Goal: Information Seeking & Learning: Learn about a topic

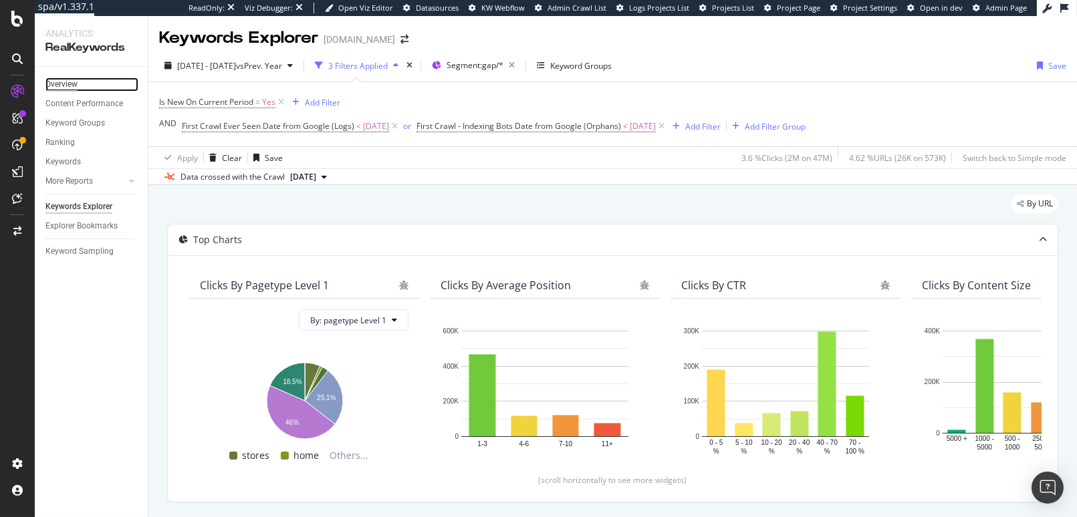
click at [73, 80] on div "Overview" at bounding box center [61, 85] width 32 height 14
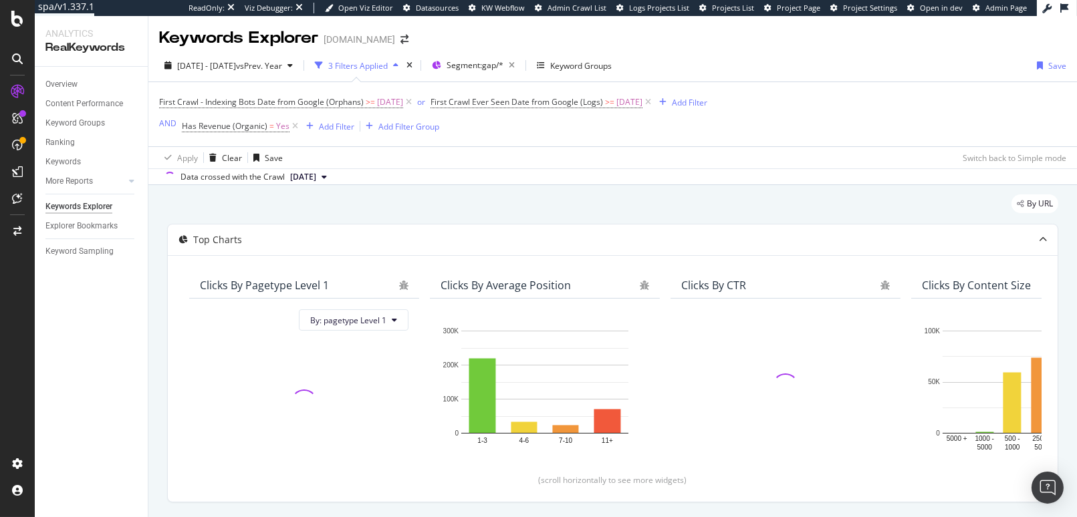
click at [916, 515] on div "Top Charts Clicks By pagetype Level 1 By: pagetype Level 1 Clicks By Average Po…" at bounding box center [612, 487] width 891 height 527
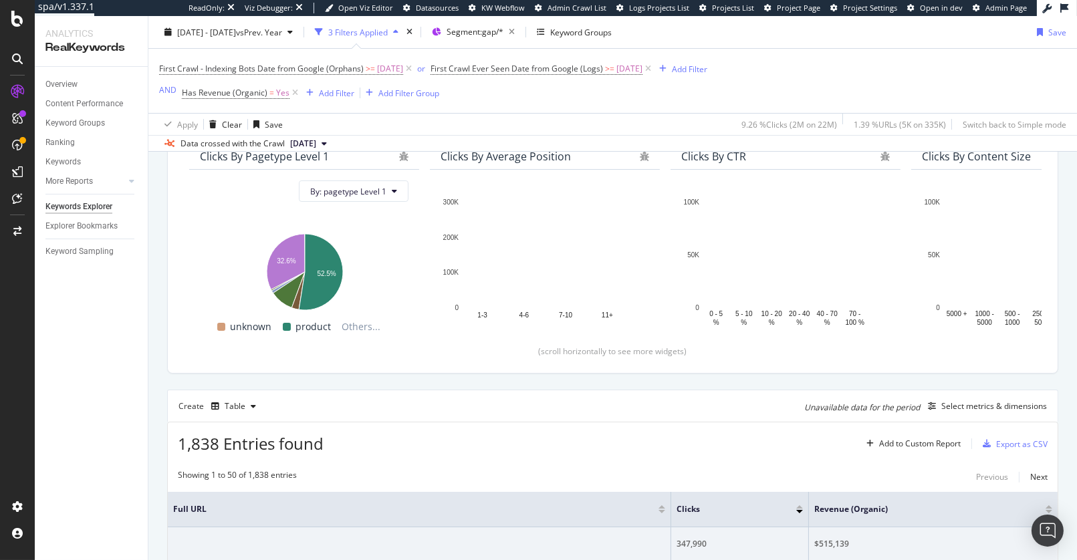
scroll to position [366, 0]
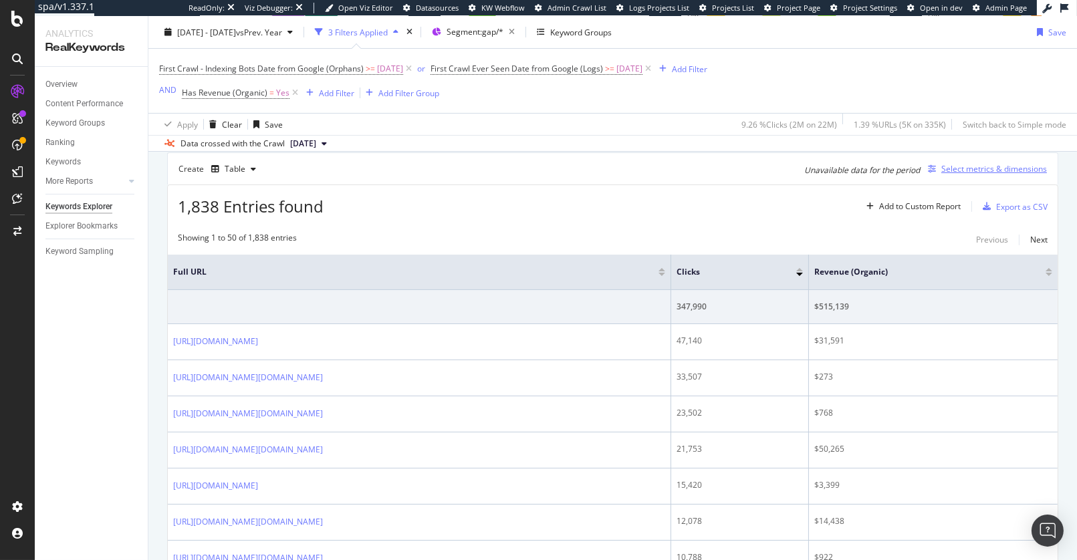
click at [926, 167] on div "button" at bounding box center [931, 169] width 19 height 8
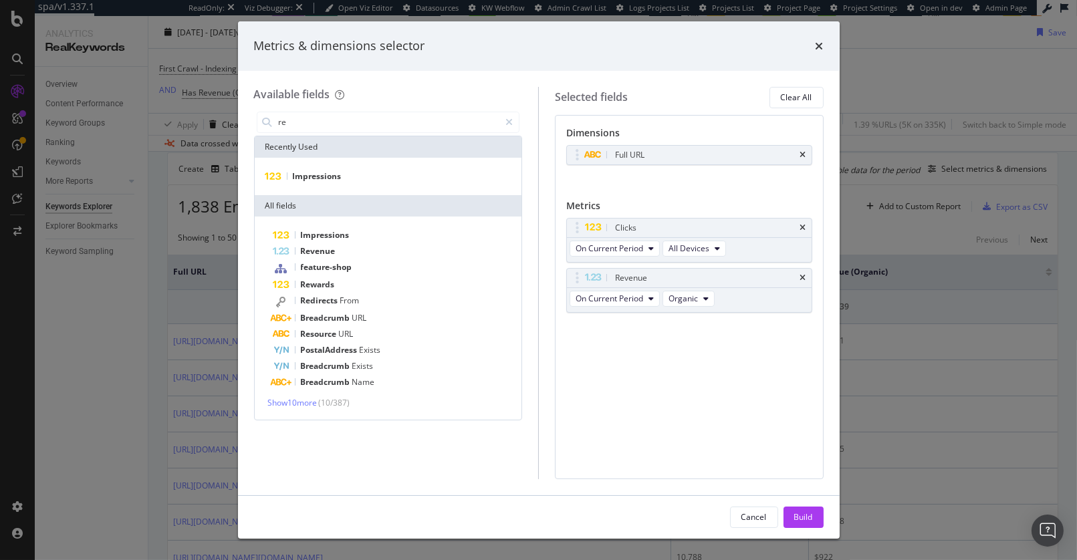
type input "re"
click at [818, 47] on icon "times" at bounding box center [819, 46] width 8 height 11
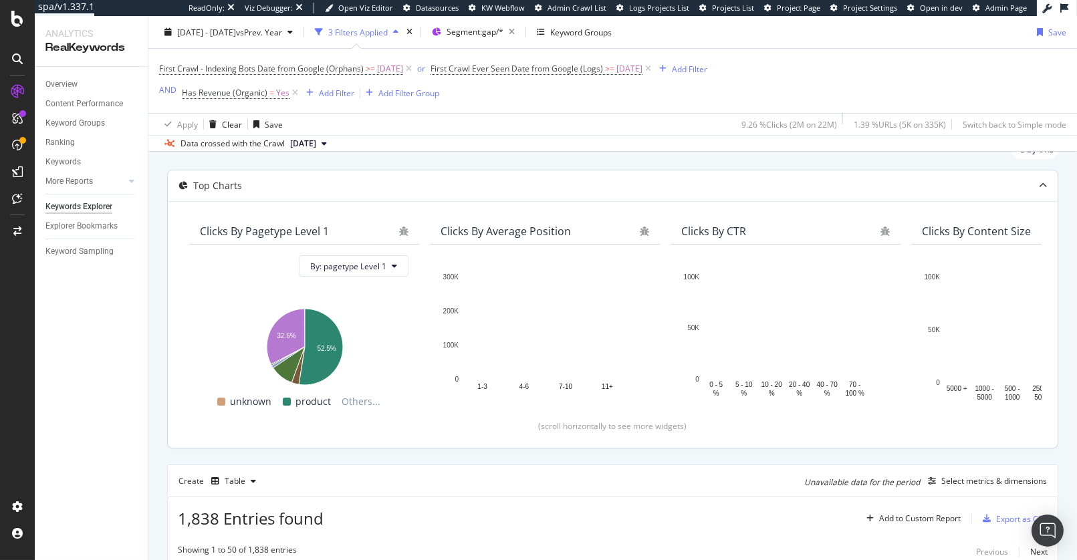
scroll to position [262, 0]
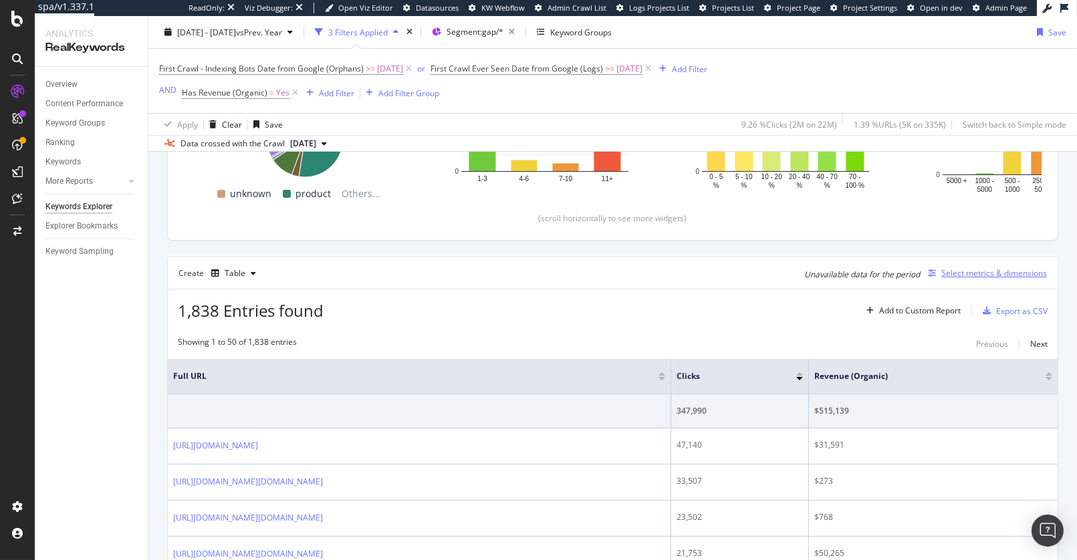
click at [928, 271] on icon "button" at bounding box center [932, 273] width 8 height 8
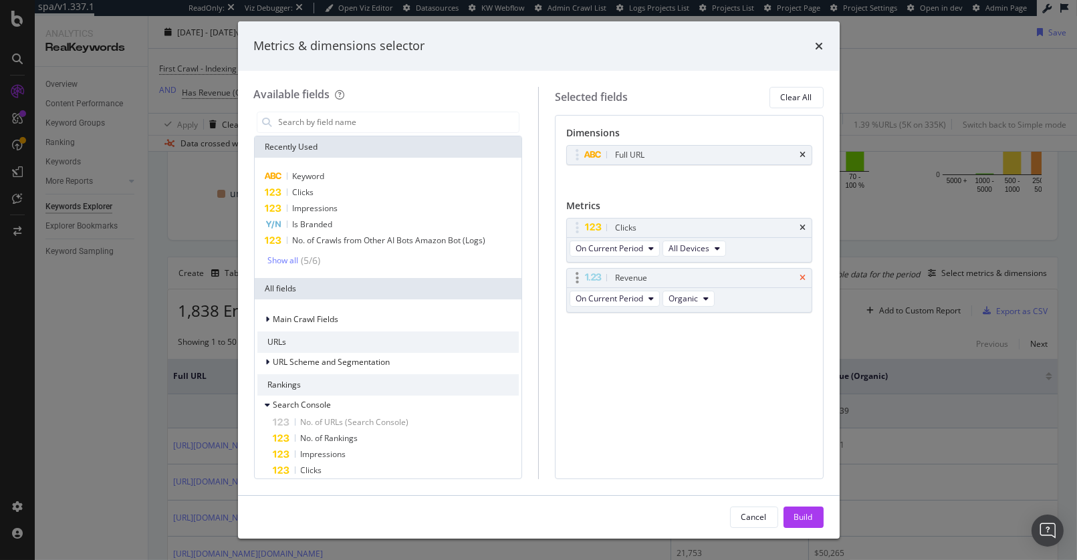
click at [803, 275] on icon "times" at bounding box center [803, 278] width 6 height 8
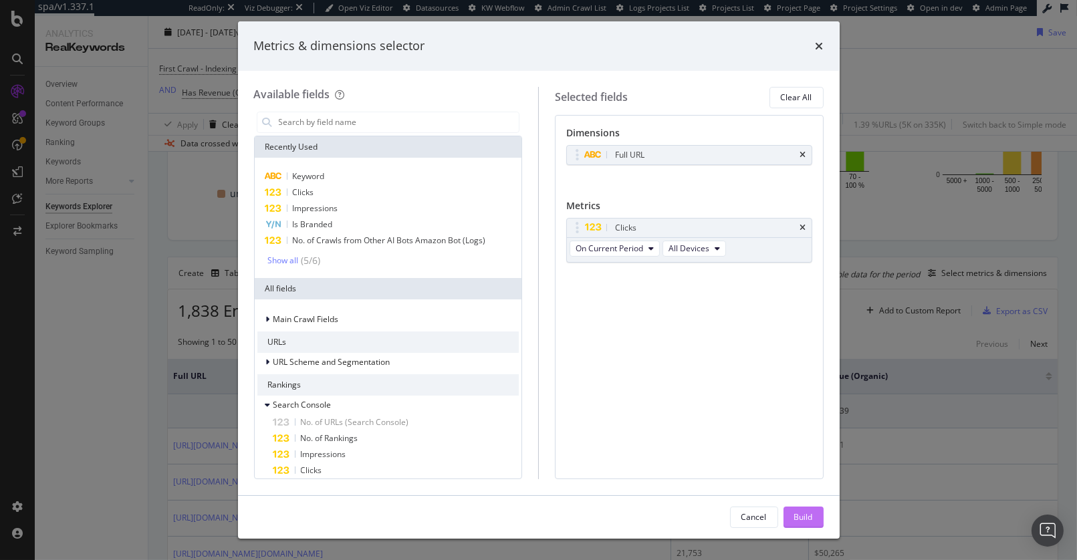
click at [800, 515] on div "Build" at bounding box center [803, 516] width 19 height 11
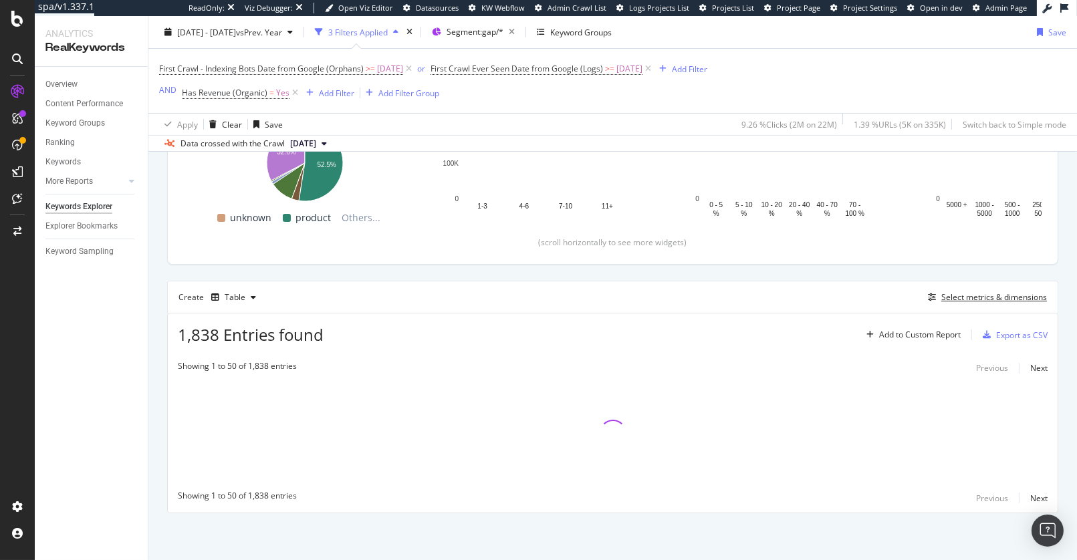
scroll to position [236, 0]
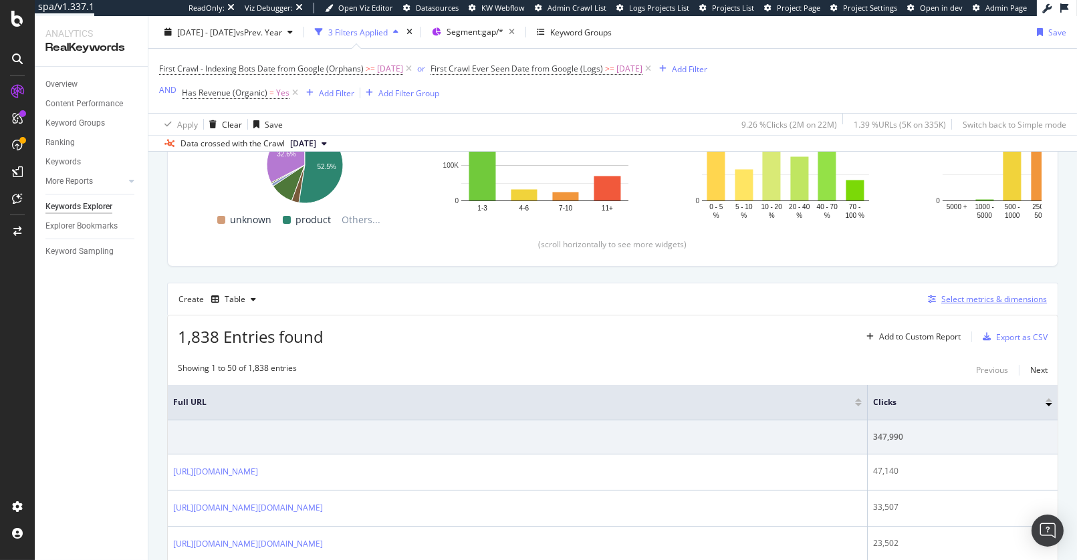
click at [922, 295] on div "button" at bounding box center [931, 299] width 19 height 8
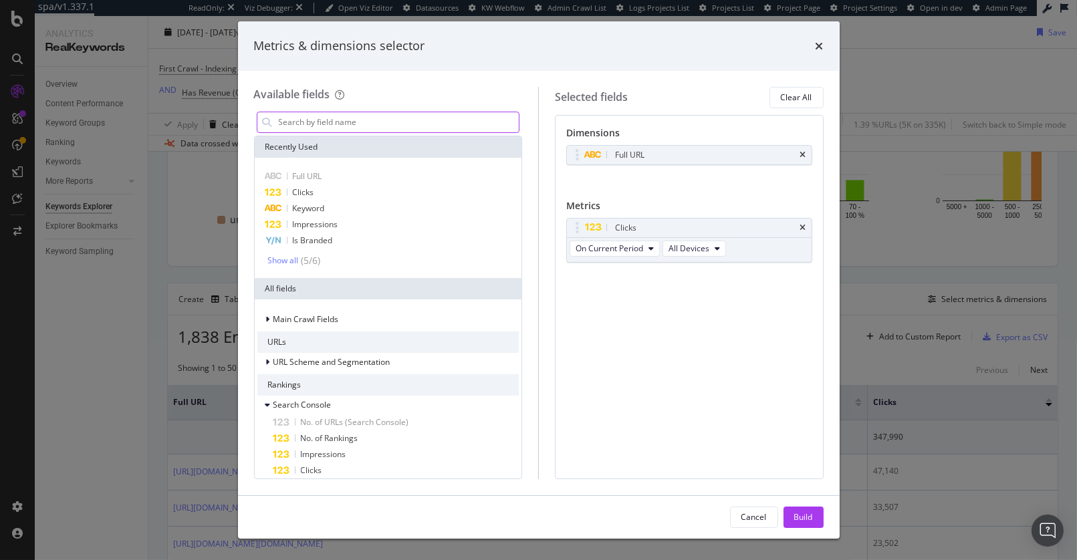
click at [366, 130] on input "modal" at bounding box center [398, 122] width 242 height 20
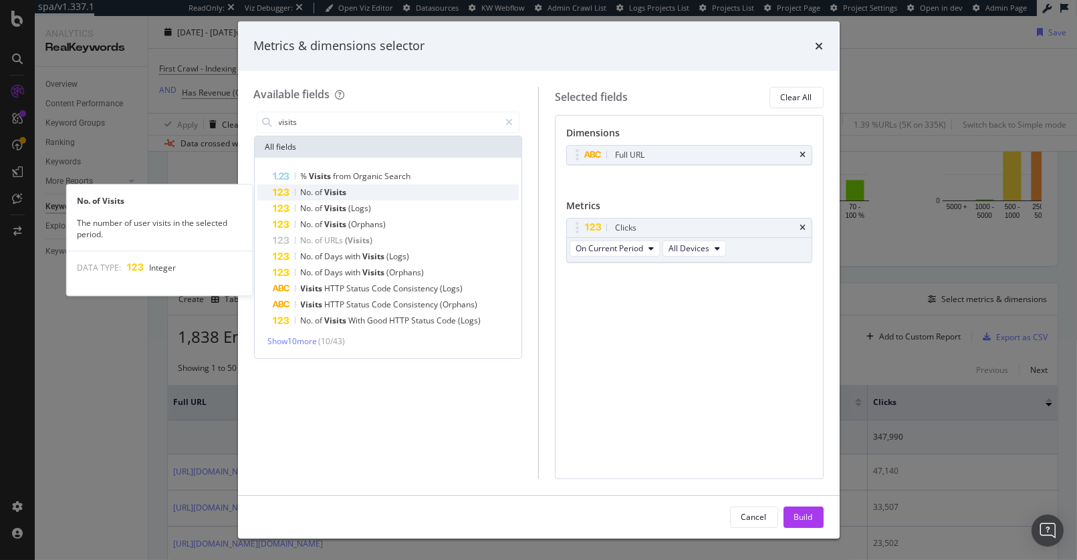
type input "visits"
click at [317, 190] on span "of" at bounding box center [319, 191] width 9 height 11
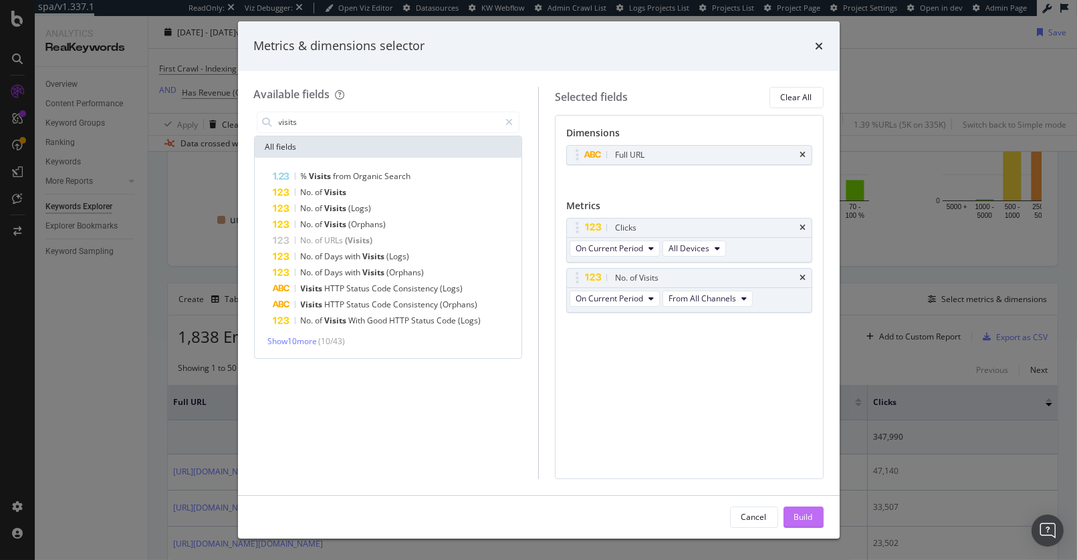
click at [807, 524] on div "Build" at bounding box center [803, 517] width 19 height 20
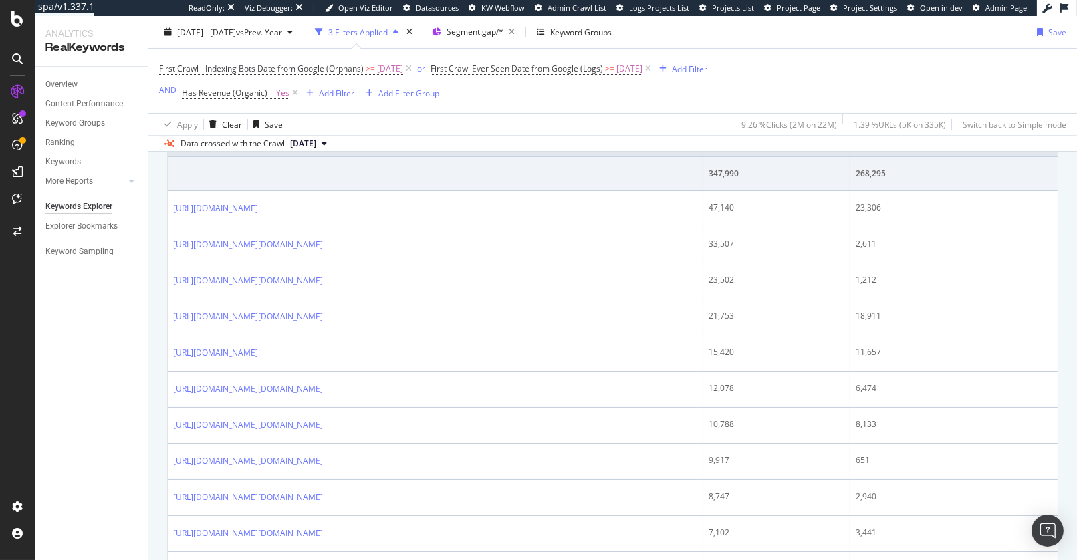
scroll to position [290, 0]
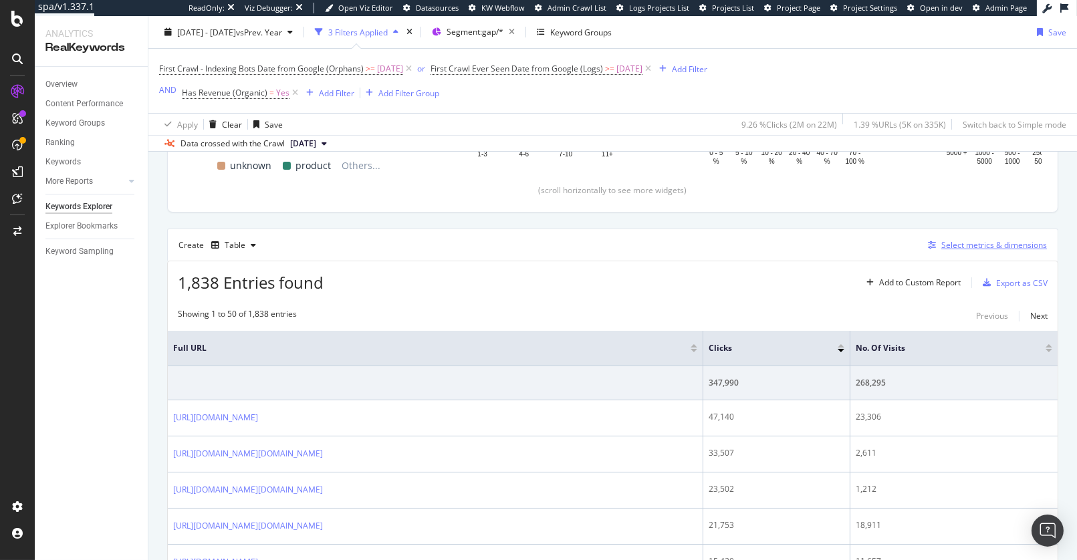
click at [928, 242] on icon "button" at bounding box center [932, 245] width 8 height 8
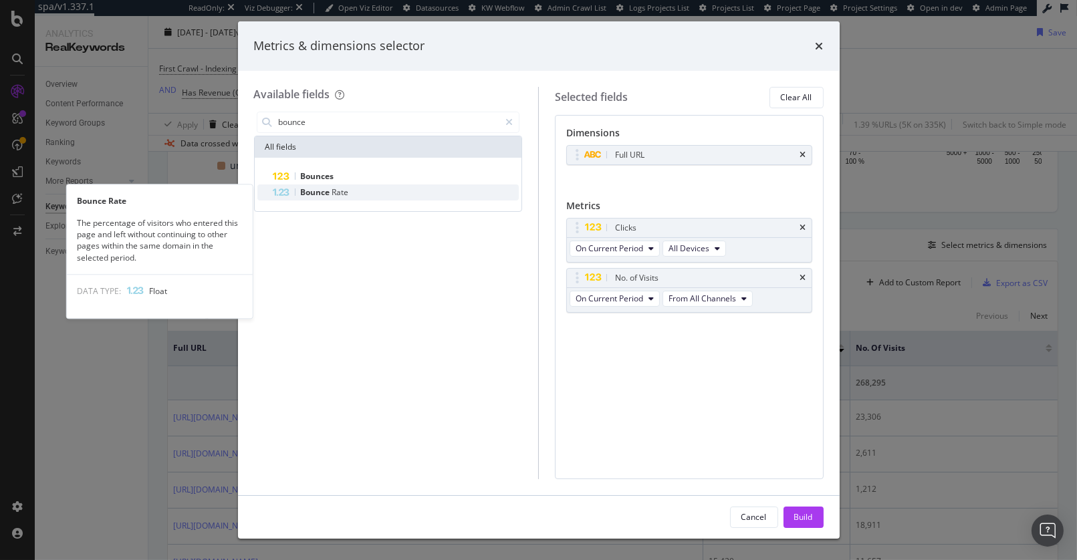
type input "bounce"
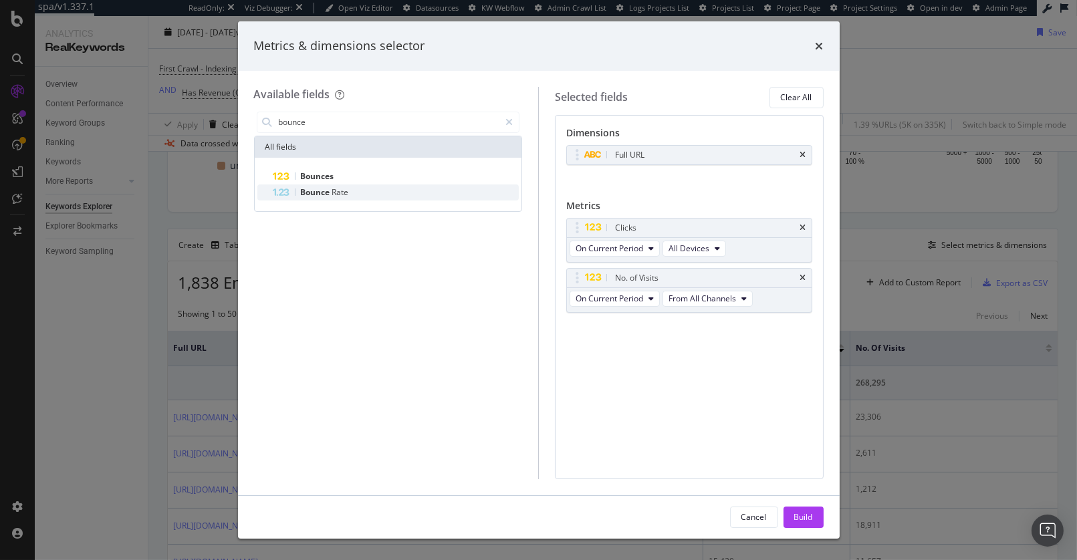
click at [334, 196] on span "Rate" at bounding box center [340, 191] width 17 height 11
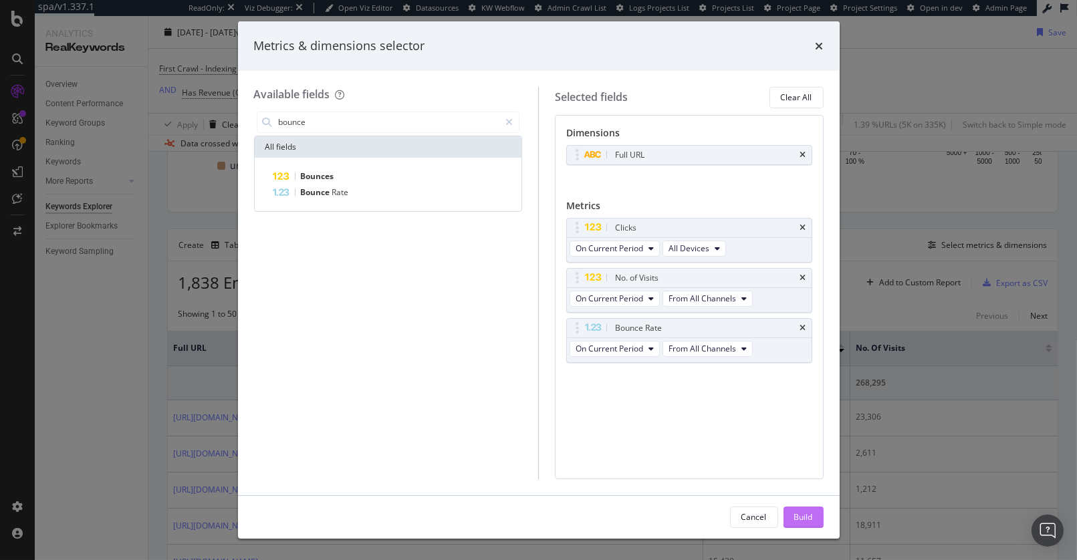
click at [817, 521] on button "Build" at bounding box center [803, 517] width 40 height 21
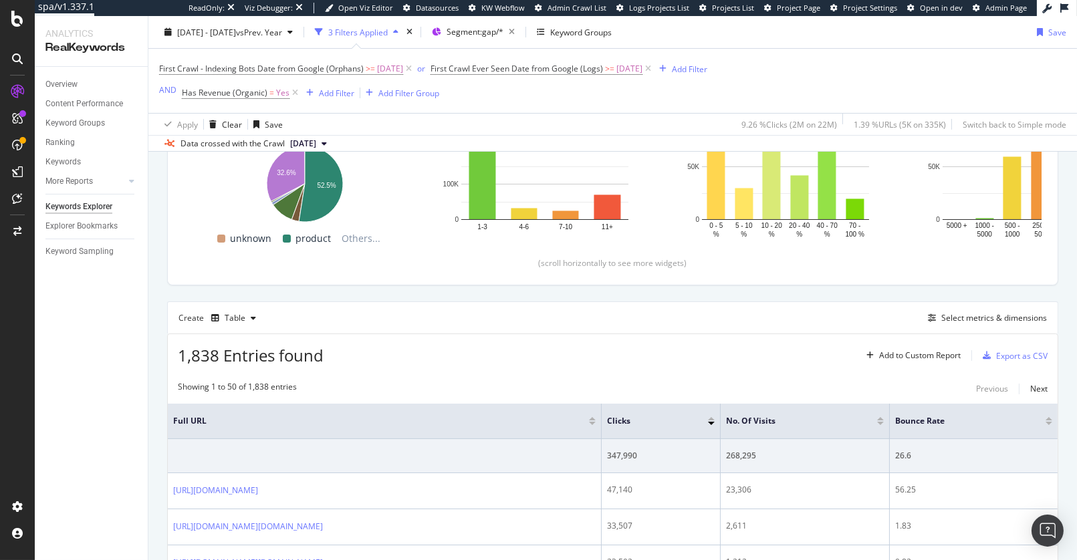
scroll to position [226, 0]
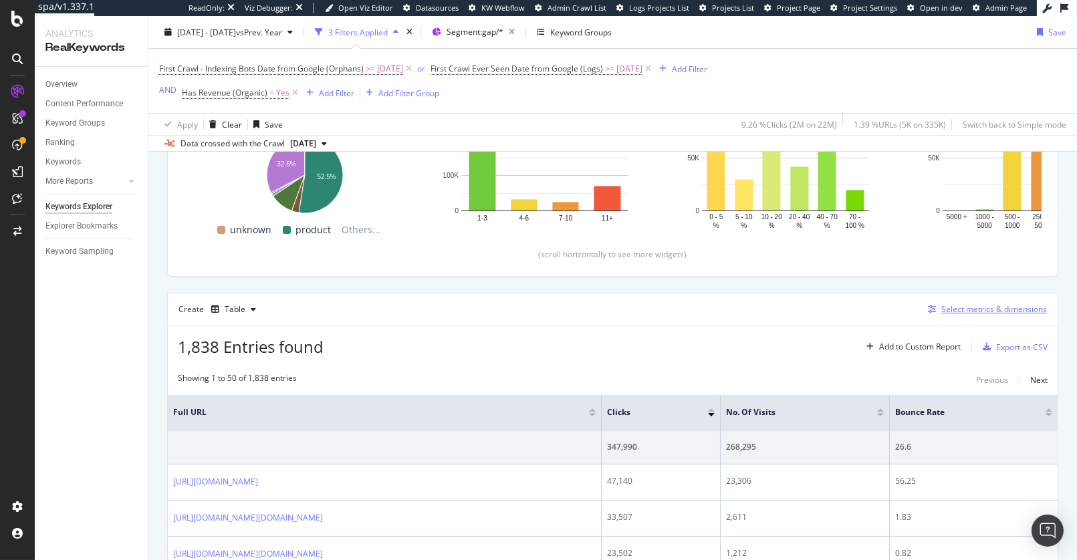
click at [928, 305] on icon "button" at bounding box center [932, 309] width 8 height 8
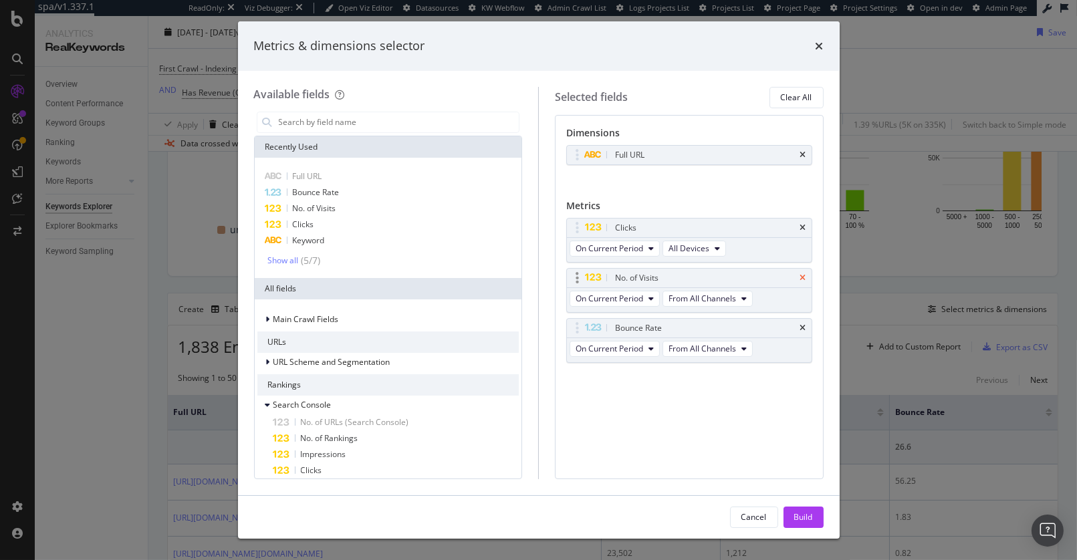
click at [803, 277] on icon "times" at bounding box center [803, 278] width 6 height 8
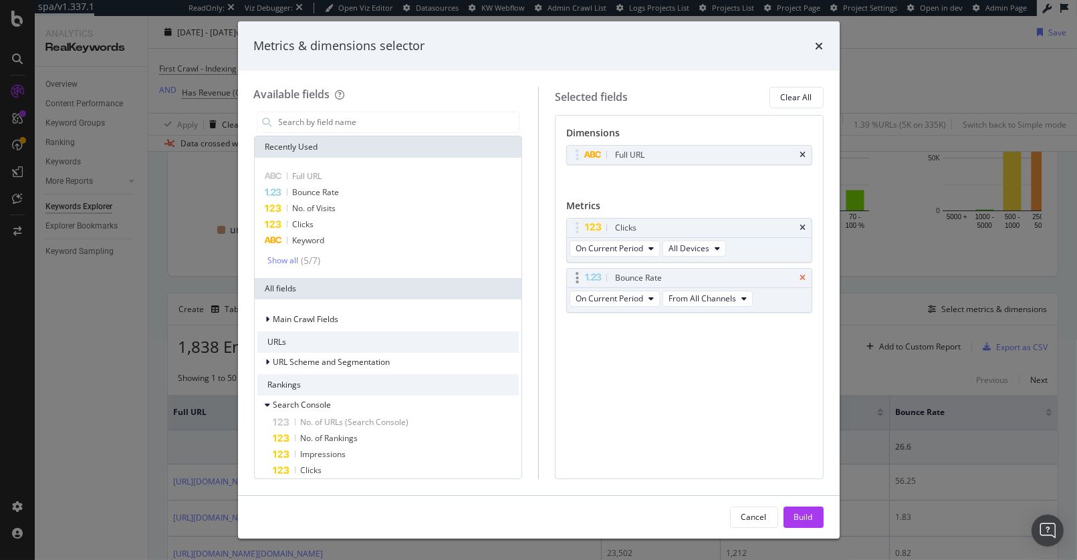
click at [805, 277] on icon "times" at bounding box center [803, 278] width 6 height 8
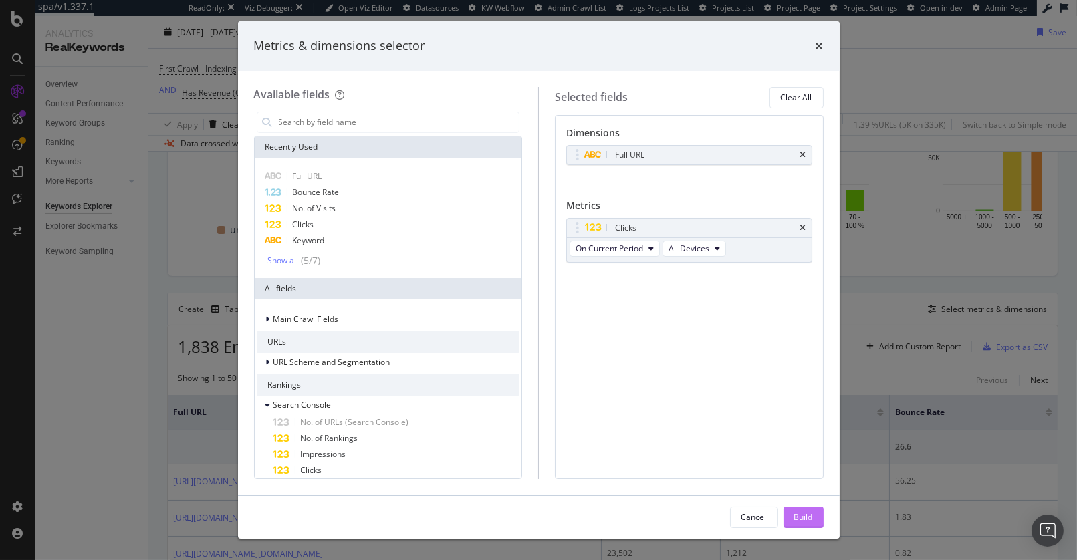
click at [815, 510] on button "Build" at bounding box center [803, 517] width 40 height 21
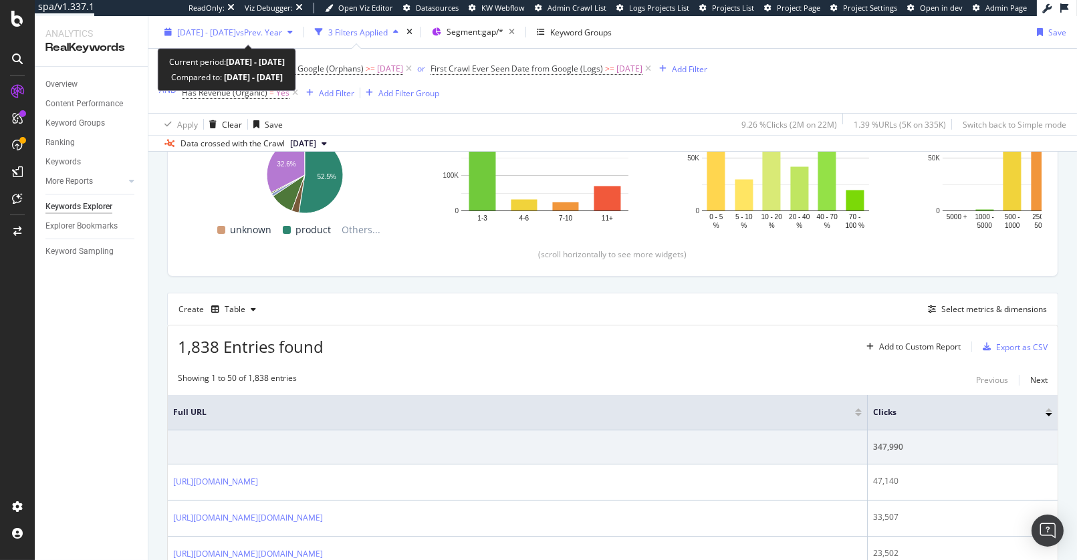
click at [221, 35] on span "[DATE] - [DATE]" at bounding box center [206, 31] width 59 height 11
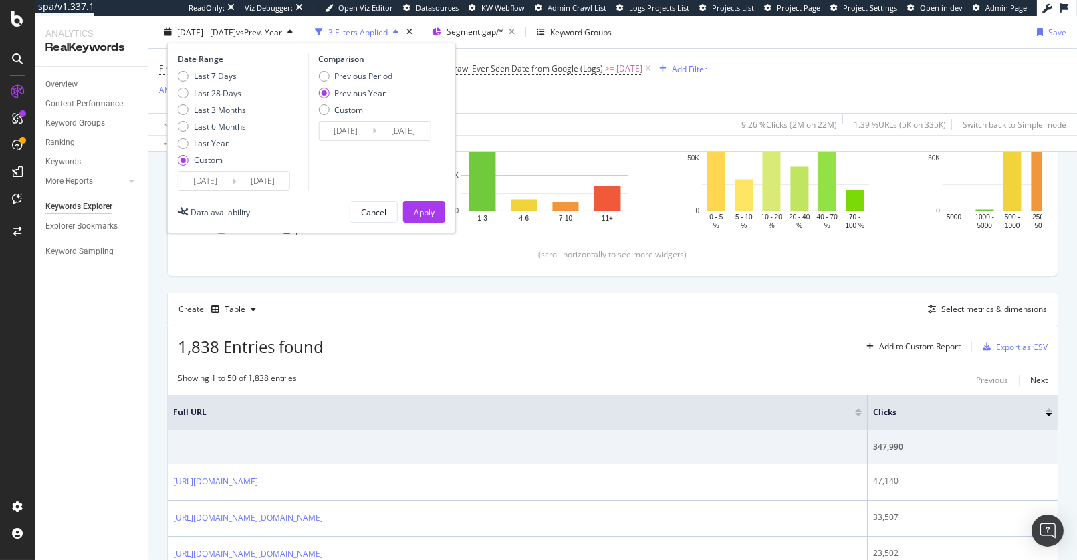
click at [545, 104] on div "First Crawl - Indexing Bots Date from Google (Orphans) >= 2025-05-06 or First C…" at bounding box center [612, 81] width 907 height 64
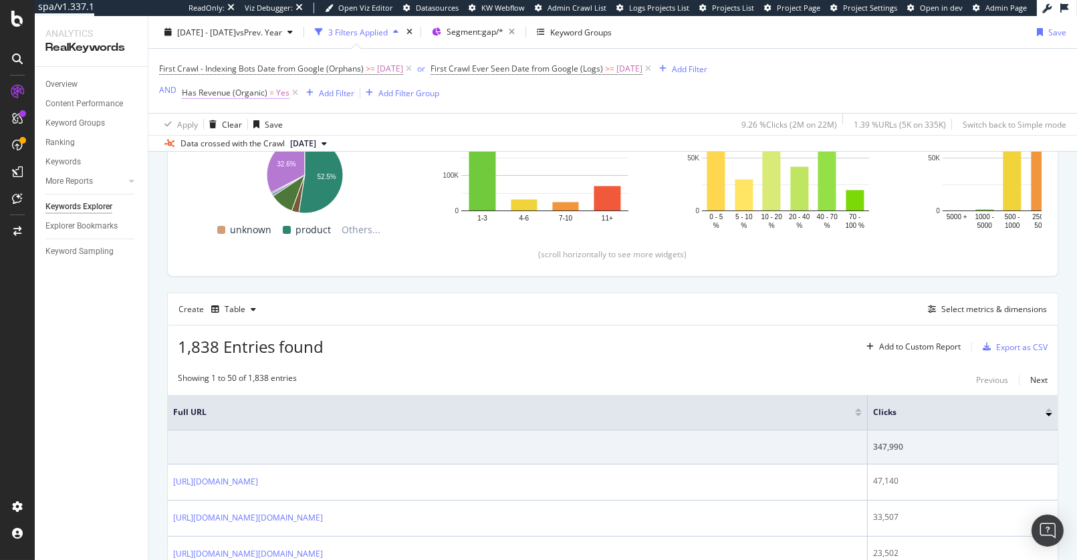
click at [271, 93] on span "=" at bounding box center [271, 92] width 5 height 11
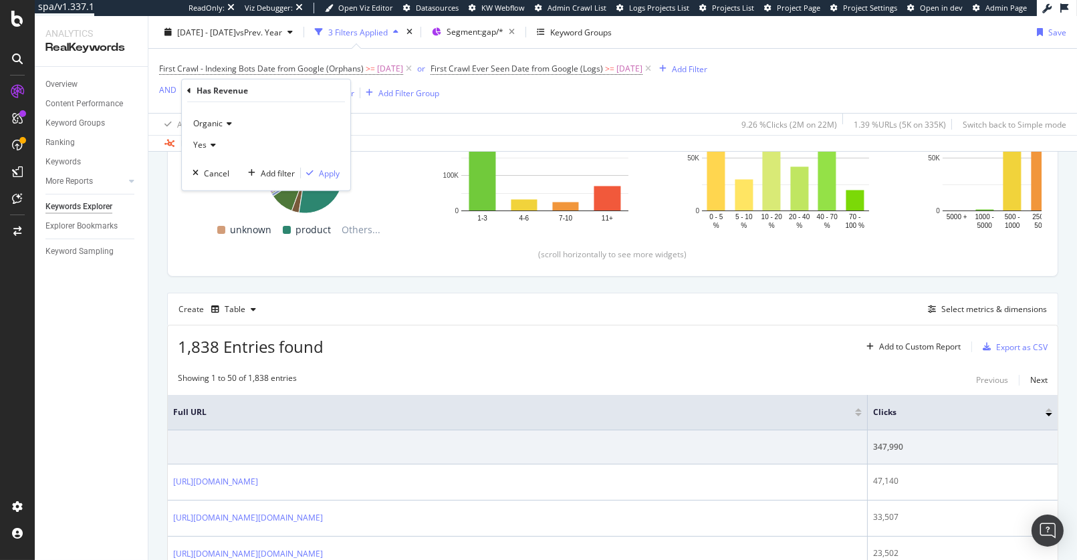
click at [227, 130] on div "Organic" at bounding box center [265, 123] width 147 height 21
click at [249, 122] on div "Organic" at bounding box center [265, 123] width 147 height 21
click at [425, 132] on div "Apply Clear Save 9.26 % Clicks ( 2M on 22M ) 1.39 % URLs ( 5K on 335K ) Switch …" at bounding box center [612, 124] width 928 height 22
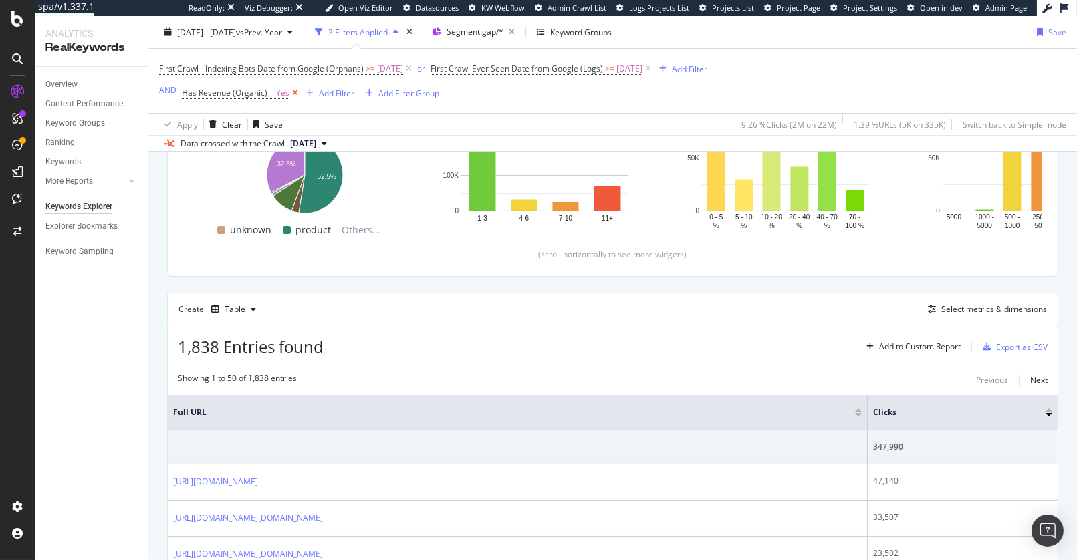
click at [290, 94] on icon at bounding box center [294, 92] width 11 height 13
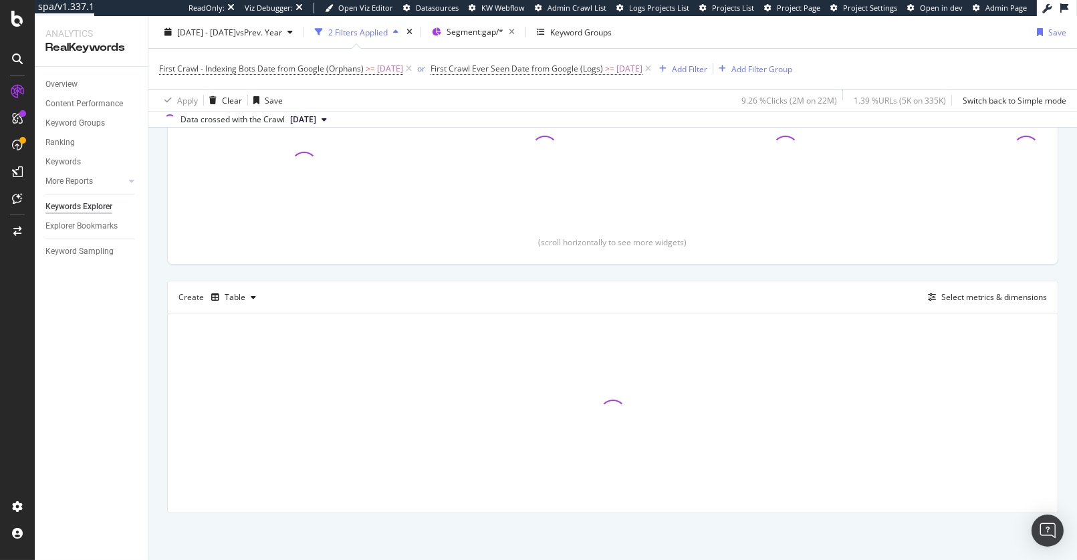
scroll to position [203, 0]
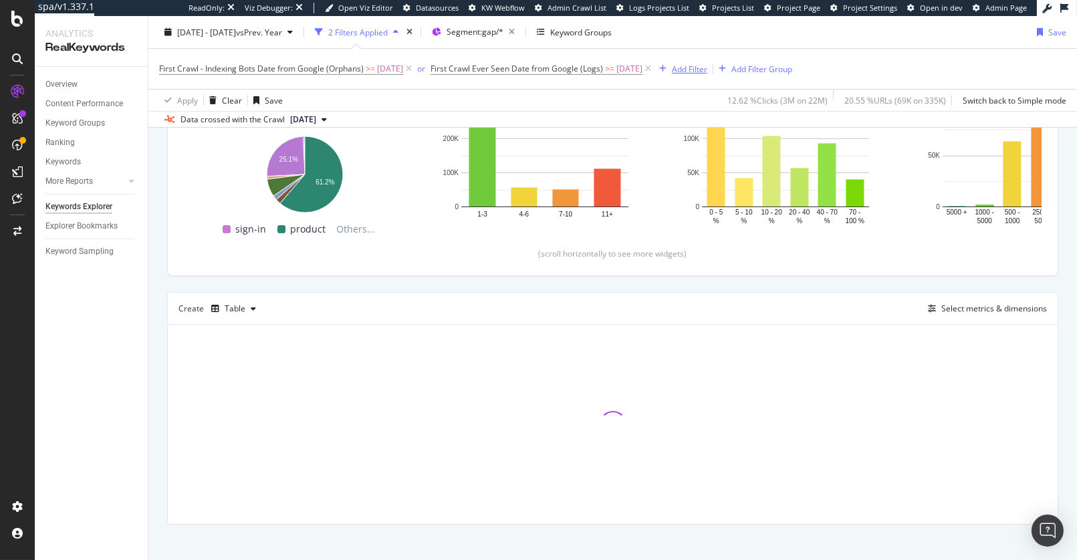
click at [706, 68] on div "Add Filter" at bounding box center [689, 68] width 35 height 11
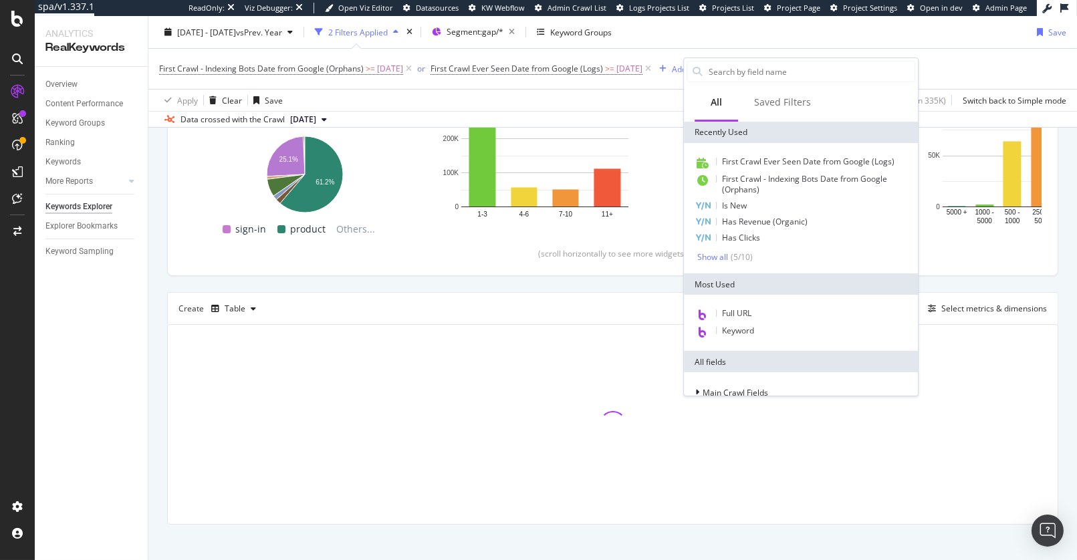
click at [975, 85] on div "First Crawl - Indexing Bots Date from Google (Orphans) >= 2025-05-06 or First C…" at bounding box center [612, 69] width 907 height 40
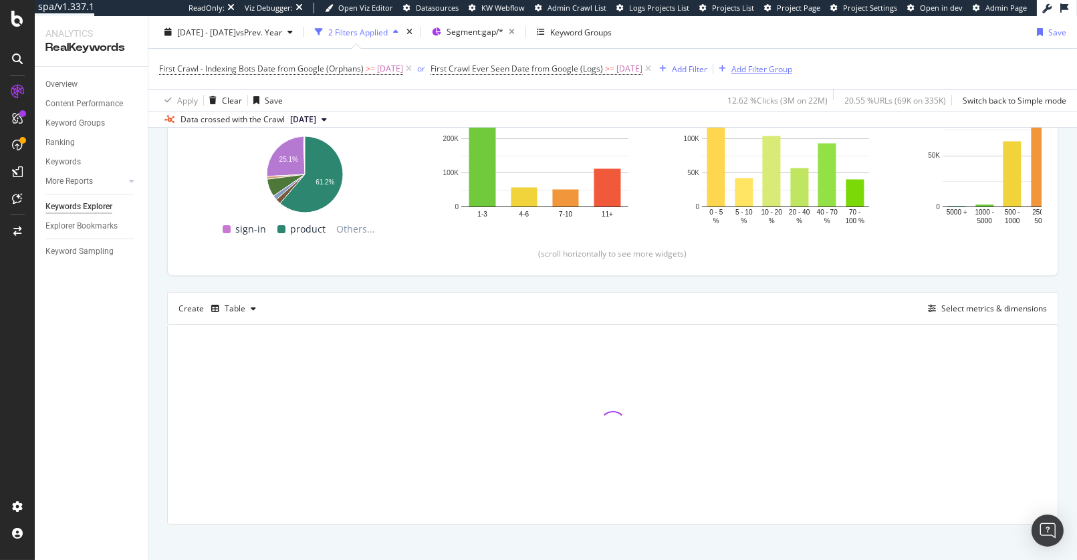
click at [792, 67] on div "Add Filter Group" at bounding box center [761, 68] width 61 height 11
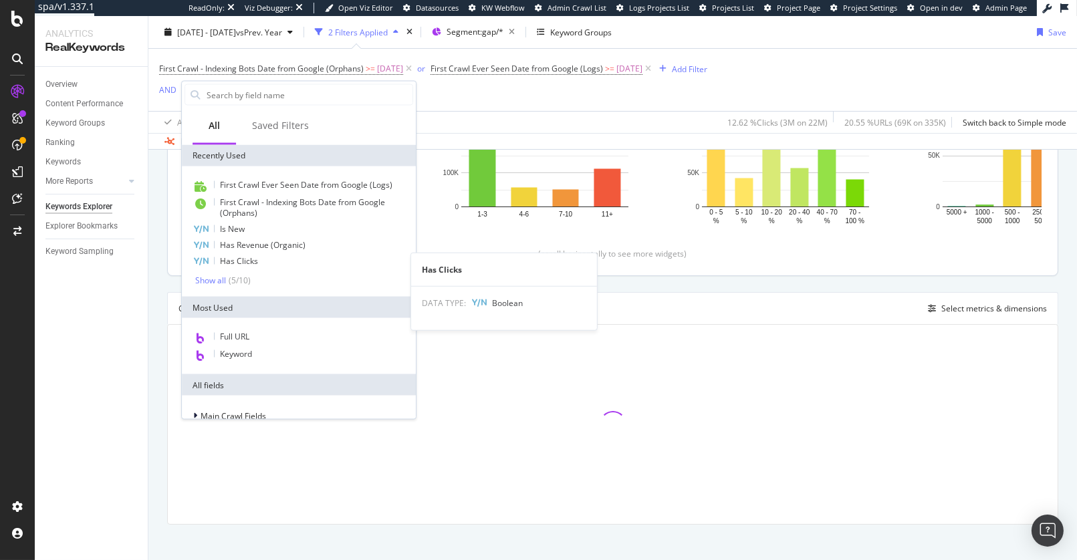
click at [287, 260] on div "Has Clicks" at bounding box center [298, 261] width 229 height 16
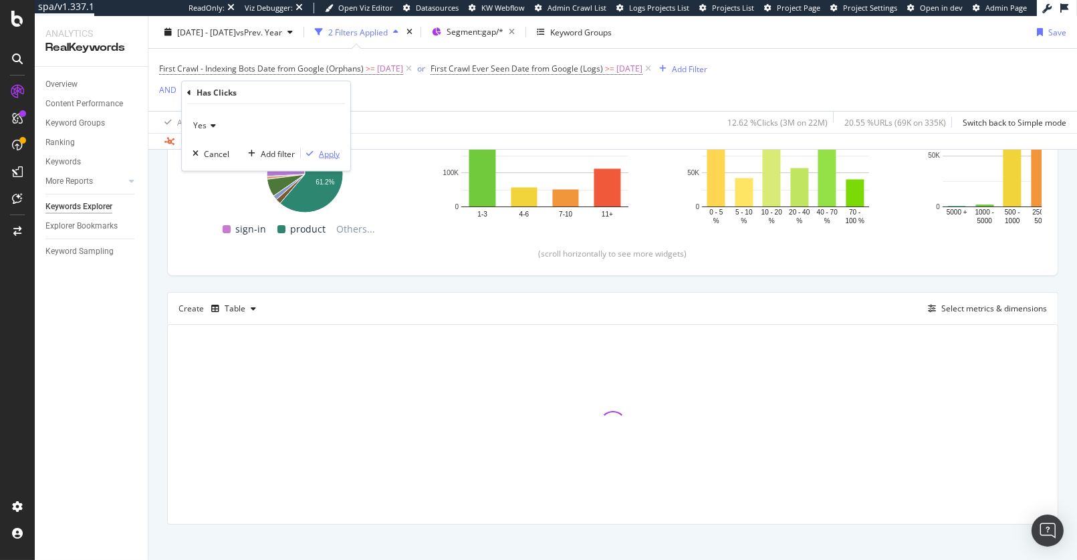
click at [328, 156] on div "Apply" at bounding box center [329, 153] width 21 height 11
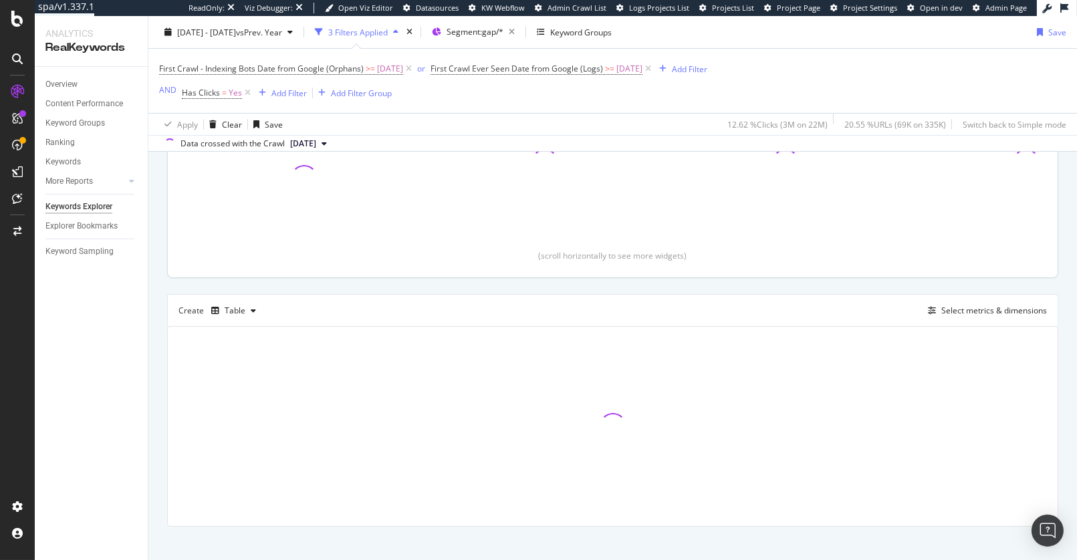
scroll to position [226, 0]
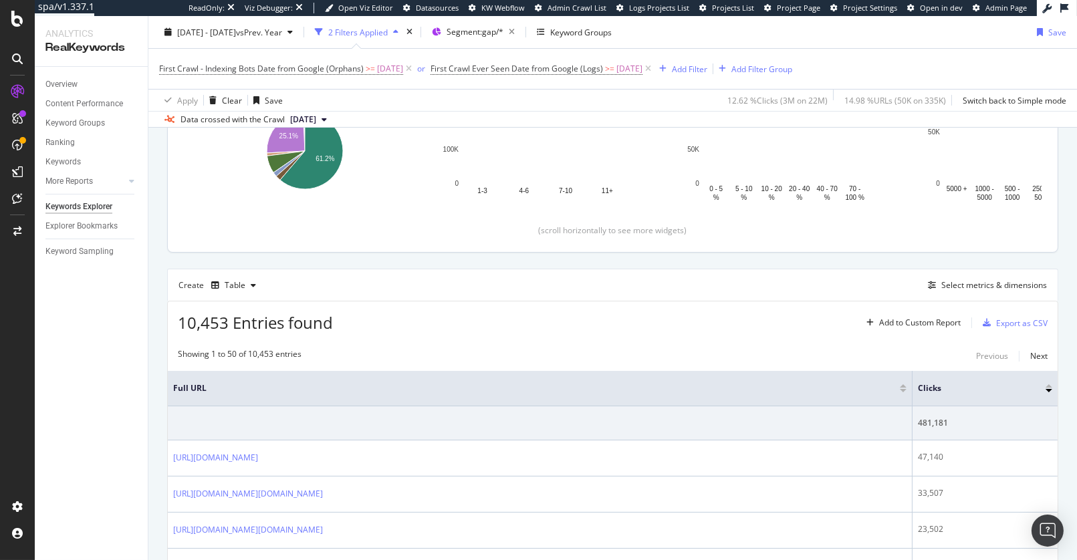
scroll to position [203, 0]
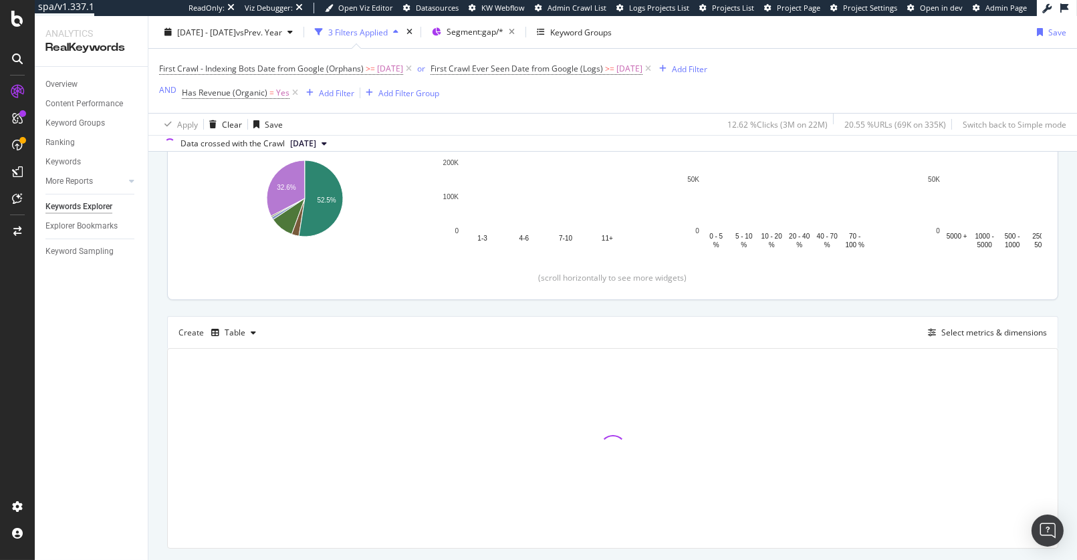
scroll to position [226, 0]
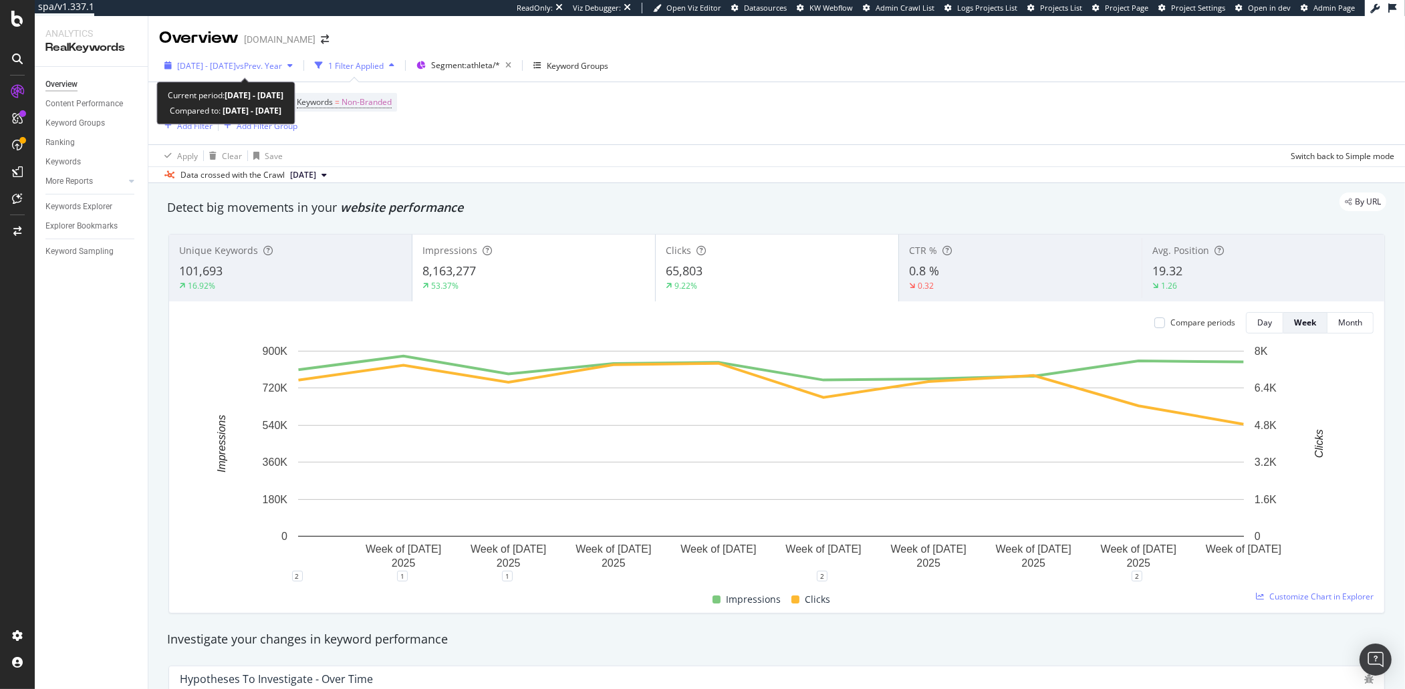
click at [236, 68] on span "[DATE] - [DATE]" at bounding box center [206, 65] width 59 height 11
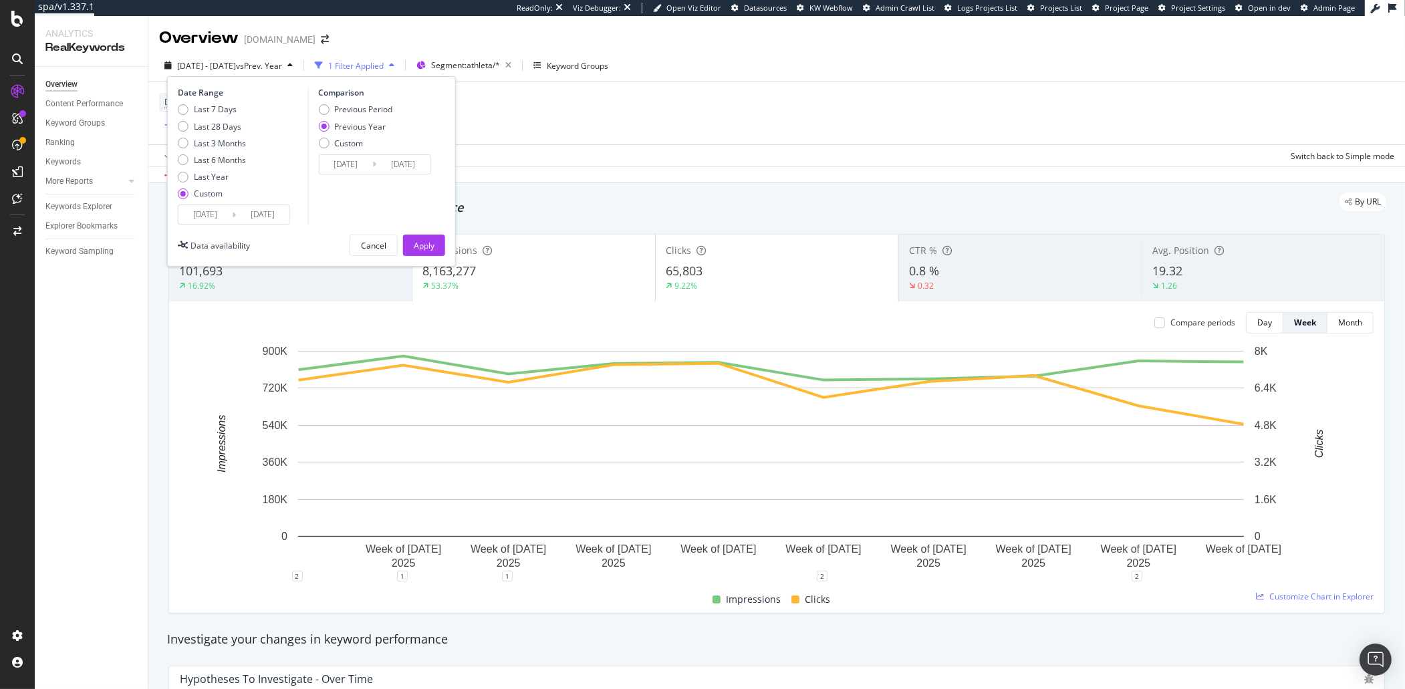
click at [261, 227] on div "Date Range Last 7 Days Last 28 Days Last 3 Months Last 6 Months Last Year Custo…" at bounding box center [311, 171] width 289 height 190
click at [265, 221] on input "2025/07/13" at bounding box center [262, 214] width 53 height 19
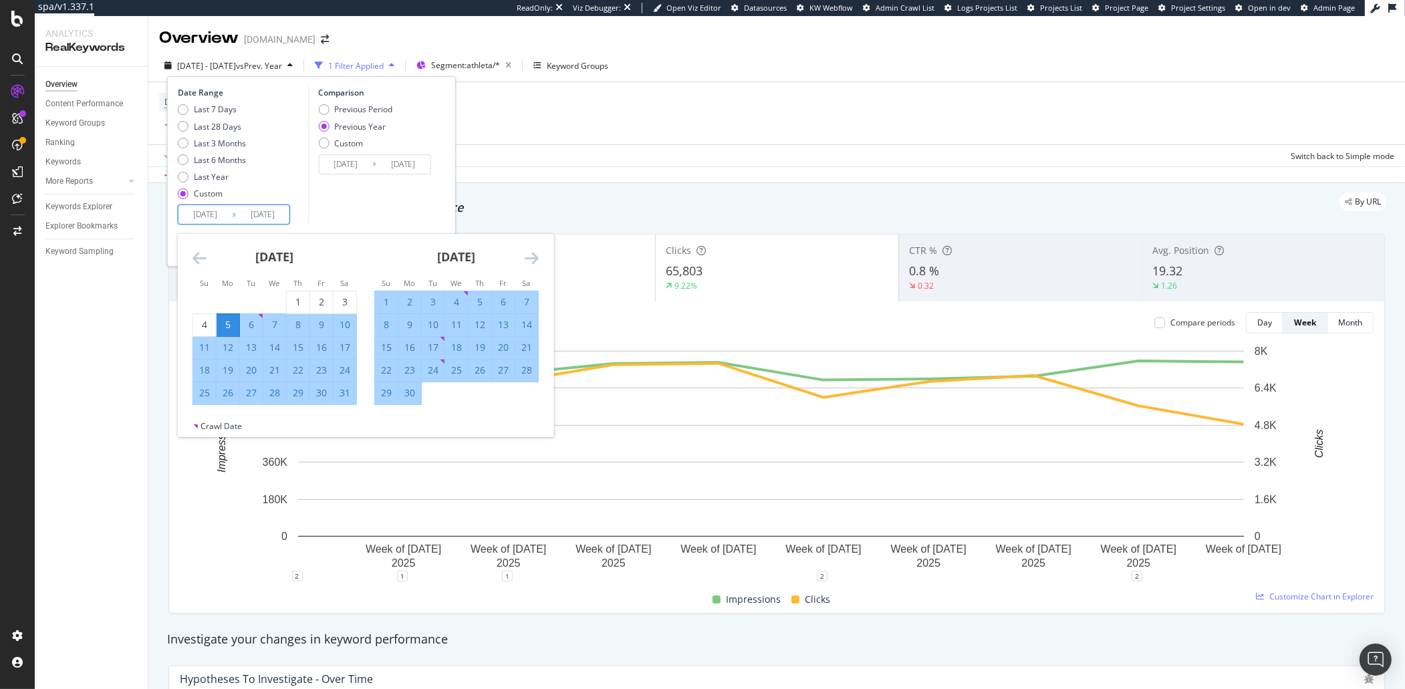
click at [533, 256] on icon "Move forward to switch to the next month." at bounding box center [532, 258] width 14 height 16
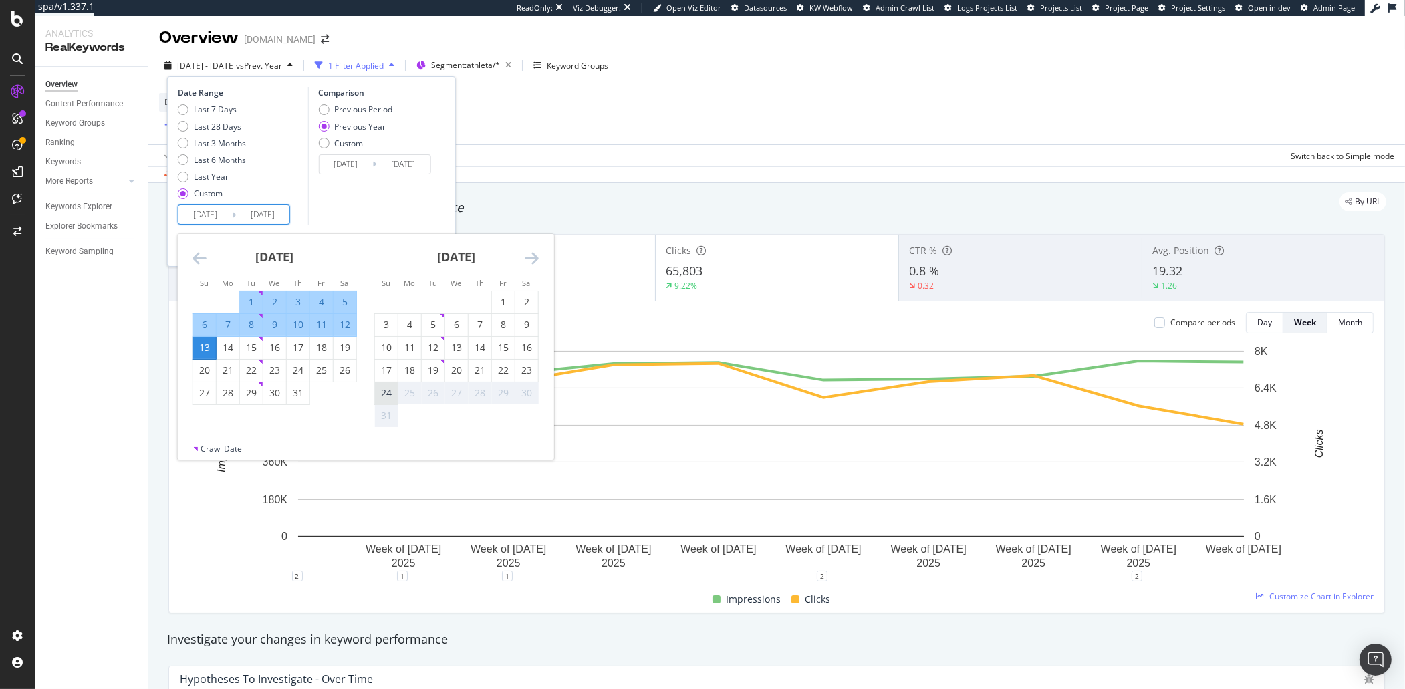
click at [383, 395] on div "24" at bounding box center [386, 392] width 23 height 13
type input "[DATE]"
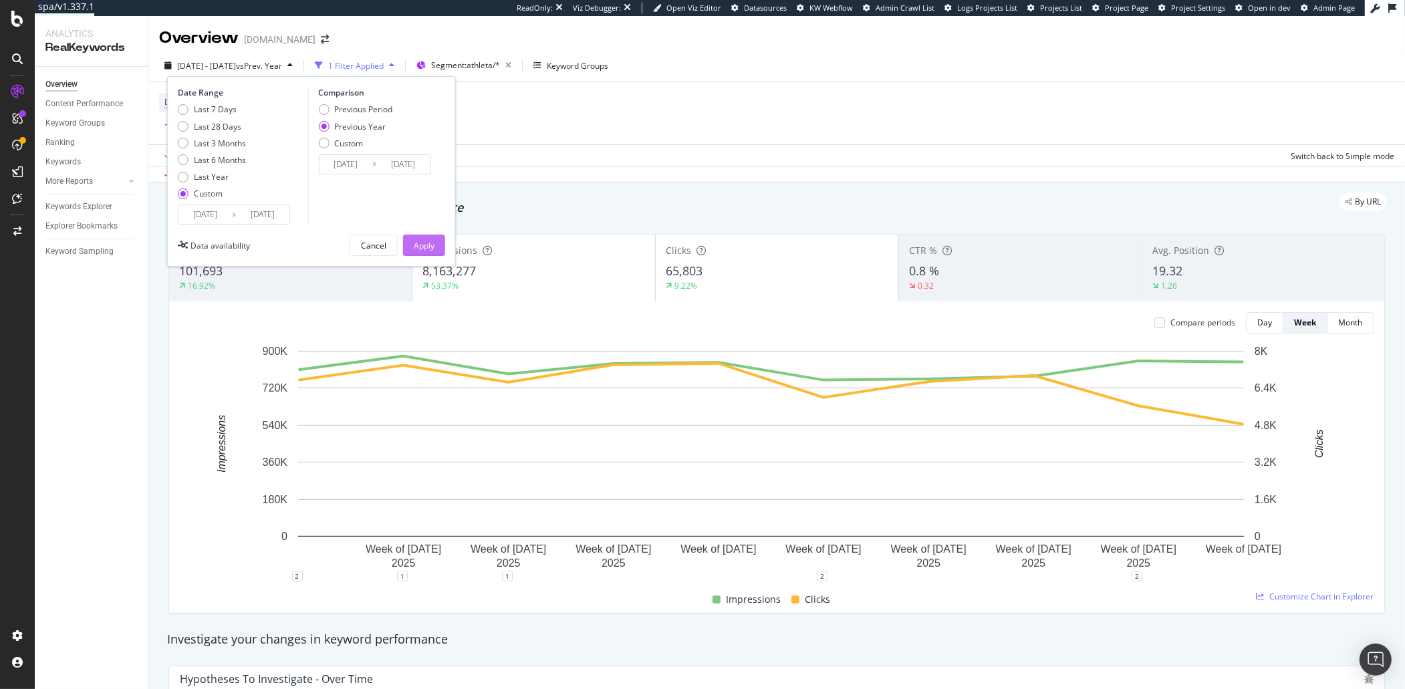
click at [425, 248] on div "Apply" at bounding box center [424, 245] width 21 height 11
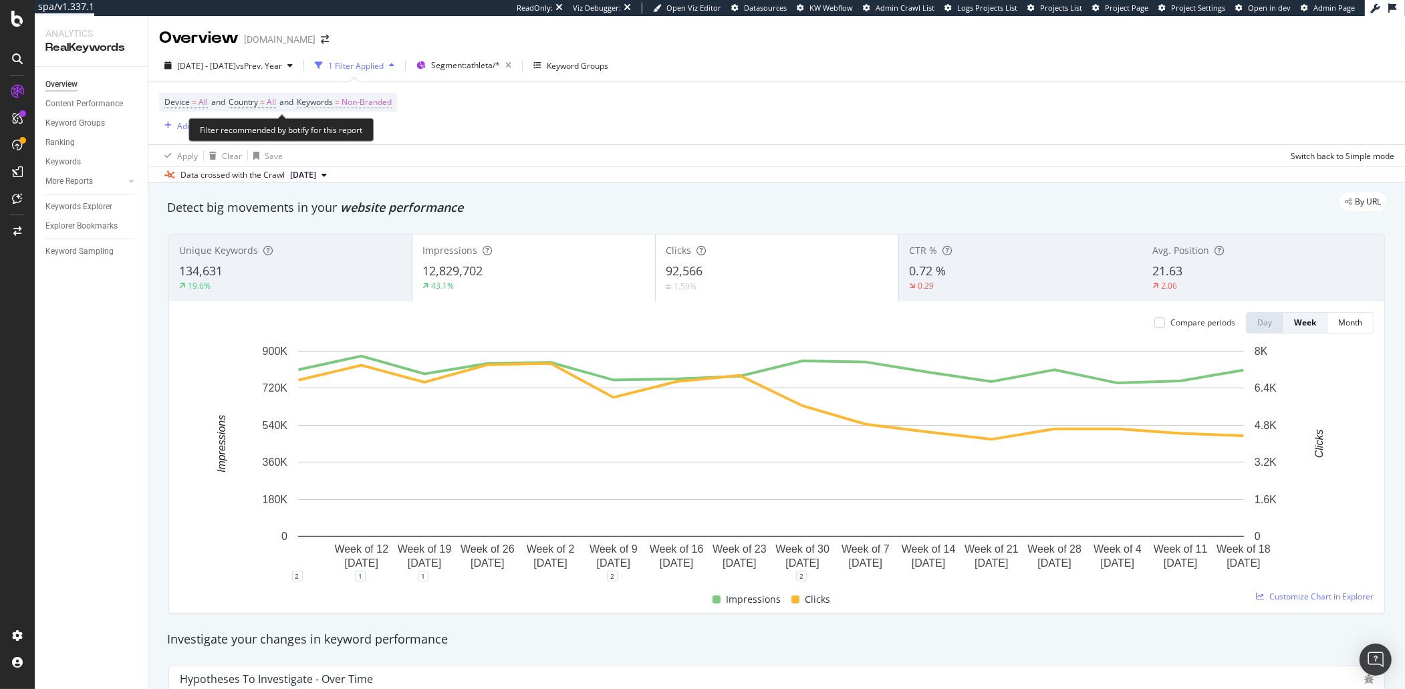
click at [370, 105] on span "Non-Branded" at bounding box center [367, 102] width 50 height 19
click at [340, 140] on div "Non-Branded" at bounding box center [353, 134] width 72 height 20
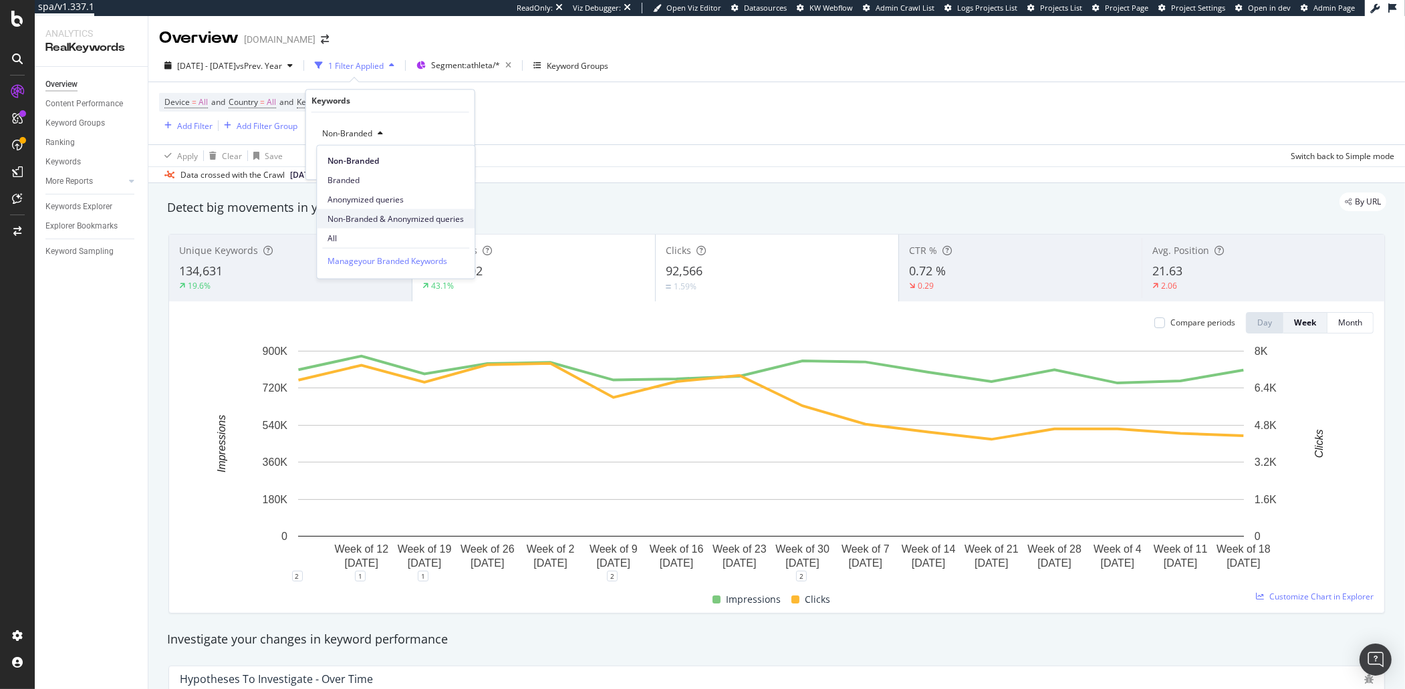
click at [354, 216] on span "Non-Branded & Anonymized queries" at bounding box center [396, 219] width 136 height 12
click at [461, 168] on button "Apply" at bounding box center [455, 161] width 39 height 13
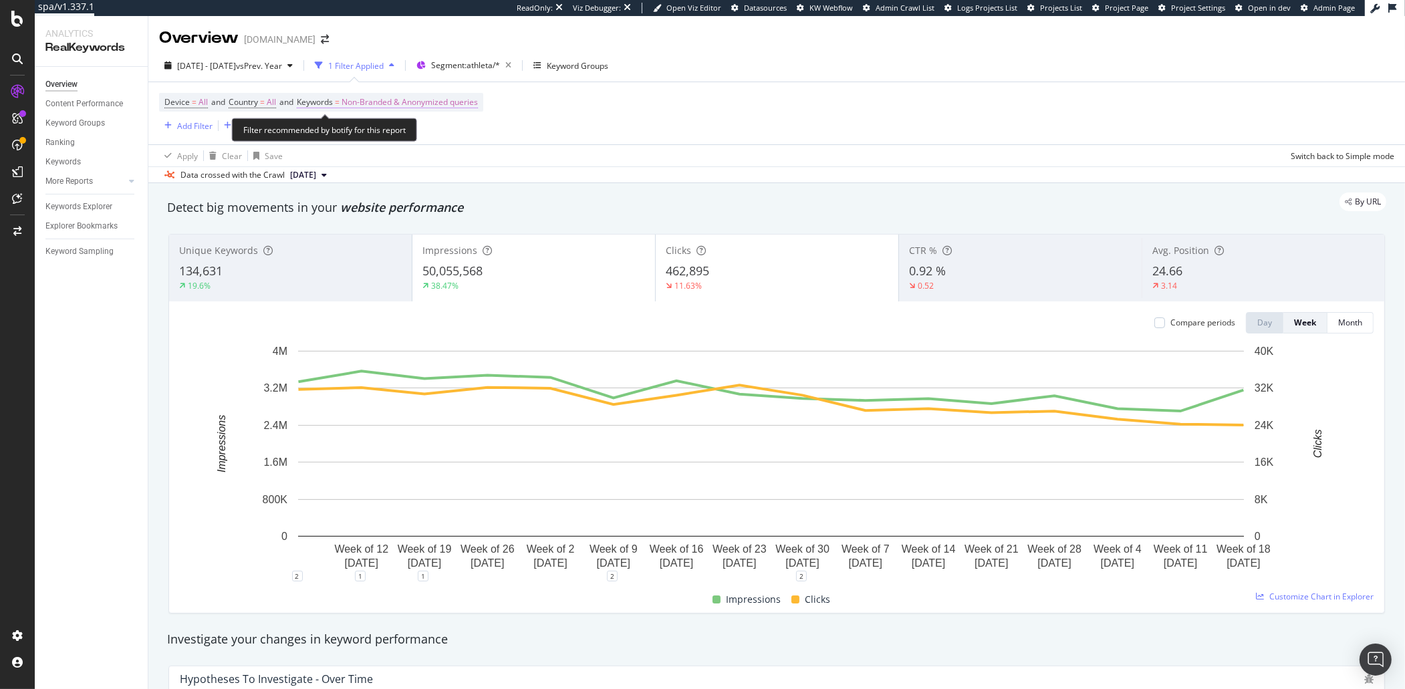
click at [394, 100] on span "Non-Branded & Anonymized queries" at bounding box center [410, 102] width 136 height 19
click at [398, 126] on div "Non-Branded & Anonymized queries" at bounding box center [396, 134] width 158 height 20
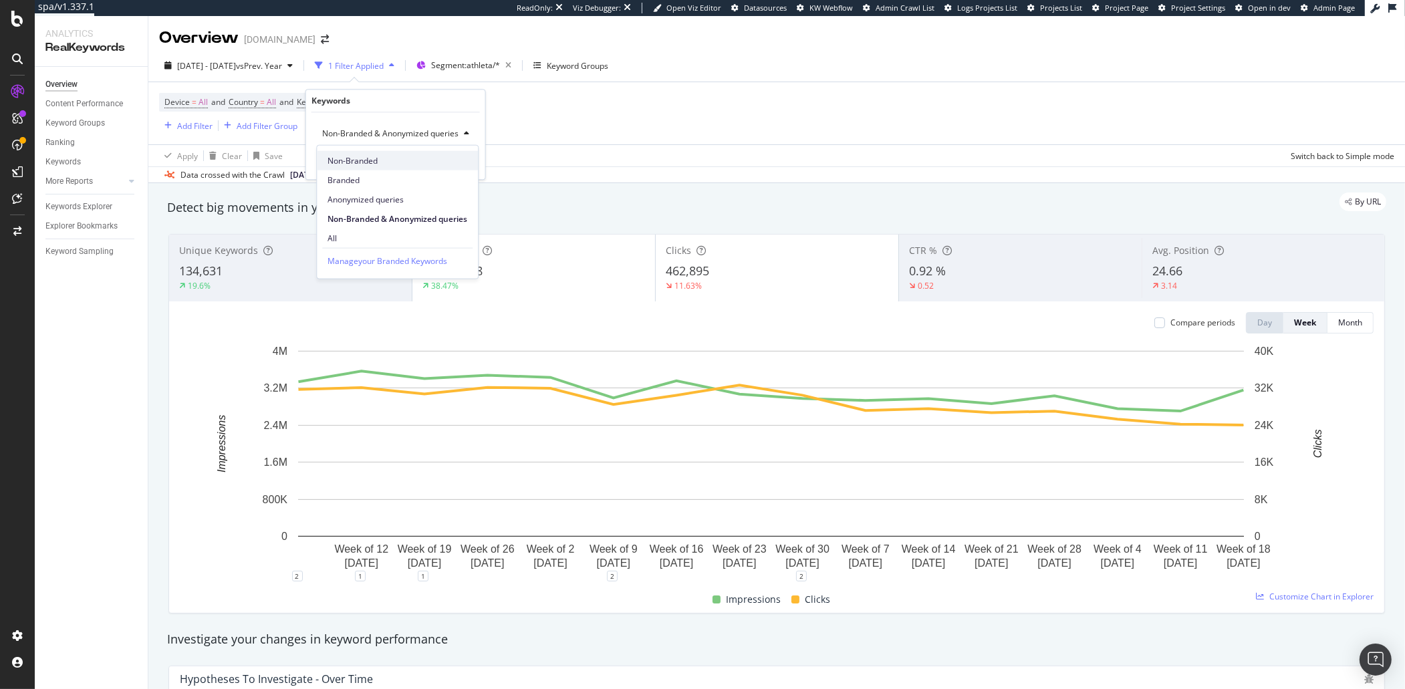
click at [383, 162] on span "Non-Branded" at bounding box center [398, 160] width 140 height 12
click at [457, 170] on div "Non-Branded Cancel Add filter Apply" at bounding box center [390, 145] width 168 height 67
click at [457, 164] on div "Apply" at bounding box center [453, 161] width 21 height 11
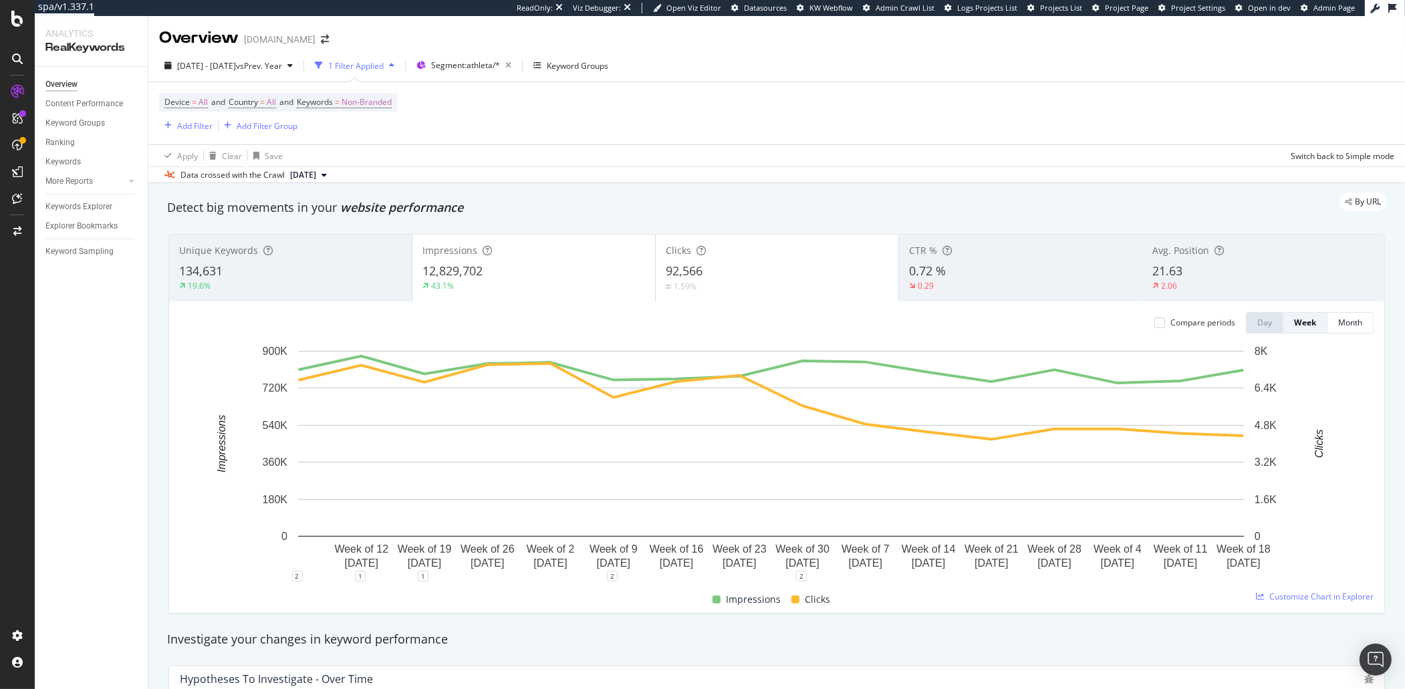
click at [383, 113] on div "Device = All and Country = All and Keywords = Non-Branded Add Filter Add Filter…" at bounding box center [278, 113] width 238 height 41
click at [374, 98] on span "Non-Branded" at bounding box center [367, 102] width 50 height 19
click at [346, 138] on span "Non-Branded" at bounding box center [344, 133] width 55 height 11
click at [357, 184] on span "Branded" at bounding box center [396, 180] width 136 height 12
click at [449, 160] on div "Apply" at bounding box center [453, 161] width 21 height 11
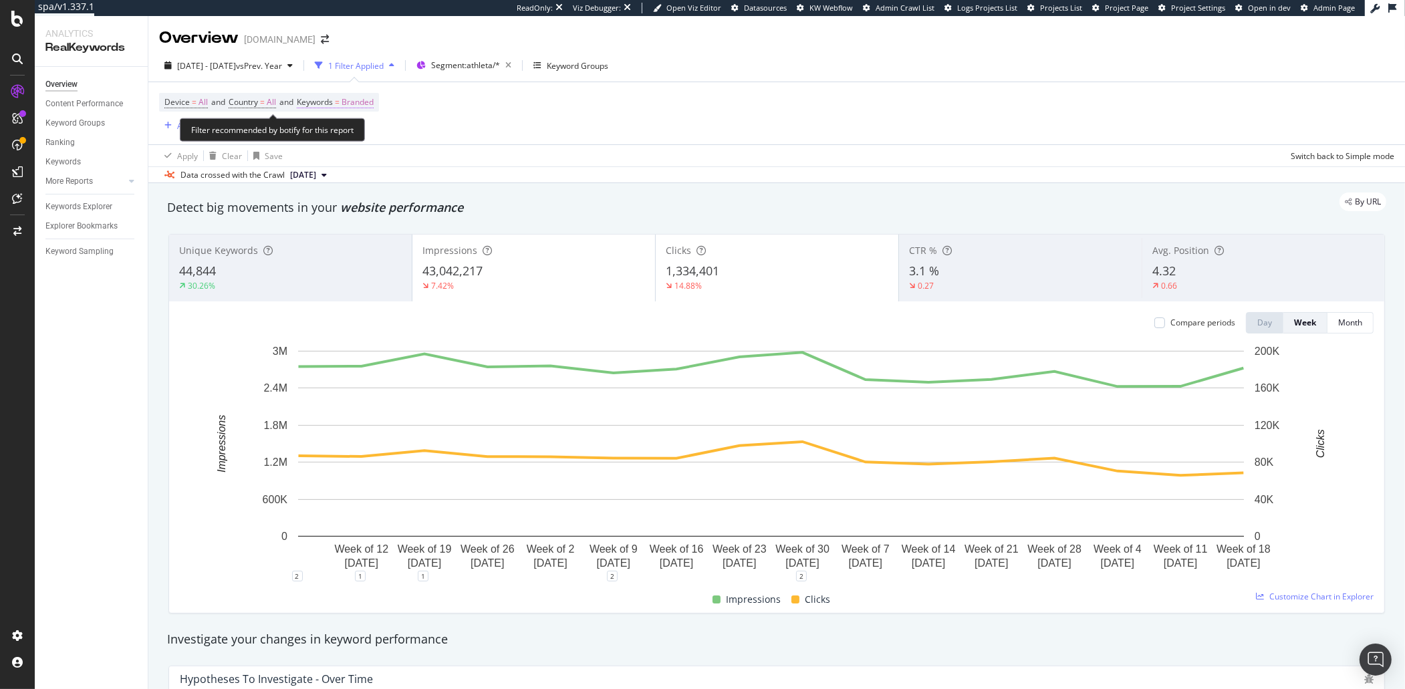
click at [368, 104] on span "Branded" at bounding box center [358, 102] width 32 height 19
click at [323, 140] on div "Branded" at bounding box center [343, 134] width 53 height 20
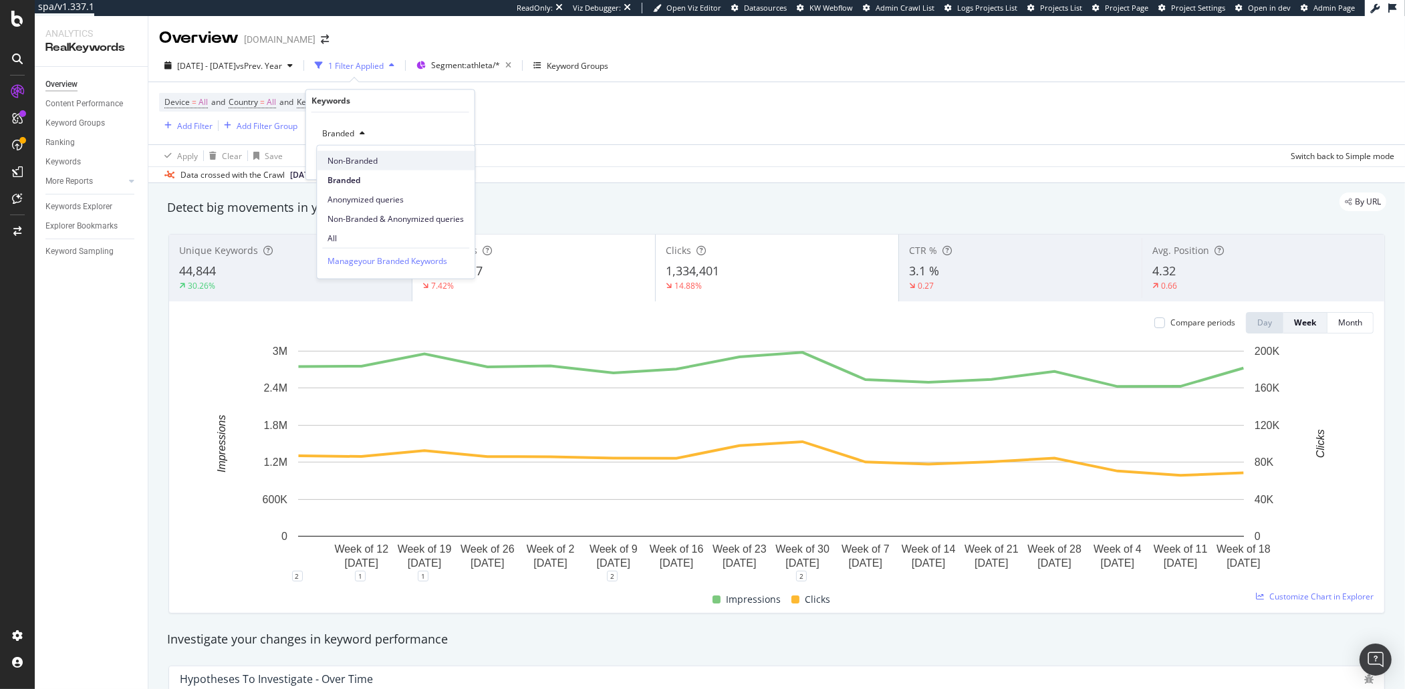
click at [352, 164] on span "Non-Branded" at bounding box center [396, 160] width 136 height 12
click at [452, 167] on div "Apply" at bounding box center [453, 161] width 21 height 11
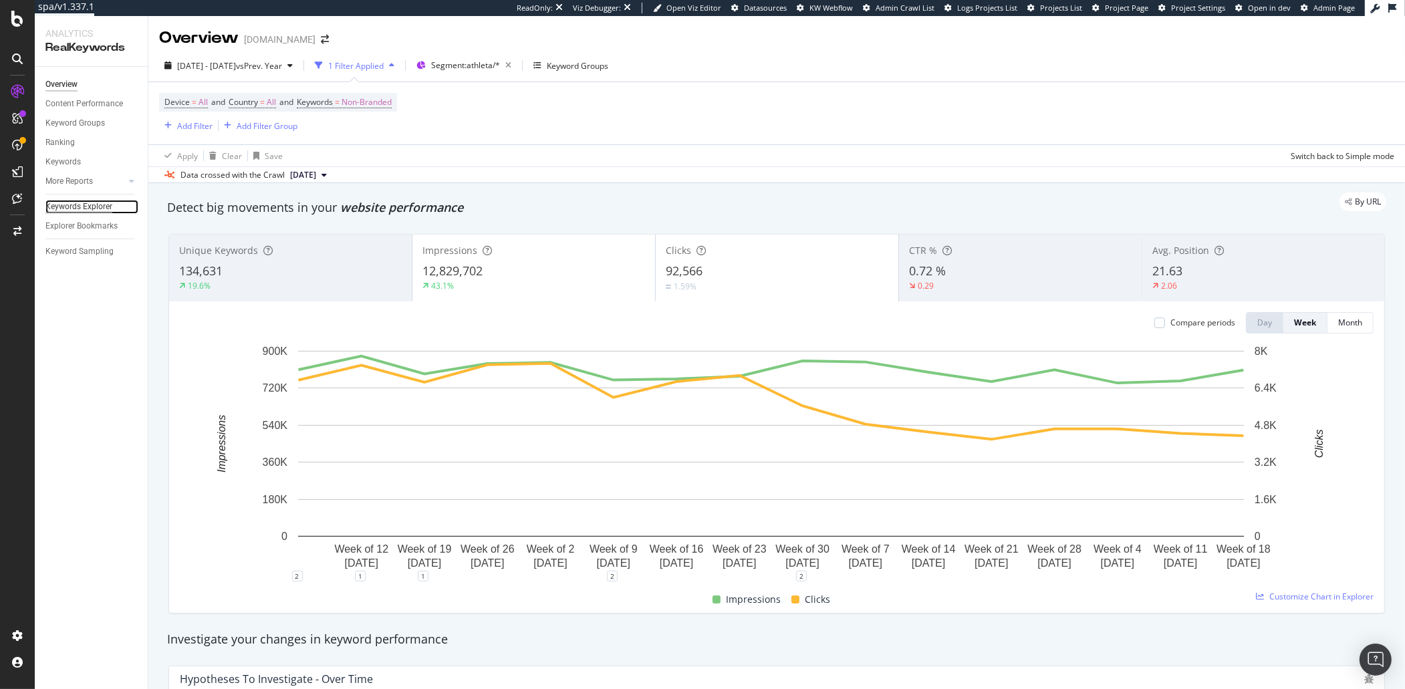
click at [80, 213] on div "Keywords Explorer" at bounding box center [78, 207] width 67 height 14
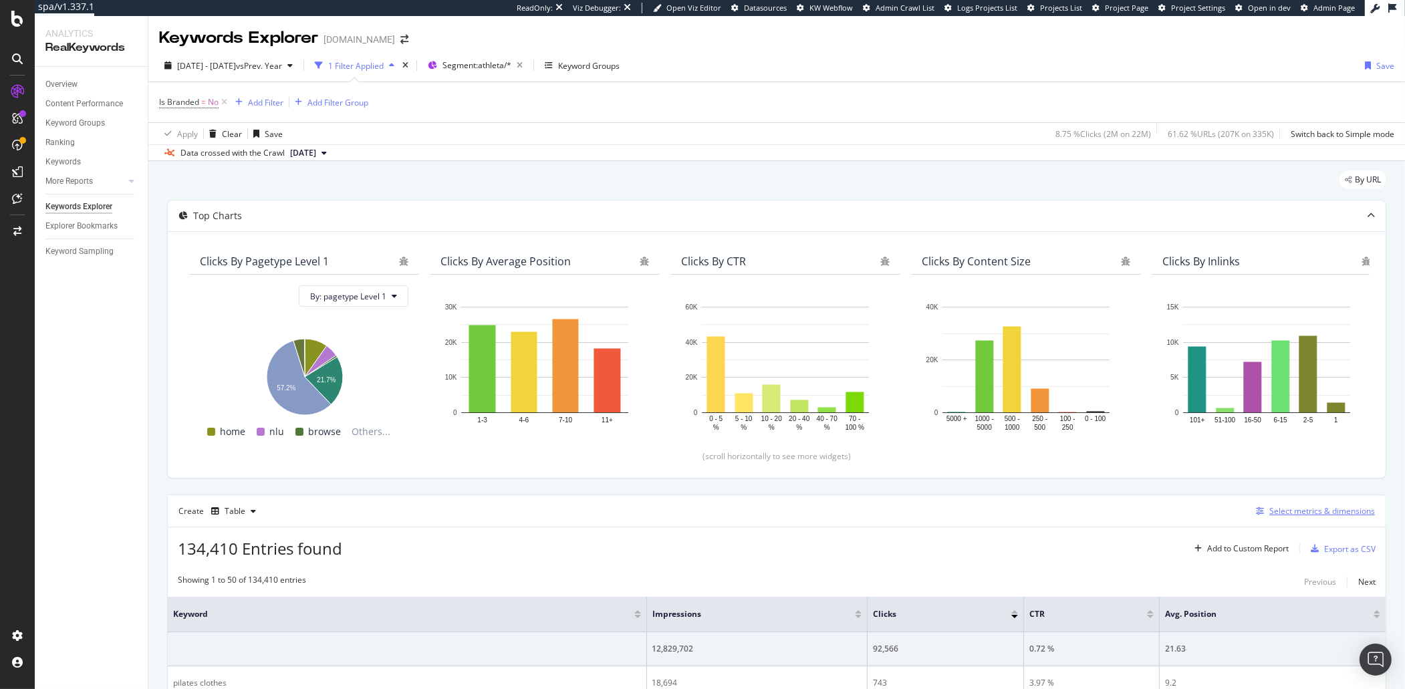
click at [1076, 508] on icon "button" at bounding box center [1260, 511] width 8 height 8
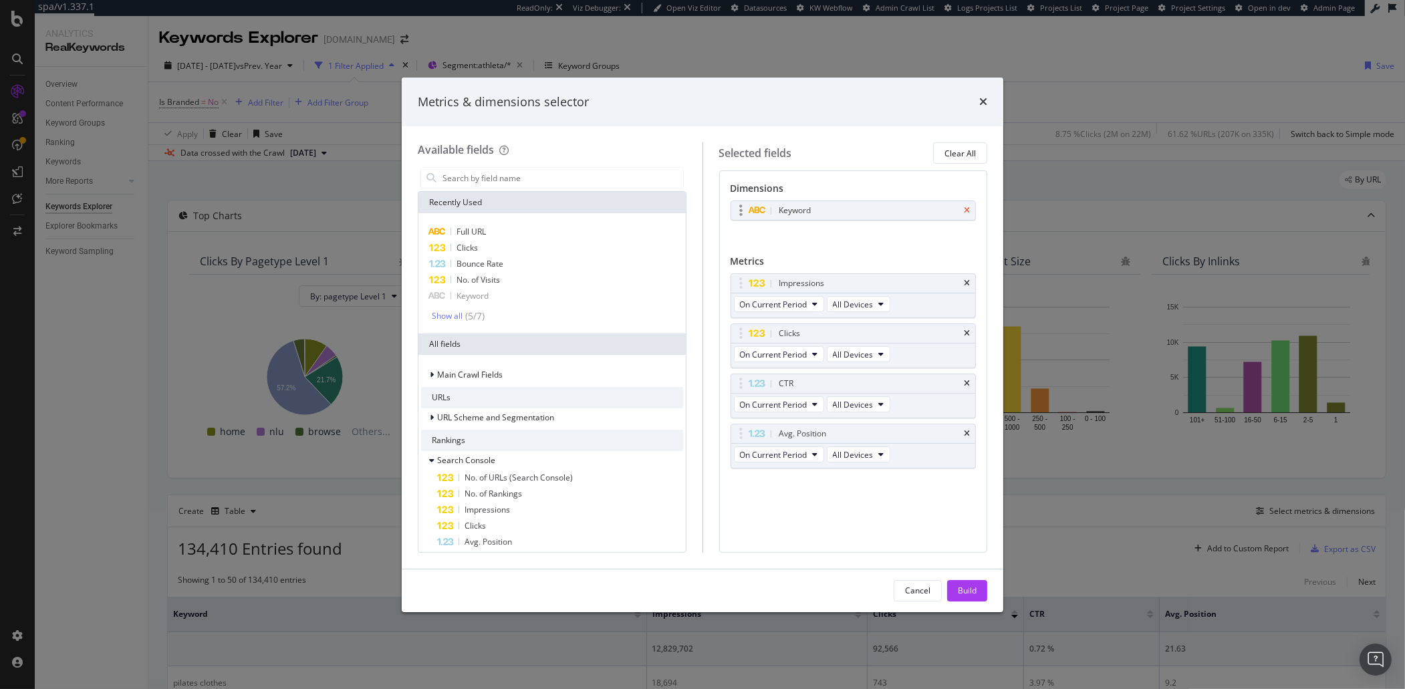
click at [967, 211] on icon "times" at bounding box center [967, 211] width 6 height 8
click at [961, 380] on div "CTR" at bounding box center [853, 379] width 245 height 19
click at [967, 383] on icon "times" at bounding box center [967, 380] width 6 height 8
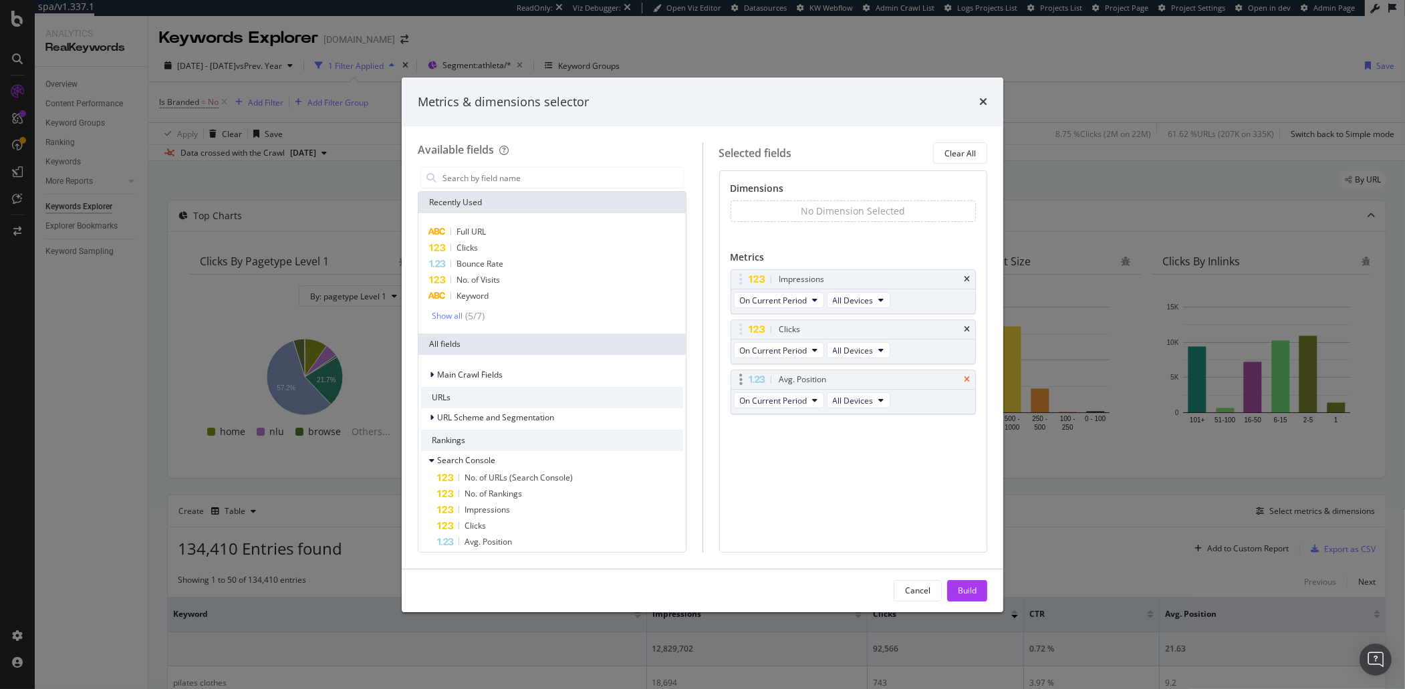
click at [966, 383] on icon "times" at bounding box center [967, 380] width 6 height 8
click at [495, 181] on input "modal" at bounding box center [562, 178] width 242 height 20
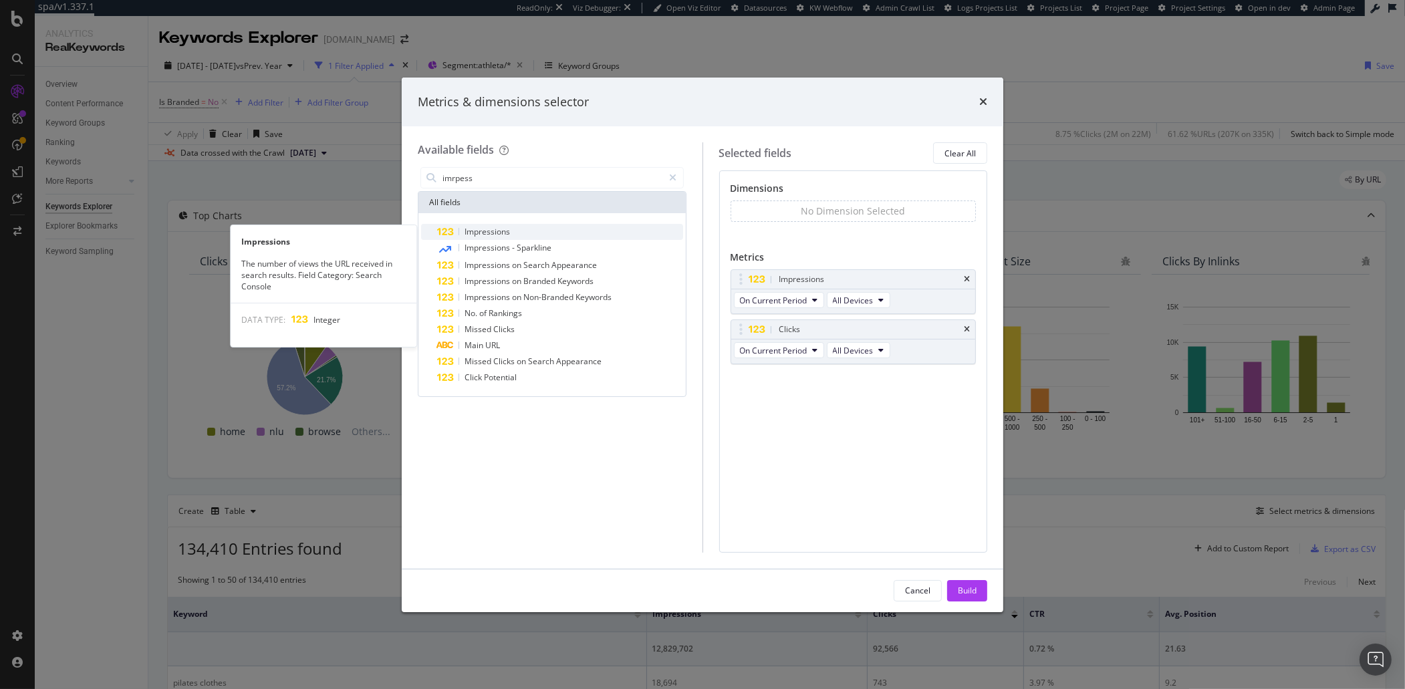
click at [514, 235] on div "Impressions" at bounding box center [560, 232] width 246 height 16
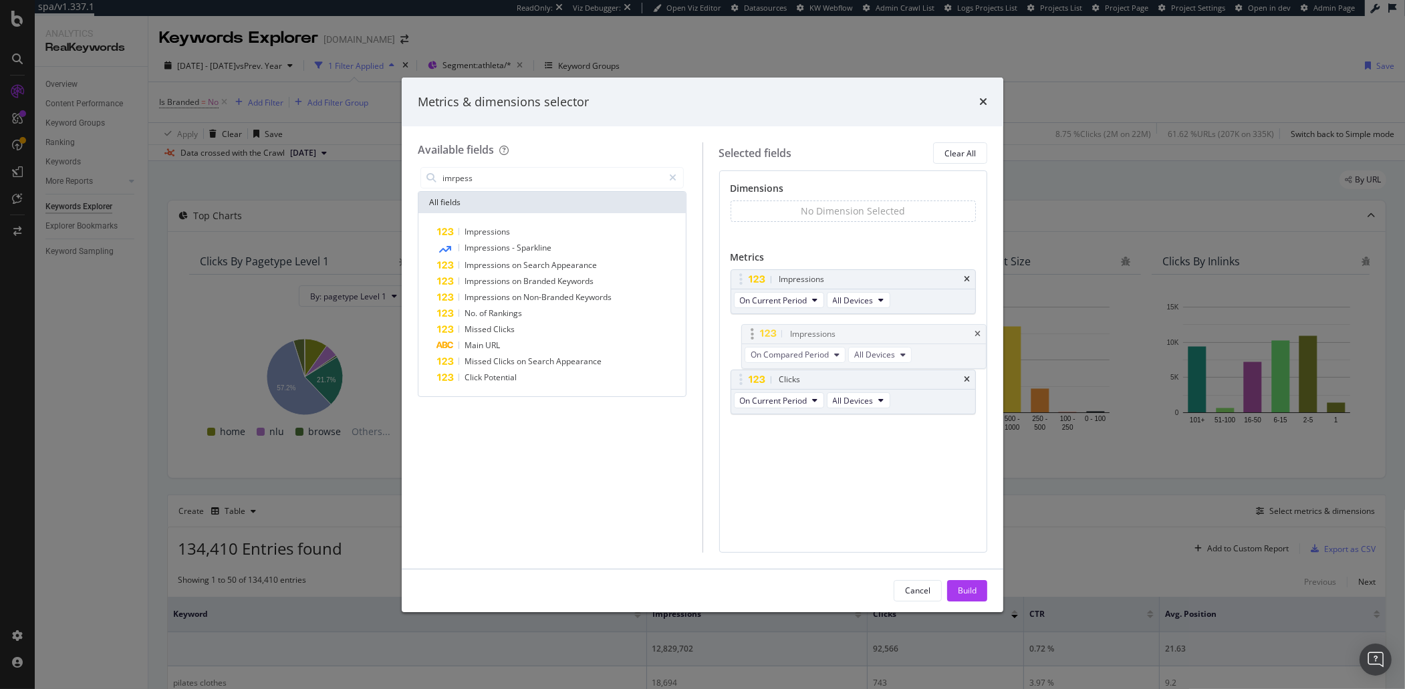
drag, startPoint x: 744, startPoint y: 387, endPoint x: 738, endPoint y: 329, distance: 58.5
click at [738, 329] on body "spa/v1.337.1 ReadOnly: Viz Debugger: Open Viz Editor Datasources KW Webflow Adm…" at bounding box center [702, 344] width 1405 height 689
click at [491, 181] on input "imrpess" at bounding box center [552, 178] width 223 height 20
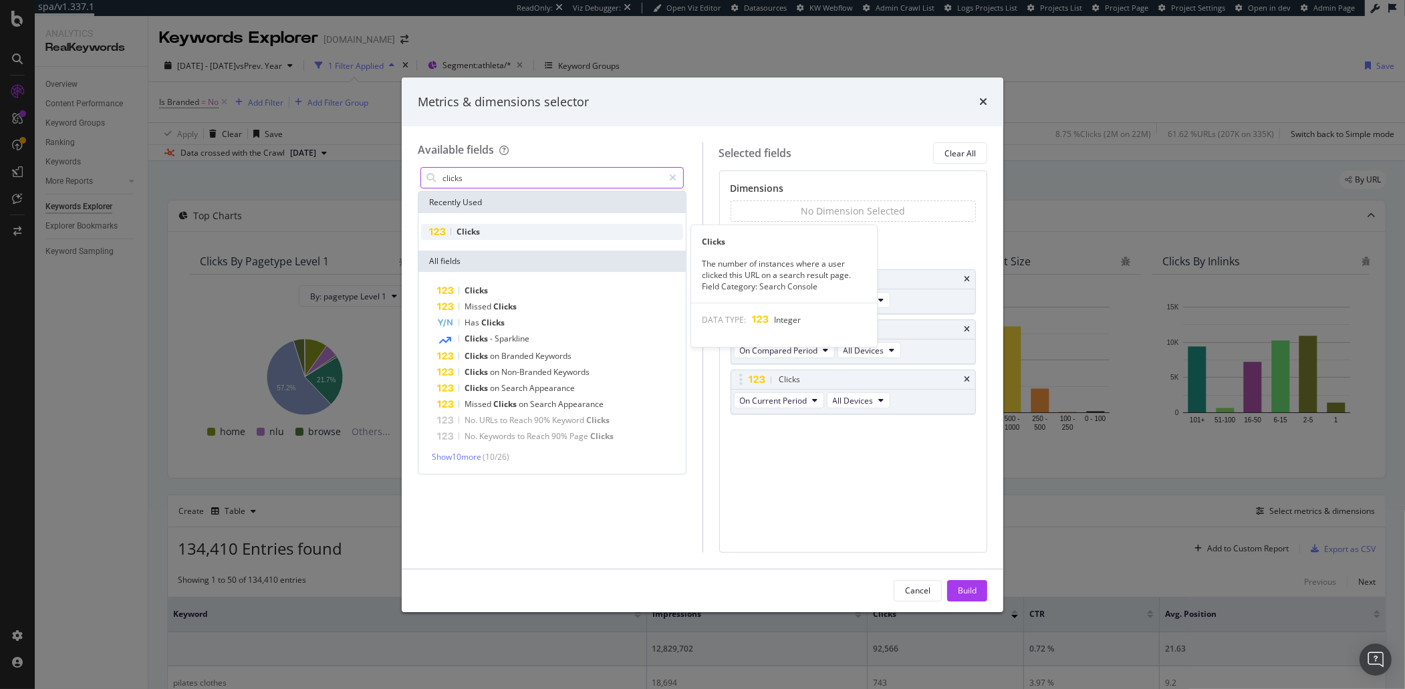
type input "clicks"
click at [481, 238] on div "Clicks" at bounding box center [552, 232] width 262 height 16
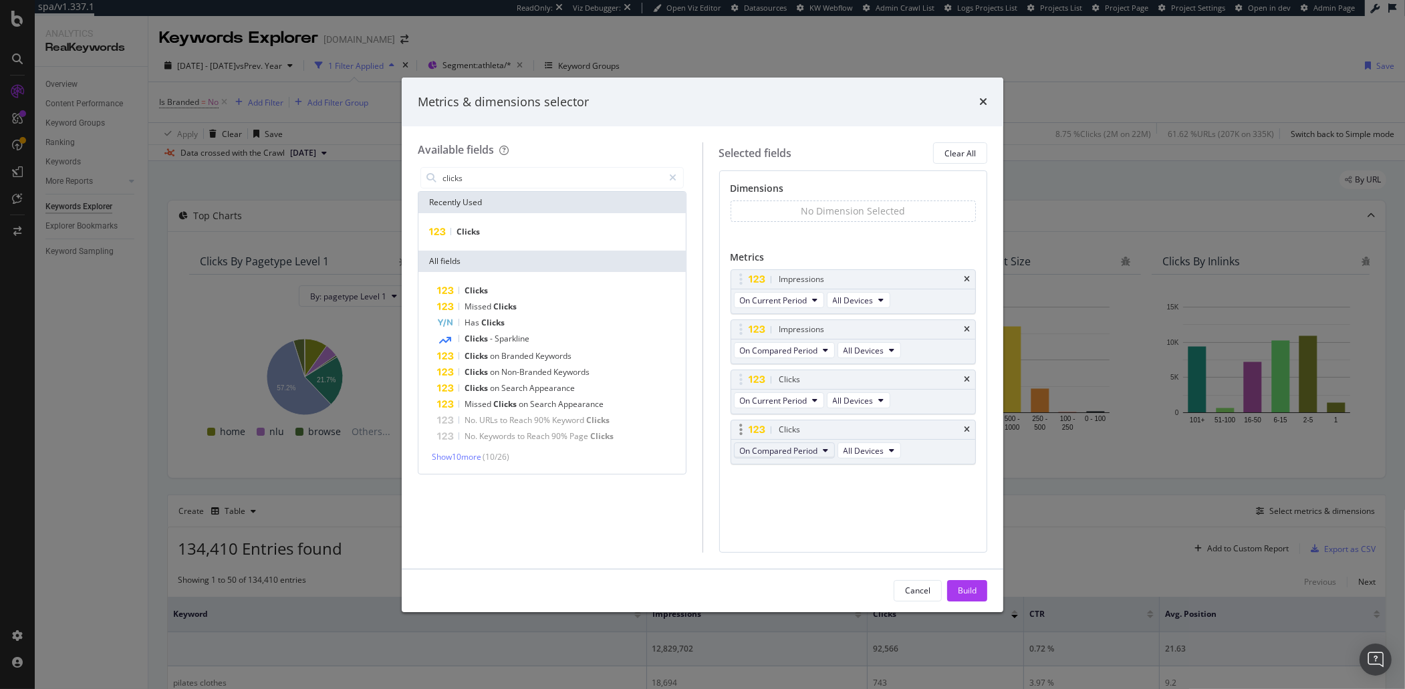
click at [796, 452] on span "On Compared Period" at bounding box center [779, 450] width 78 height 11
click at [869, 531] on div "Diff. between Periods - Percentage" at bounding box center [810, 524] width 150 height 19
click at [811, 354] on span "On Compared Period" at bounding box center [779, 350] width 78 height 11
click at [865, 424] on span "Diff. between Periods - Percentage" at bounding box center [809, 424] width 129 height 12
click at [961, 559] on div "Build" at bounding box center [967, 590] width 19 height 11
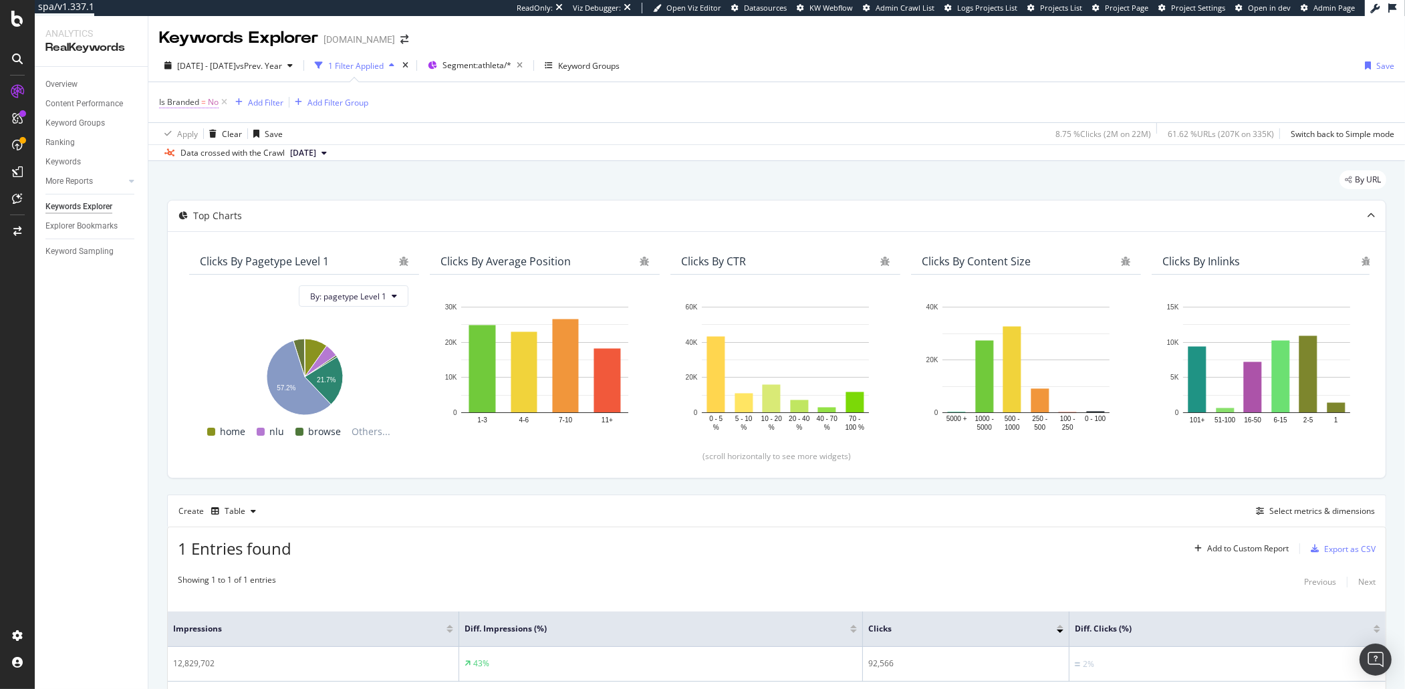
click at [196, 101] on span "Is Branded" at bounding box center [179, 101] width 40 height 11
click at [186, 134] on icon at bounding box center [186, 134] width 9 height 8
click at [187, 169] on div "Yes" at bounding box center [245, 160] width 143 height 17
click at [311, 165] on div "Apply" at bounding box center [307, 161] width 21 height 11
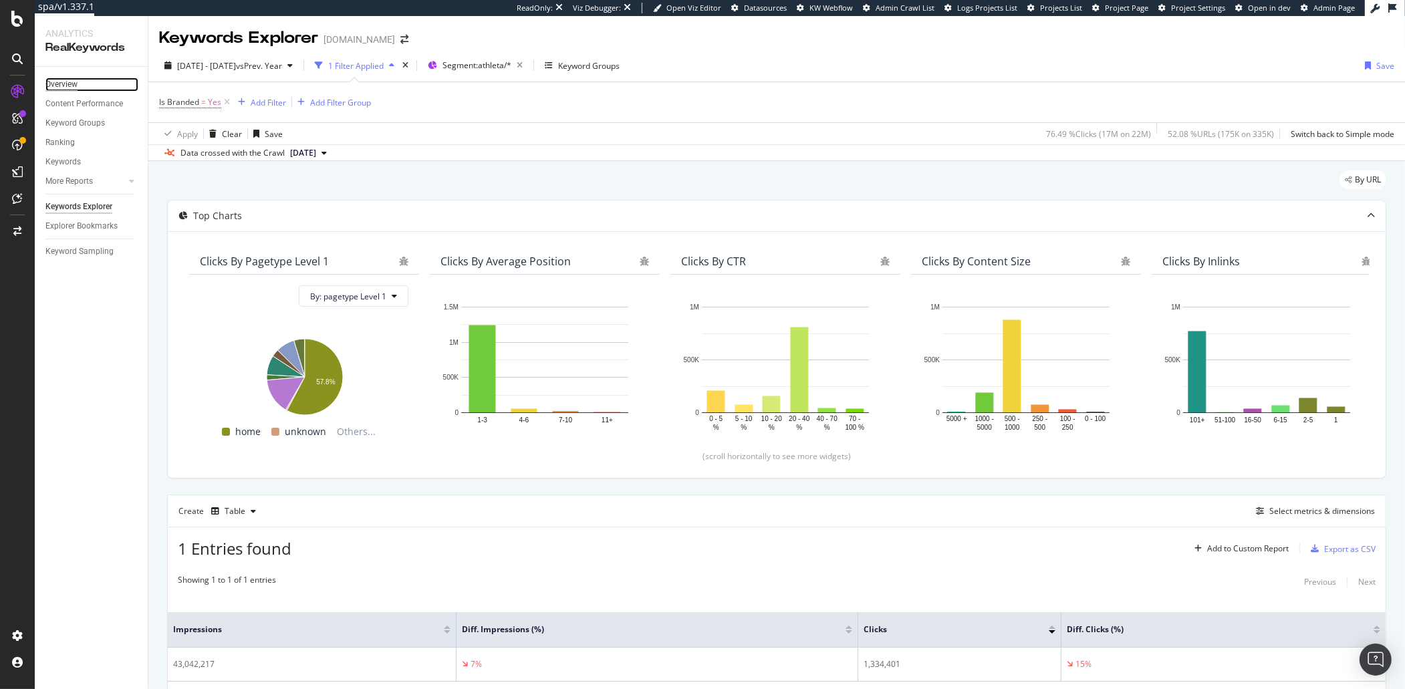
click at [59, 85] on div "Overview" at bounding box center [61, 85] width 32 height 14
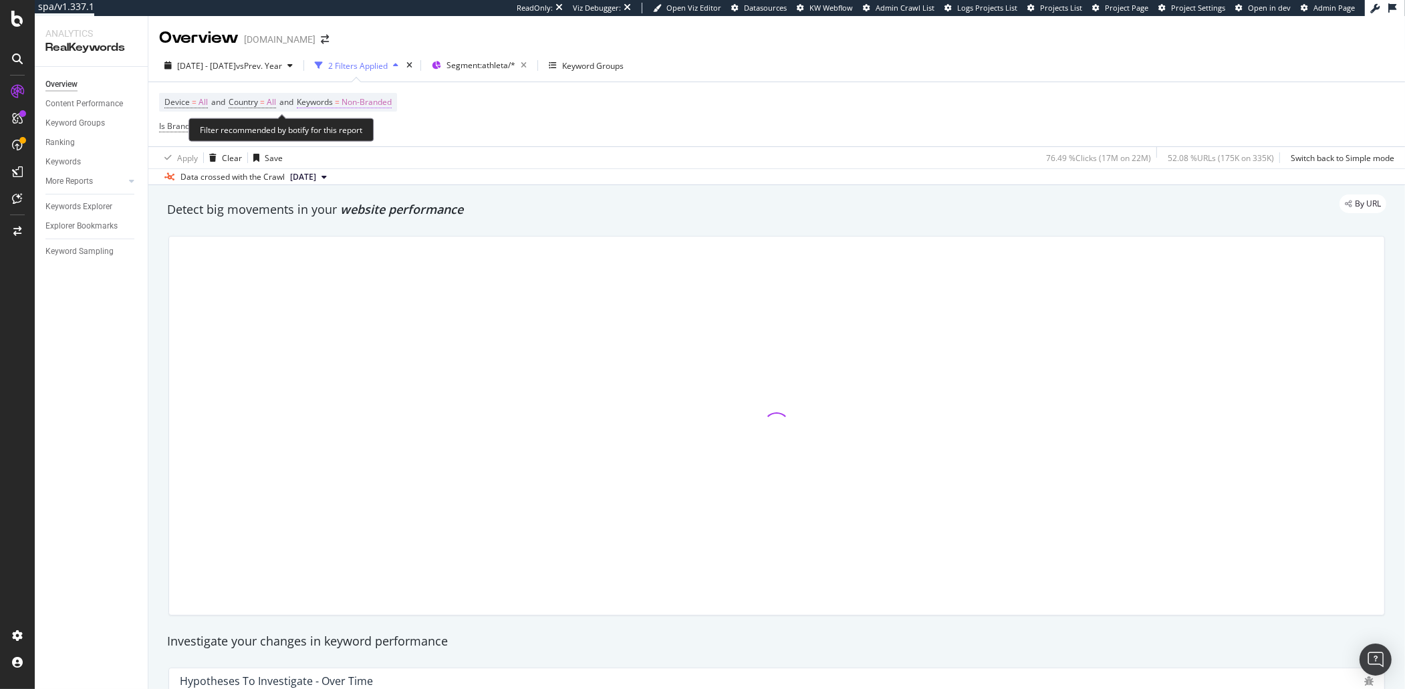
click at [390, 106] on span "Non-Branded" at bounding box center [367, 102] width 50 height 19
click at [372, 134] on div "button" at bounding box center [380, 134] width 16 height 8
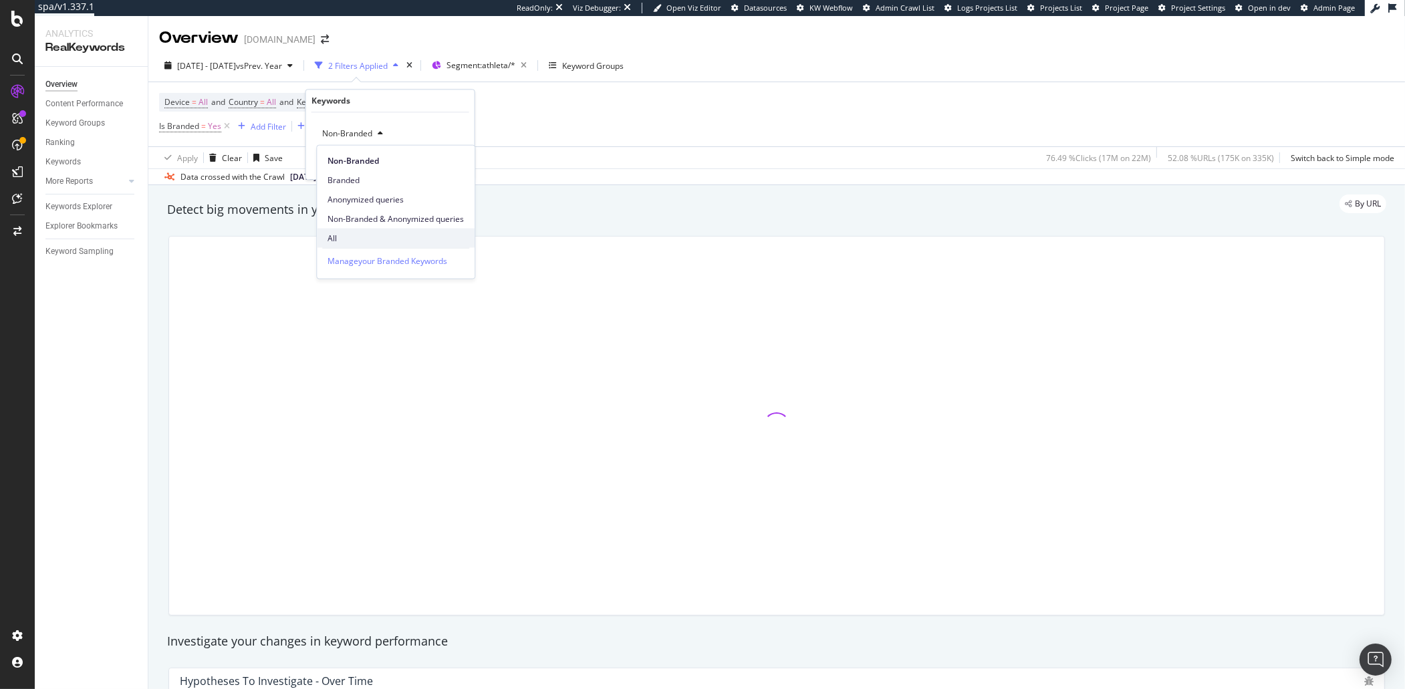
click at [347, 230] on div "All" at bounding box center [396, 238] width 158 height 19
click at [453, 163] on div "Apply" at bounding box center [453, 161] width 21 height 11
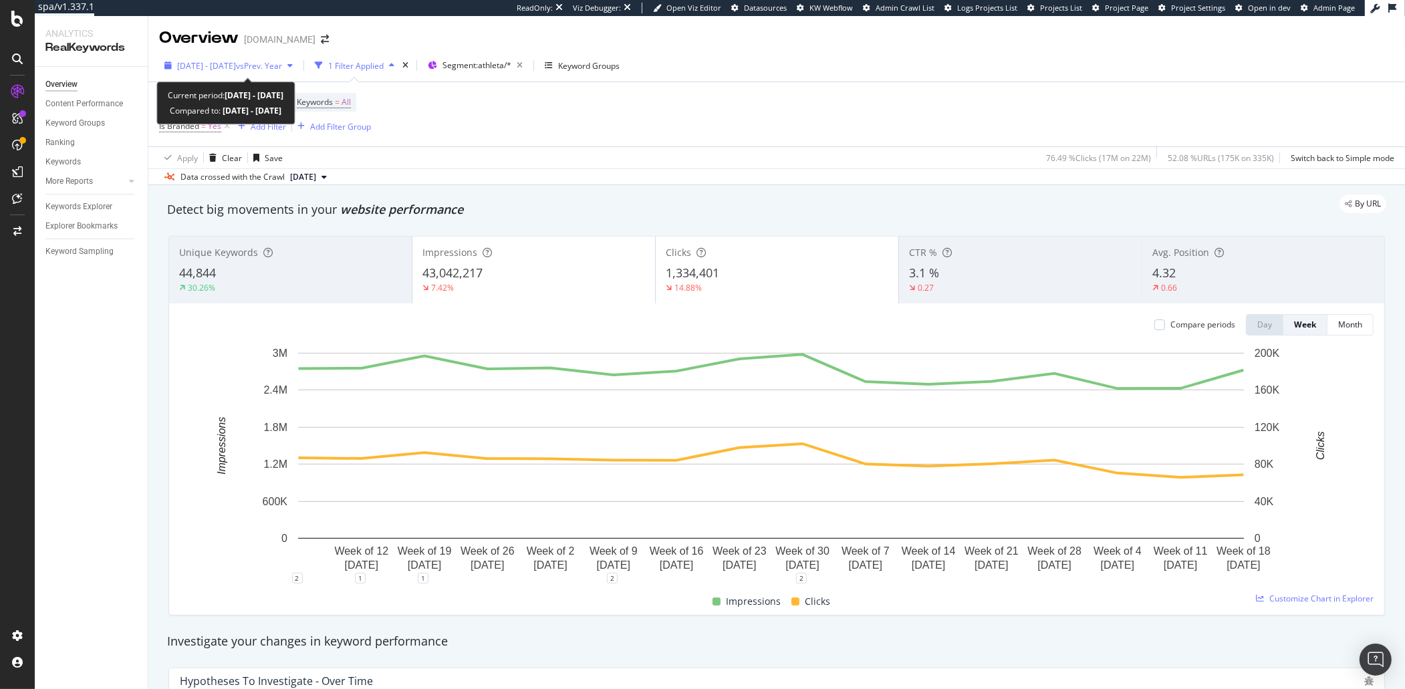
click at [203, 75] on div "[DATE] - [DATE] vs Prev. Year" at bounding box center [228, 65] width 139 height 20
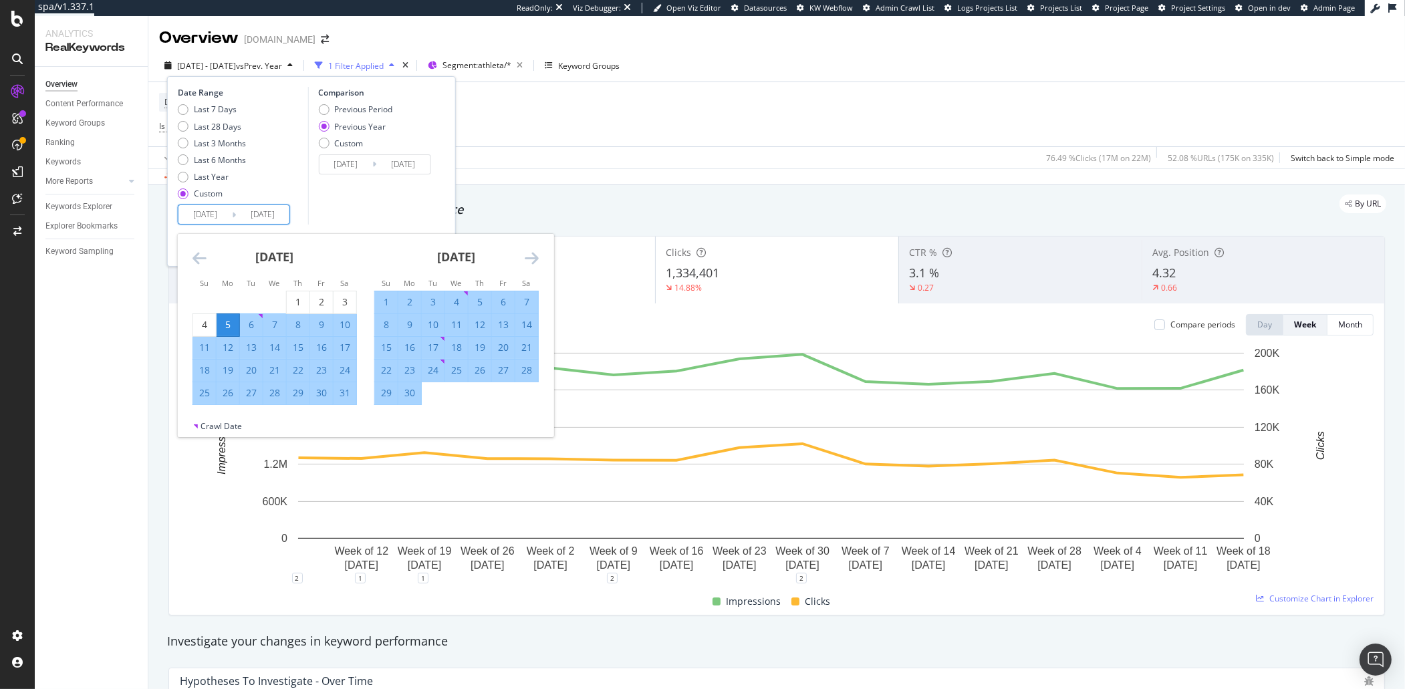
click at [196, 215] on input "[DATE]" at bounding box center [204, 214] width 53 height 19
click at [265, 205] on input "[DATE]" at bounding box center [262, 214] width 53 height 19
click at [518, 146] on div "Device = All and Country = All and Keywords = All Is Branded = Yes Add Filter A…" at bounding box center [776, 114] width 1235 height 64
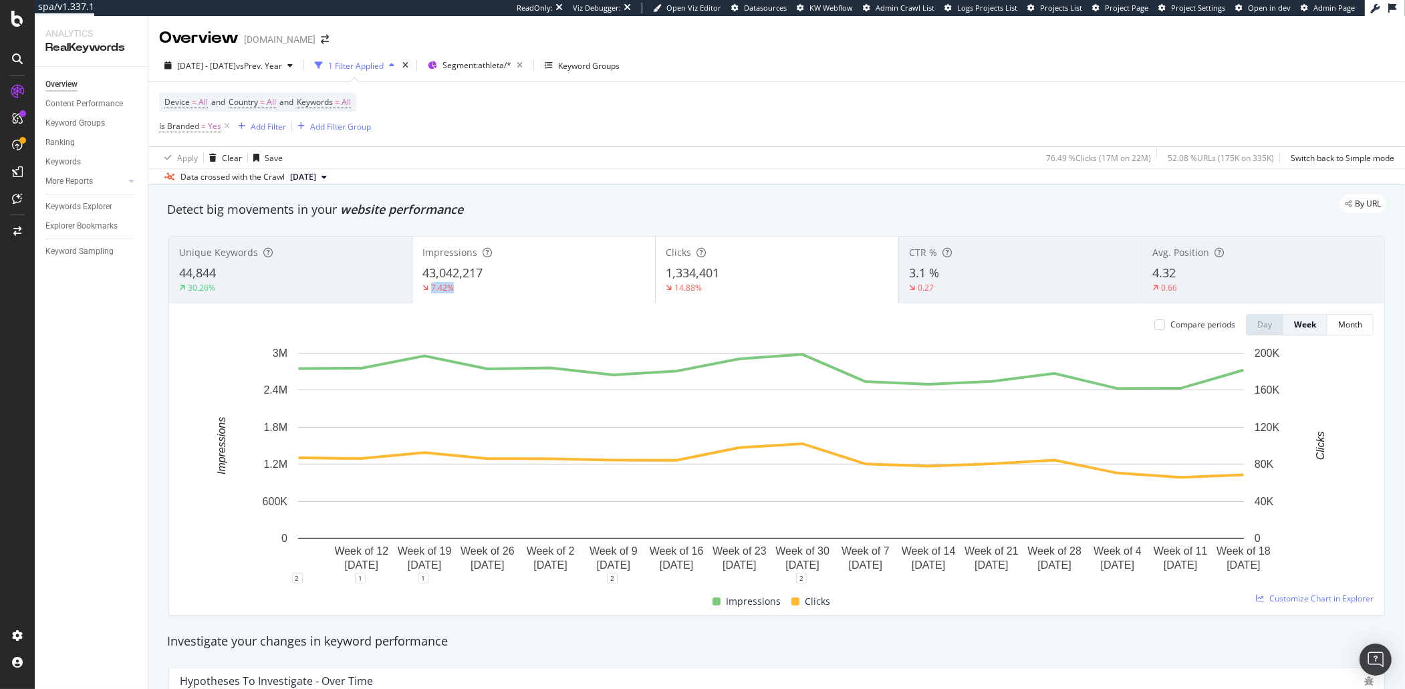
click at [560, 283] on div "7.42%" at bounding box center [533, 288] width 223 height 12
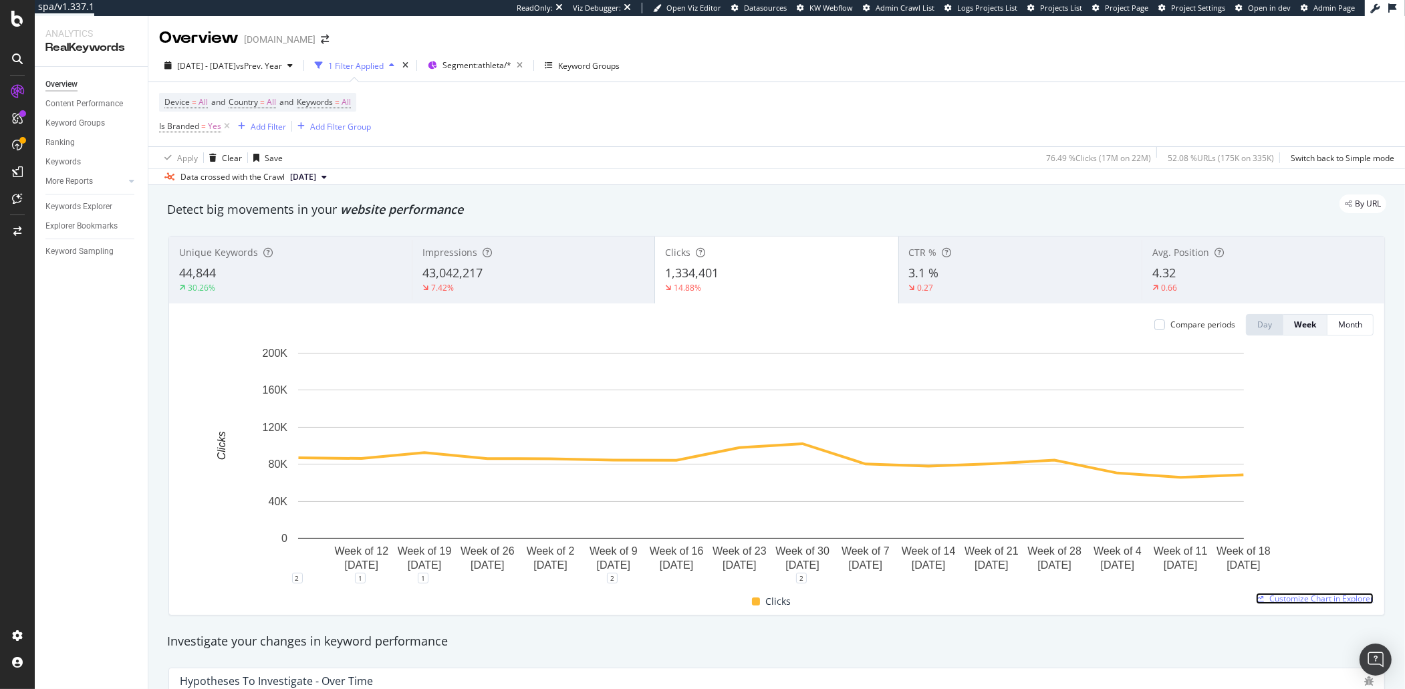
click at [1076, 559] on span "Customize Chart in Explorer" at bounding box center [1321, 598] width 104 height 11
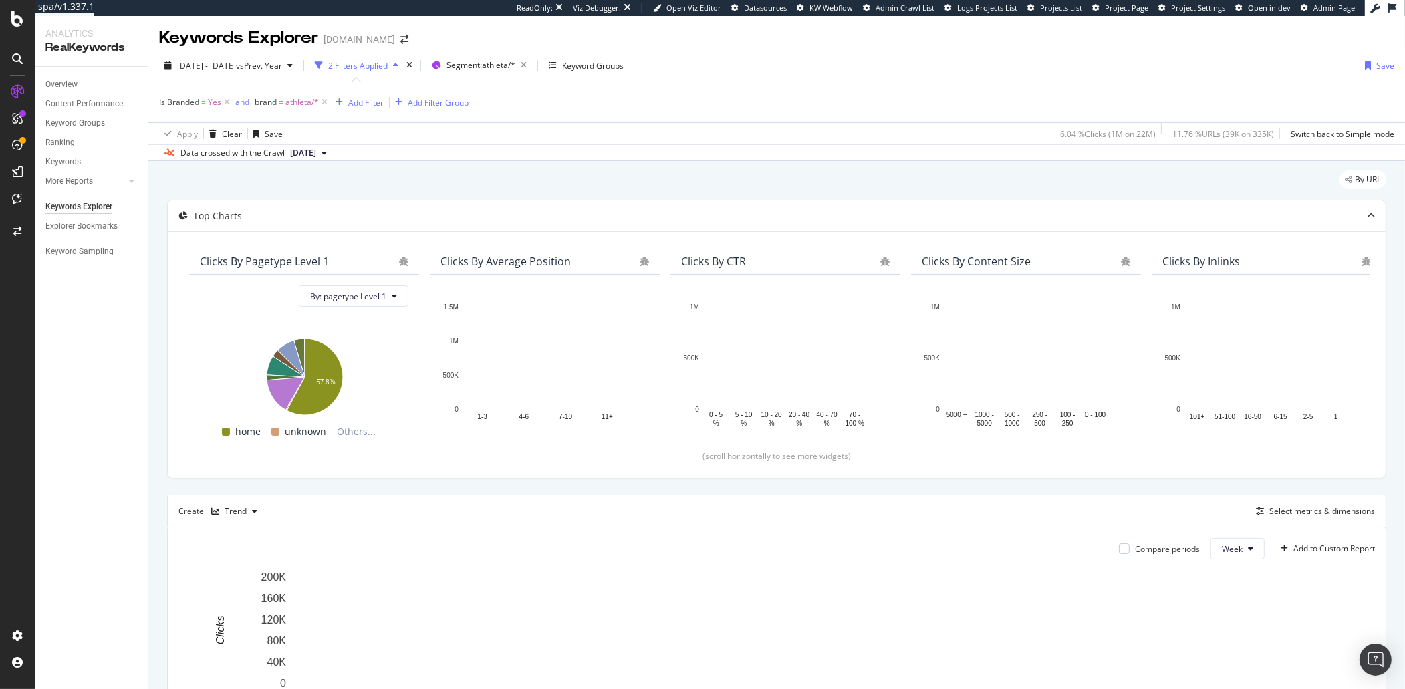
scroll to position [224, 0]
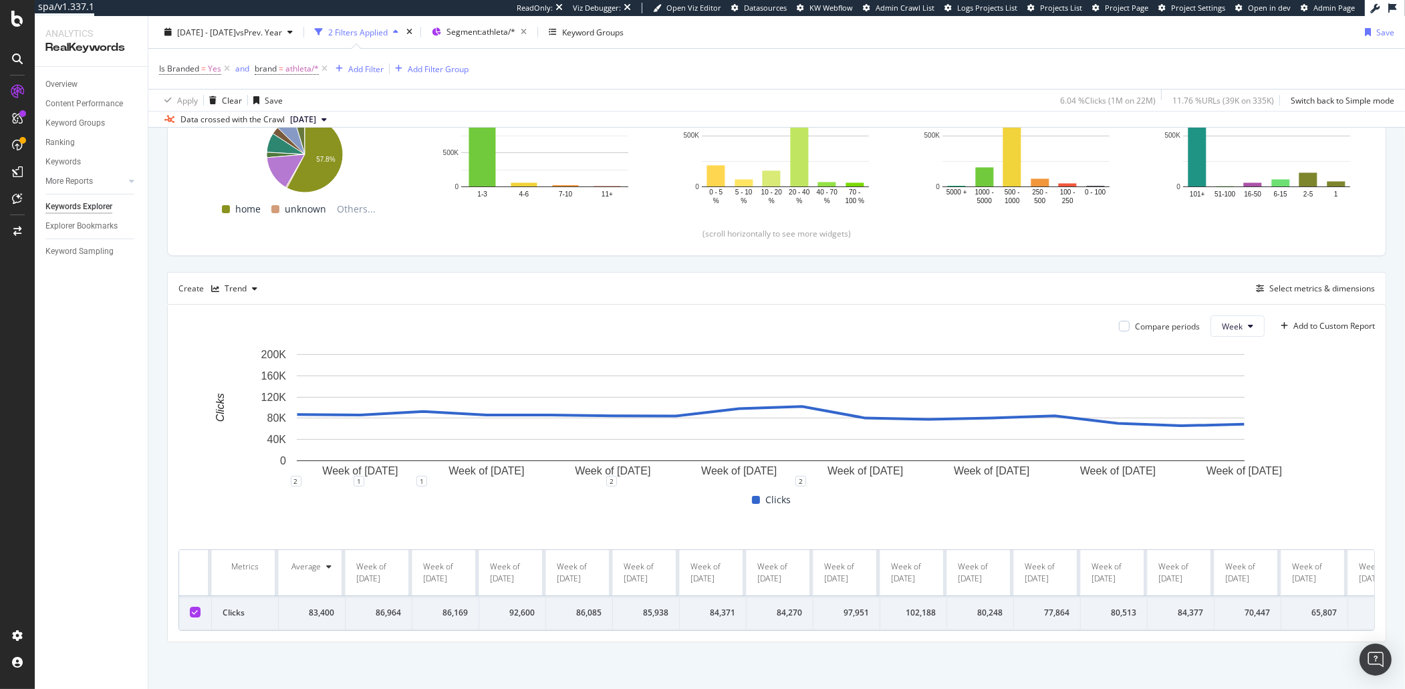
click at [368, 550] on th "Week of [DATE]" at bounding box center [379, 573] width 67 height 46
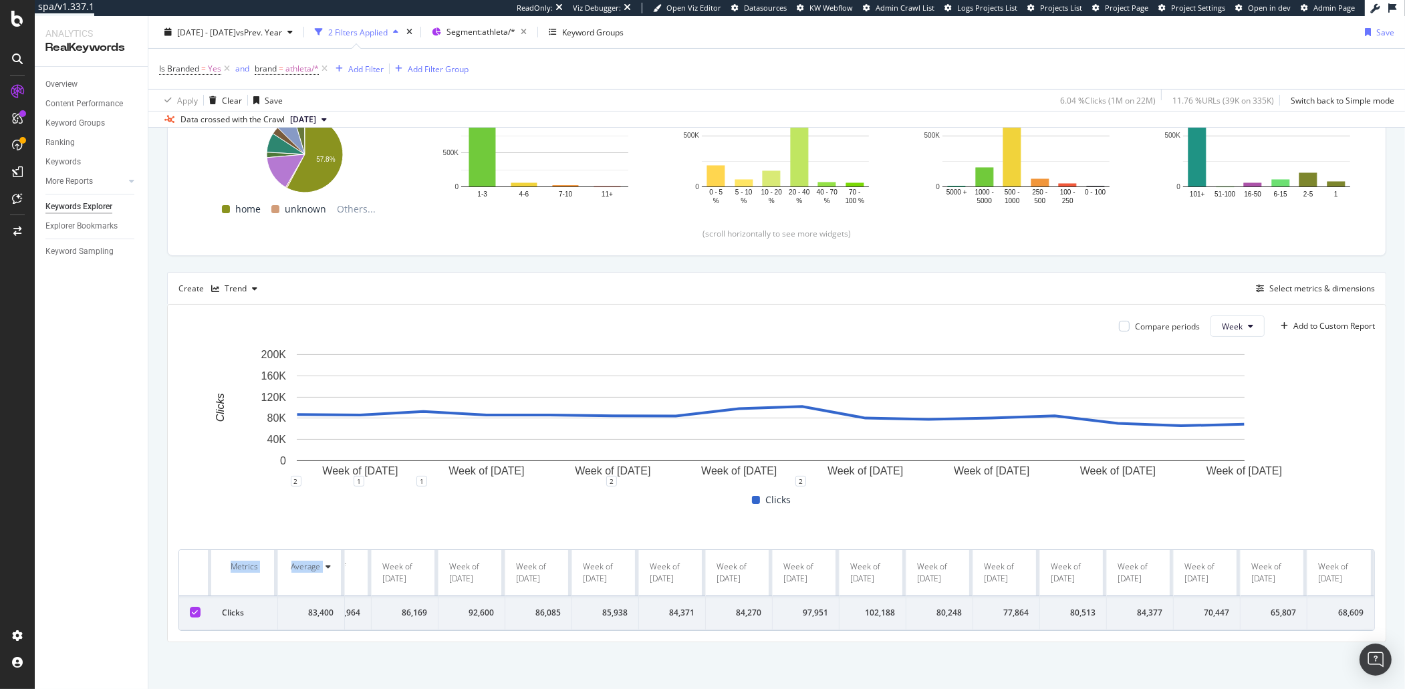
drag, startPoint x: 364, startPoint y: 545, endPoint x: 1358, endPoint y: 568, distance: 994.8
click at [1076, 559] on tr "Metrics Average Week of [DATE] Week of [DATE] Week of [DATE] Week of [DATE] Wee…" at bounding box center [756, 573] width 1236 height 46
copy tr "Week of 5 May. 2025 Week of 12 May. 2025 Week of 19 May. 2025 Week of 26 May. 2…"
click at [386, 559] on td "86,169" at bounding box center [405, 613] width 67 height 34
drag, startPoint x: 388, startPoint y: 606, endPoint x: 545, endPoint y: 618, distance: 157.5
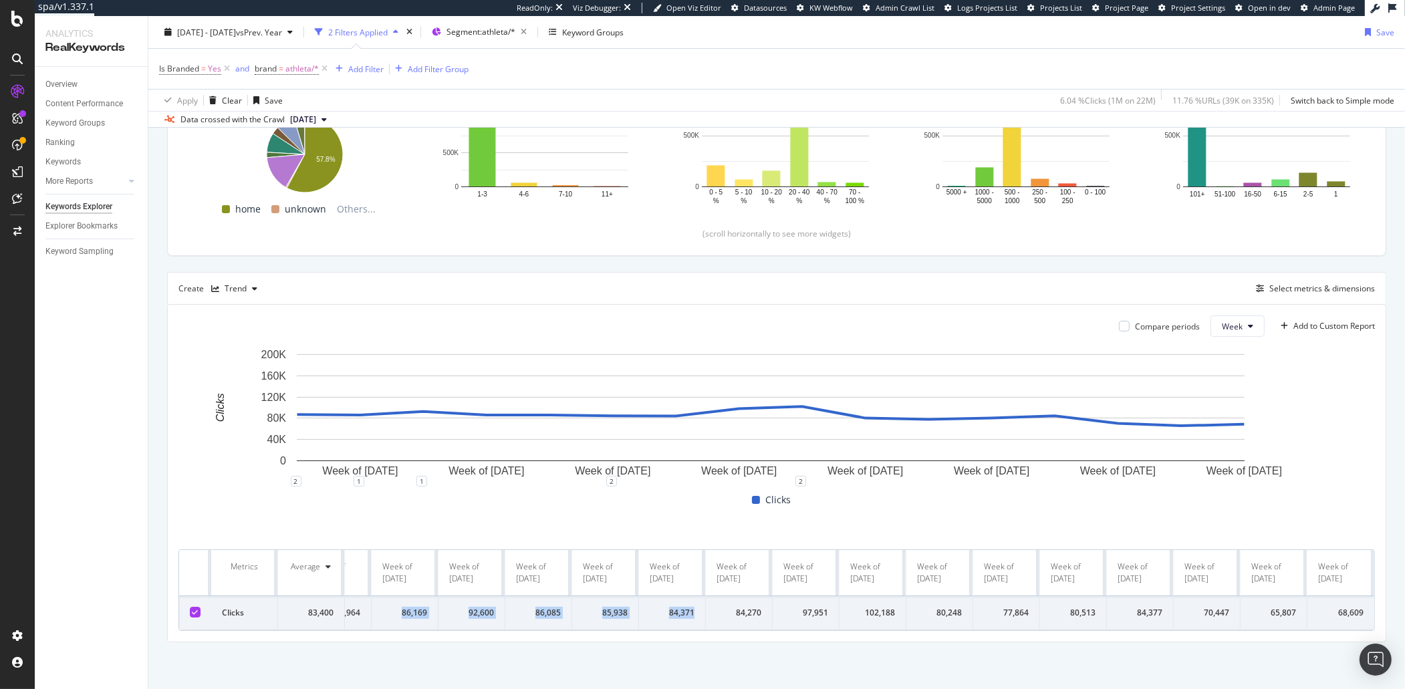
click at [625, 559] on tr "Clicks 83,400 86,964 86,169 92,600 86,085 85,938 84,371 84,270 97,951 102,188 8…" at bounding box center [756, 613] width 1236 height 34
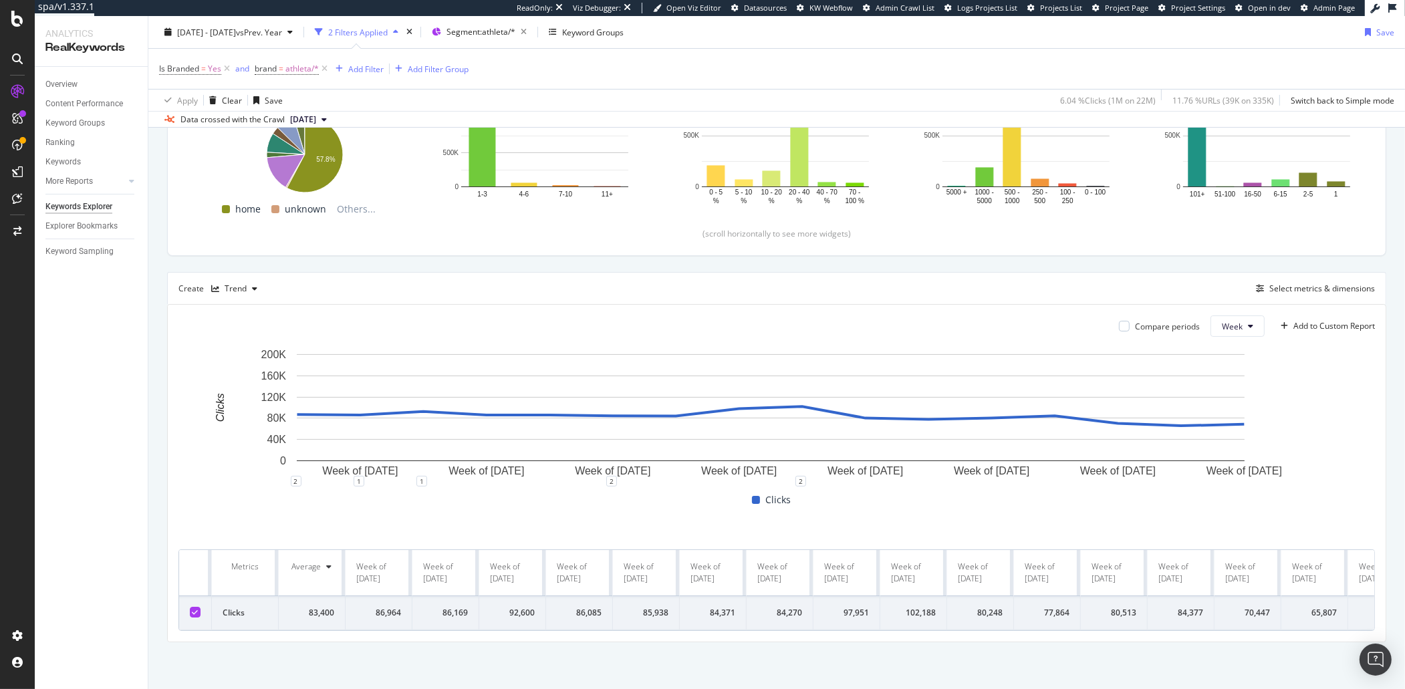
click at [368, 559] on div "86,964" at bounding box center [378, 613] width 45 height 12
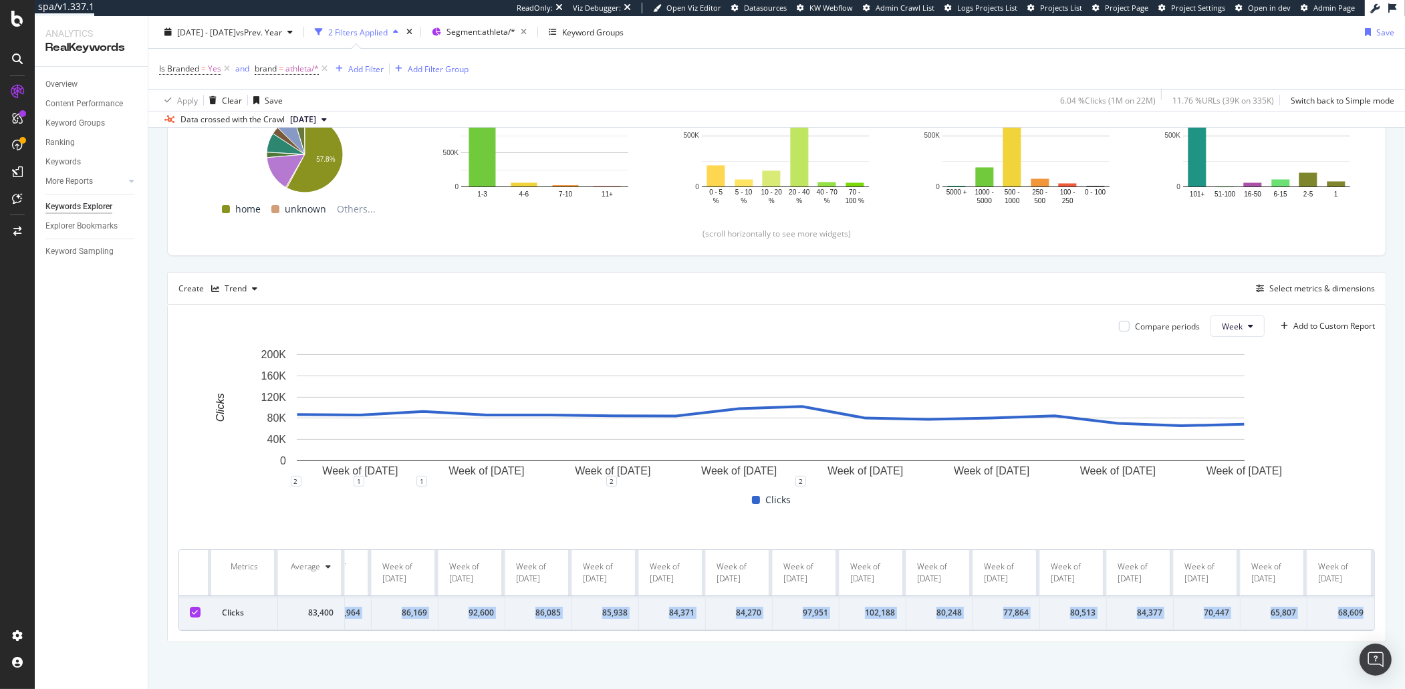
drag, startPoint x: 374, startPoint y: 600, endPoint x: 1357, endPoint y: 595, distance: 983.2
click at [1076, 559] on tr "Clicks 83,400 86,964 86,169 92,600 86,085 85,938 84,371 84,270 97,951 102,188 8…" at bounding box center [756, 613] width 1236 height 34
copy tr "86,964 86,169 92,600 86,085 85,938 84,371 84,270 97,951 102,188 80,248 77,864 8…"
click at [156, 73] on div "Is Branded = Yes and brand = athleta/* Add Filter Add Filter Group Apply Clear …" at bounding box center [776, 79] width 1257 height 63
click at [186, 75] on span "Is Branded = Yes" at bounding box center [196, 68] width 74 height 19
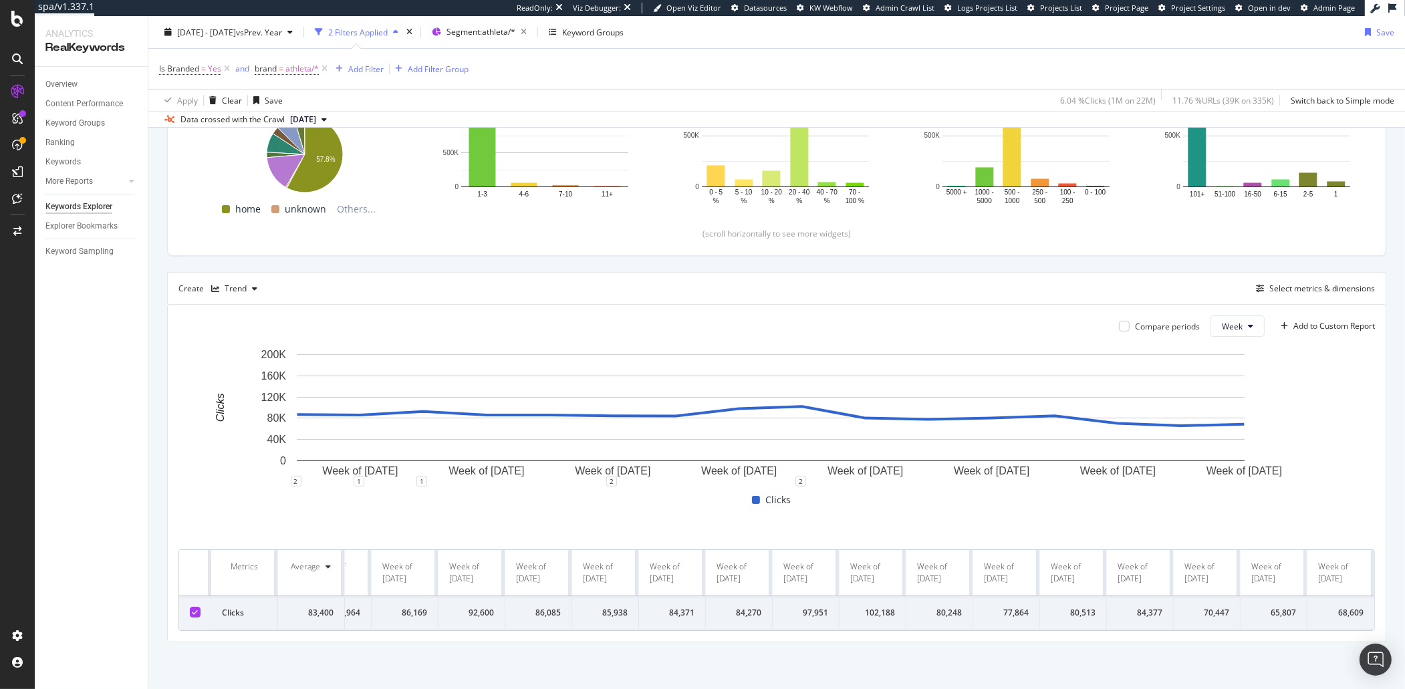
click at [184, 76] on span "Is Branded = Yes" at bounding box center [196, 68] width 74 height 19
click at [216, 72] on span "Yes" at bounding box center [214, 68] width 13 height 19
click at [180, 107] on div "Yes" at bounding box center [243, 100] width 147 height 21
click at [190, 140] on div "No" at bounding box center [245, 144] width 143 height 17
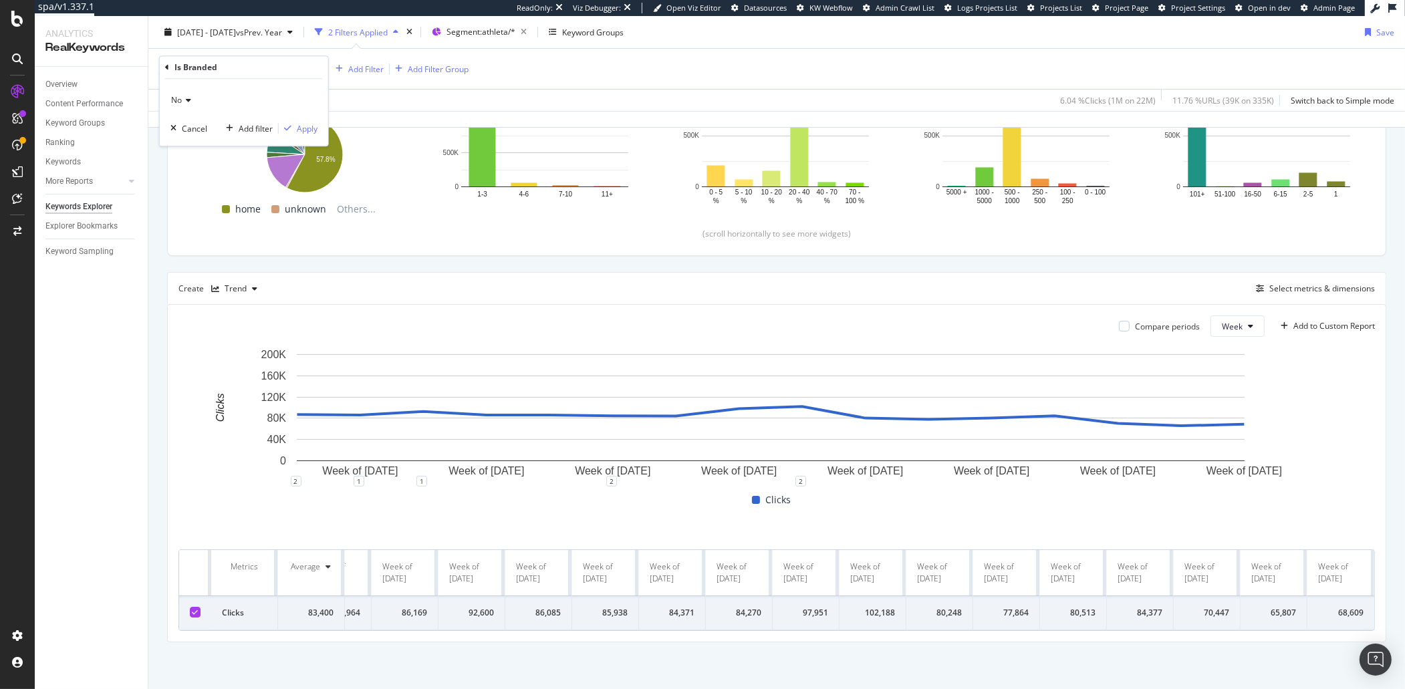
click at [317, 128] on div "No Cancel Add filter Apply" at bounding box center [244, 112] width 168 height 67
click at [313, 129] on div "Apply" at bounding box center [307, 128] width 21 height 11
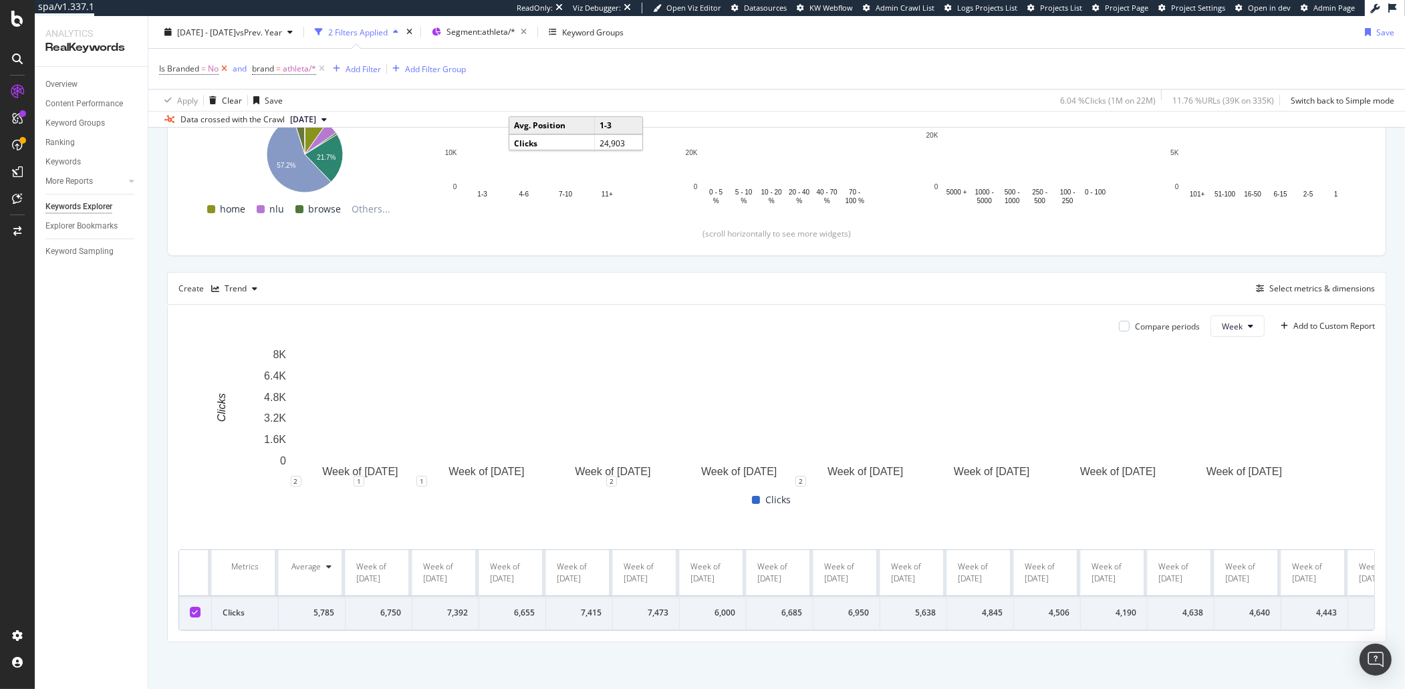
click at [225, 67] on icon at bounding box center [224, 68] width 11 height 13
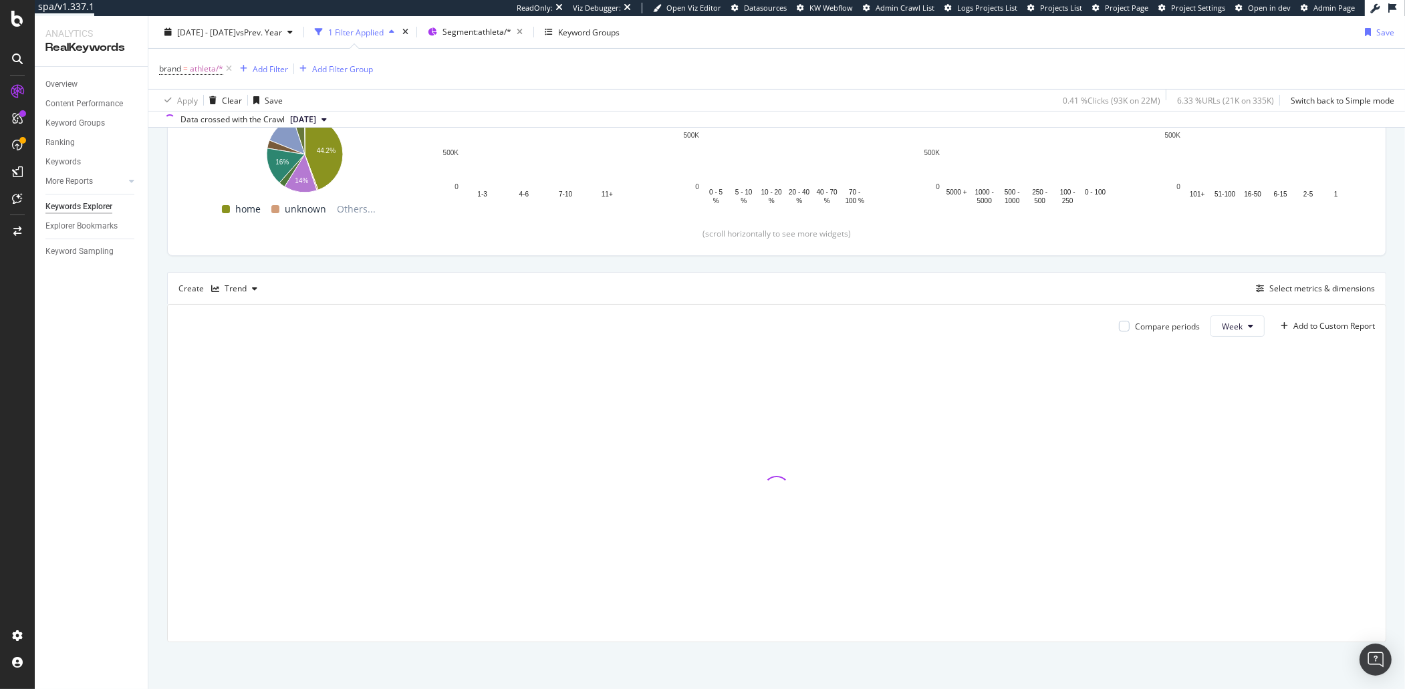
drag, startPoint x: 528, startPoint y: 76, endPoint x: 543, endPoint y: 88, distance: 19.0
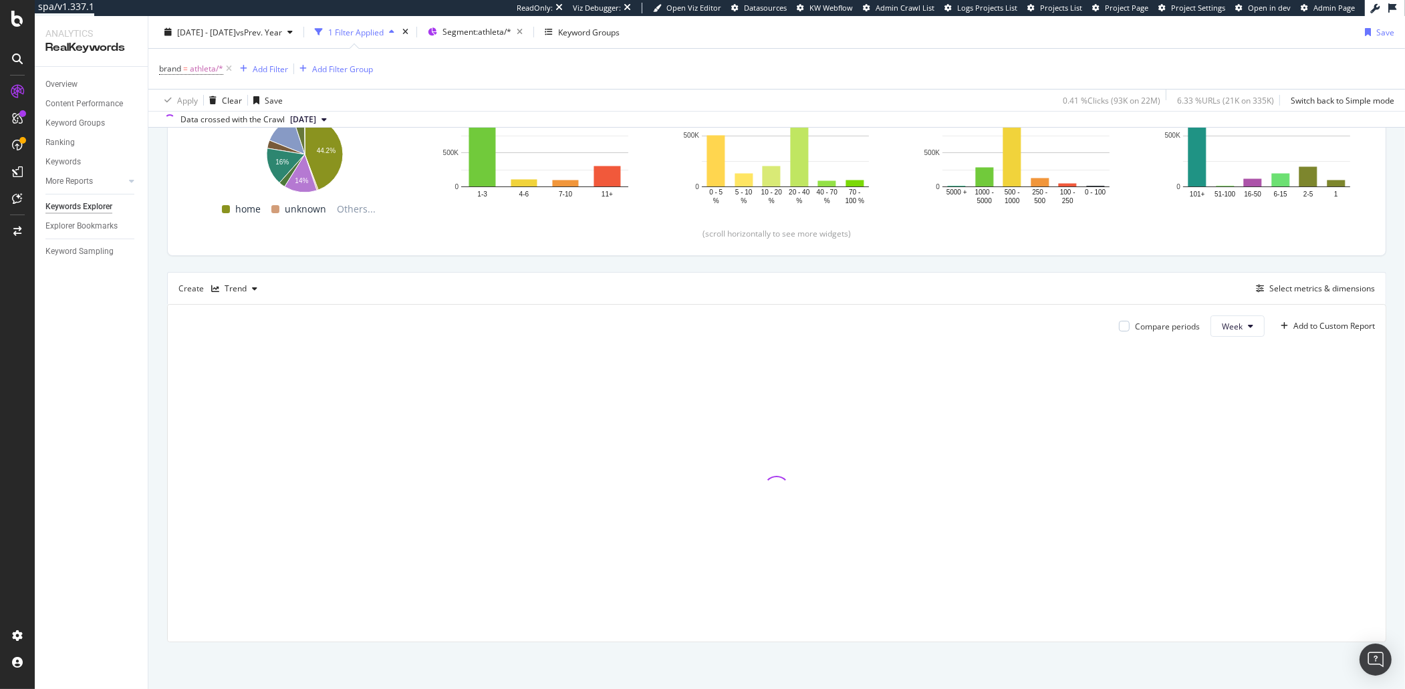
click at [528, 76] on div "brand = athleta/* Add Filter Add Filter Group" at bounding box center [776, 69] width 1235 height 40
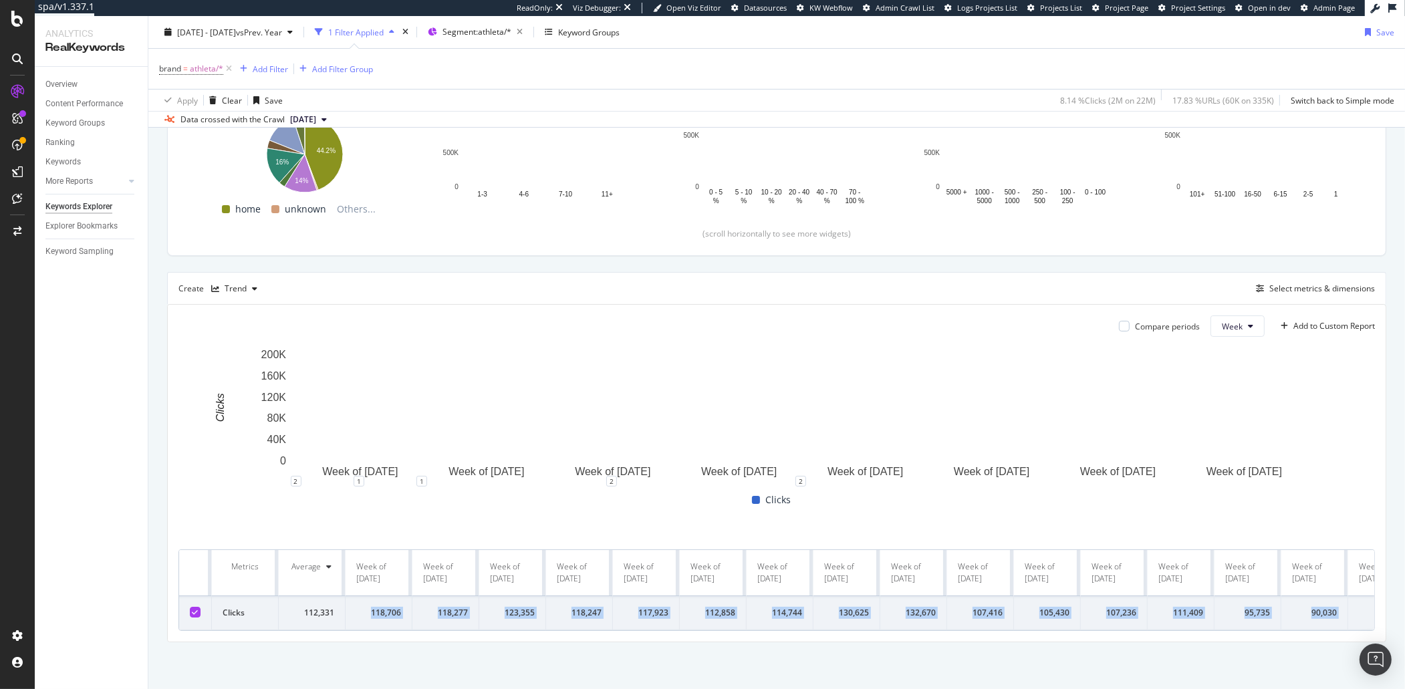
scroll to position [0, 51]
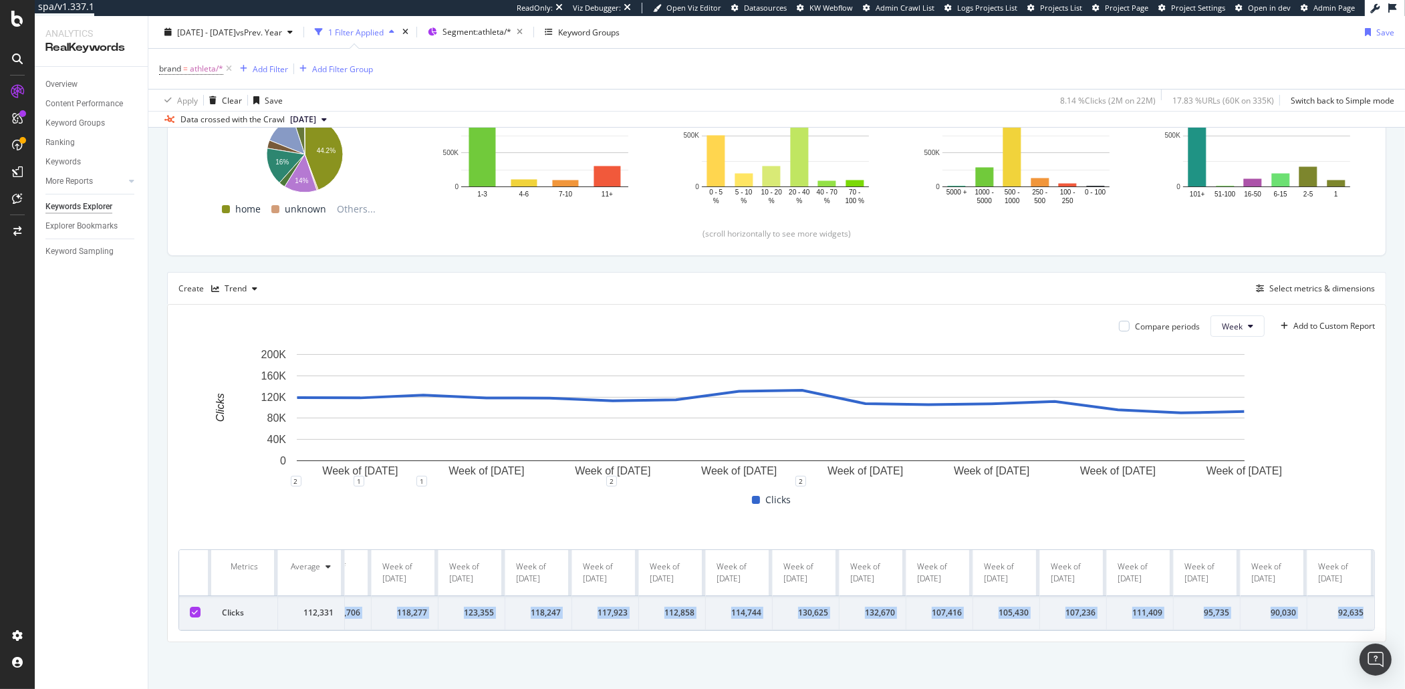
drag, startPoint x: 368, startPoint y: 603, endPoint x: 1345, endPoint y: 608, distance: 977.2
click at [1076, 559] on tr "Clicks 112,331 118,706 118,277 123,355 118,247 117,923 112,858 114,744 130,625 …" at bounding box center [756, 613] width 1236 height 34
copy tr "118,706 118,277 123,355 118,247 117,923 112,858 114,744 130,625 132,670 107,416…"
click at [236, 35] on span "[DATE] - [DATE]" at bounding box center [206, 31] width 59 height 11
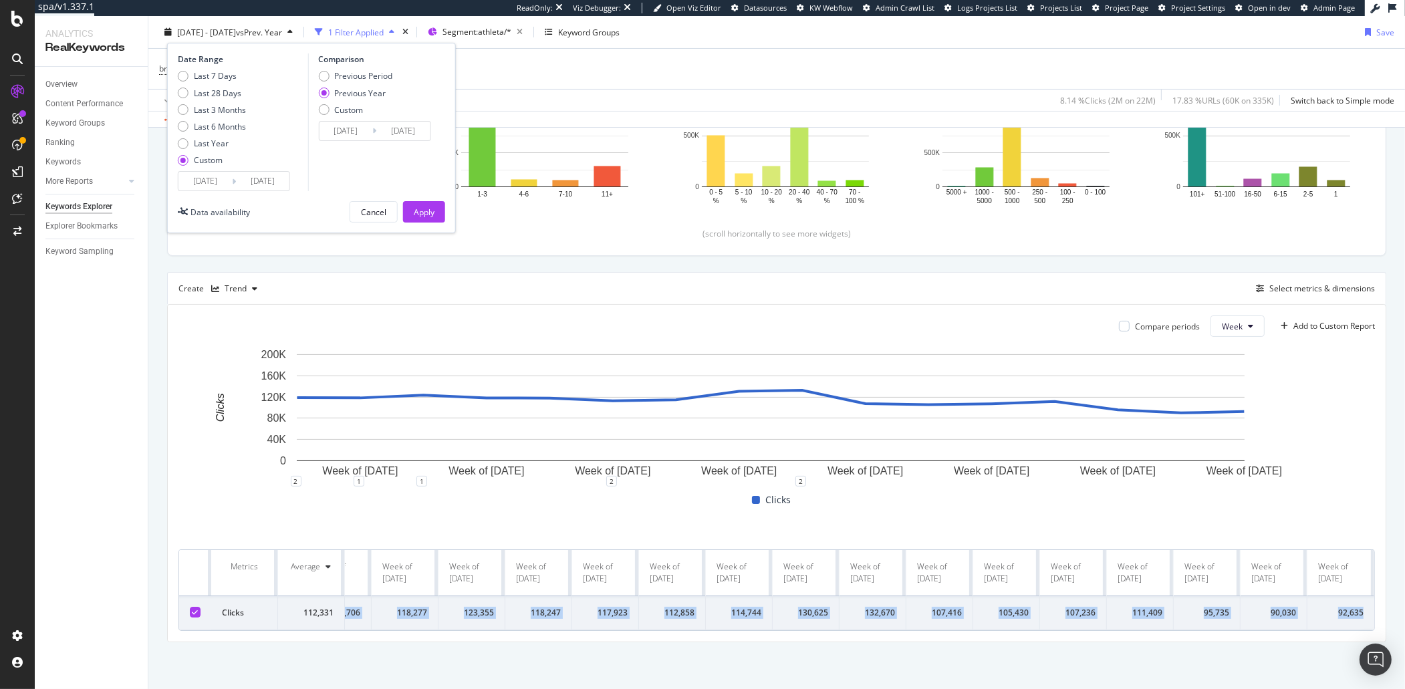
click at [215, 190] on input "[DATE]" at bounding box center [204, 181] width 53 height 19
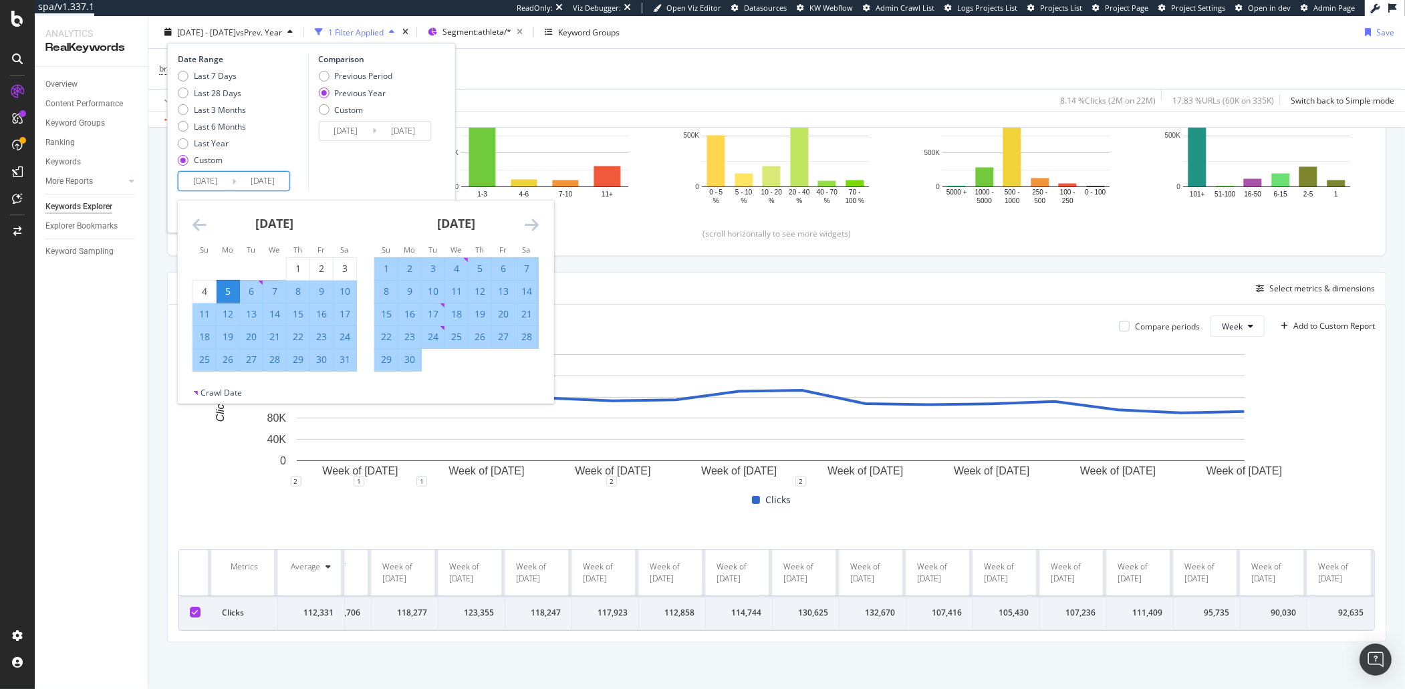
click at [194, 221] on icon "Move backward to switch to the previous month." at bounding box center [199, 225] width 14 height 16
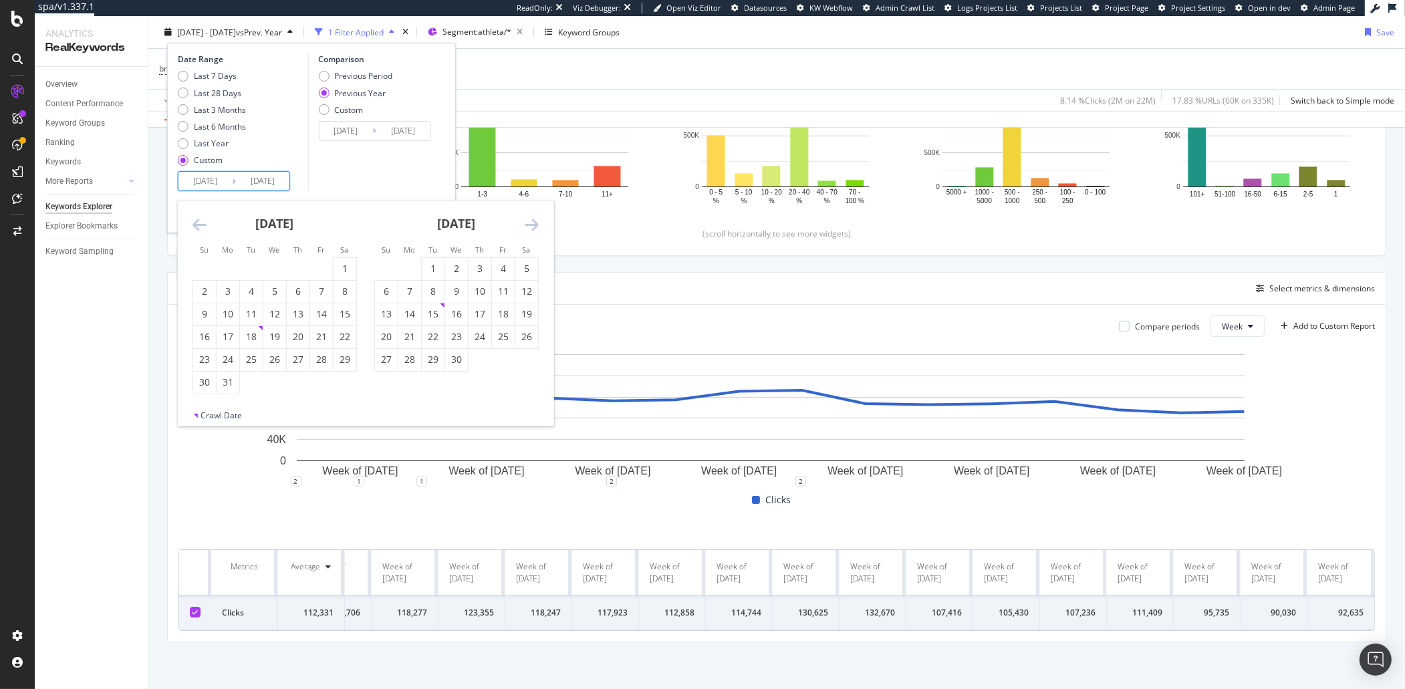
click at [194, 221] on icon "Move backward to switch to the previous month." at bounding box center [199, 225] width 14 height 16
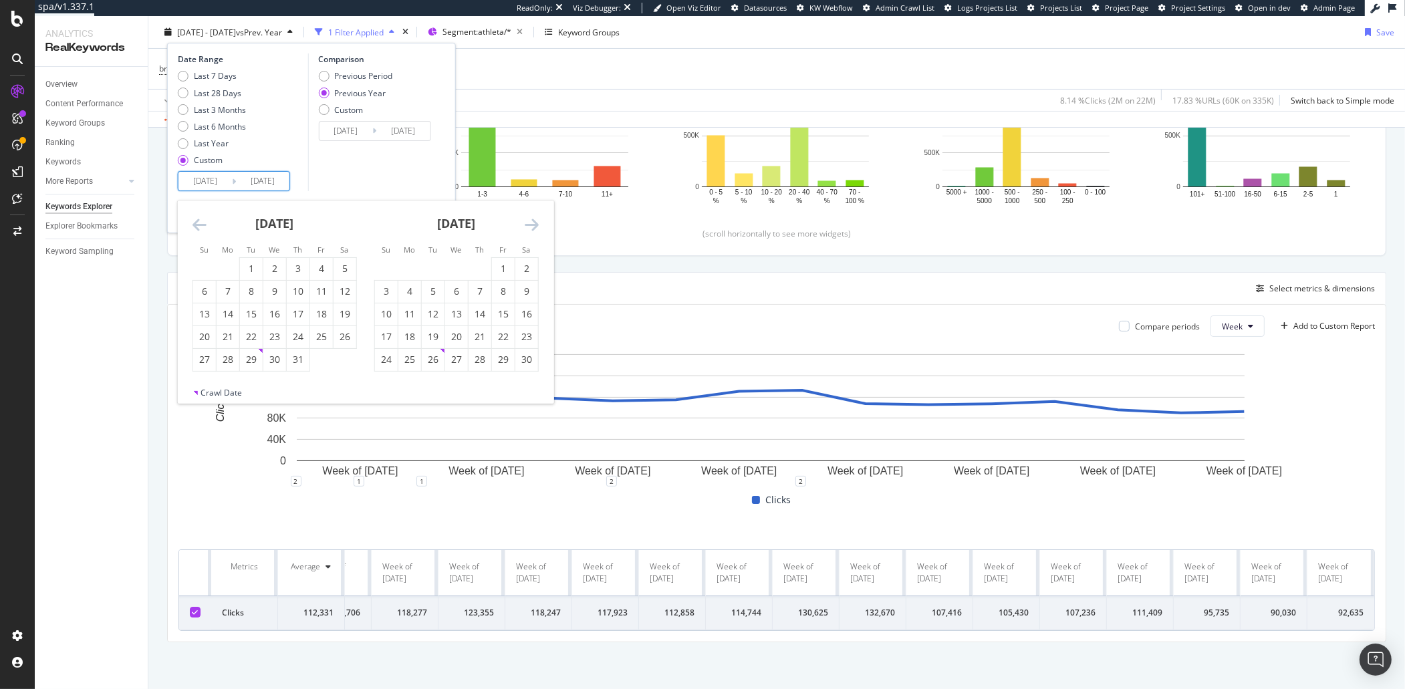
click at [194, 221] on icon "Move backward to switch to the previous month." at bounding box center [199, 225] width 14 height 16
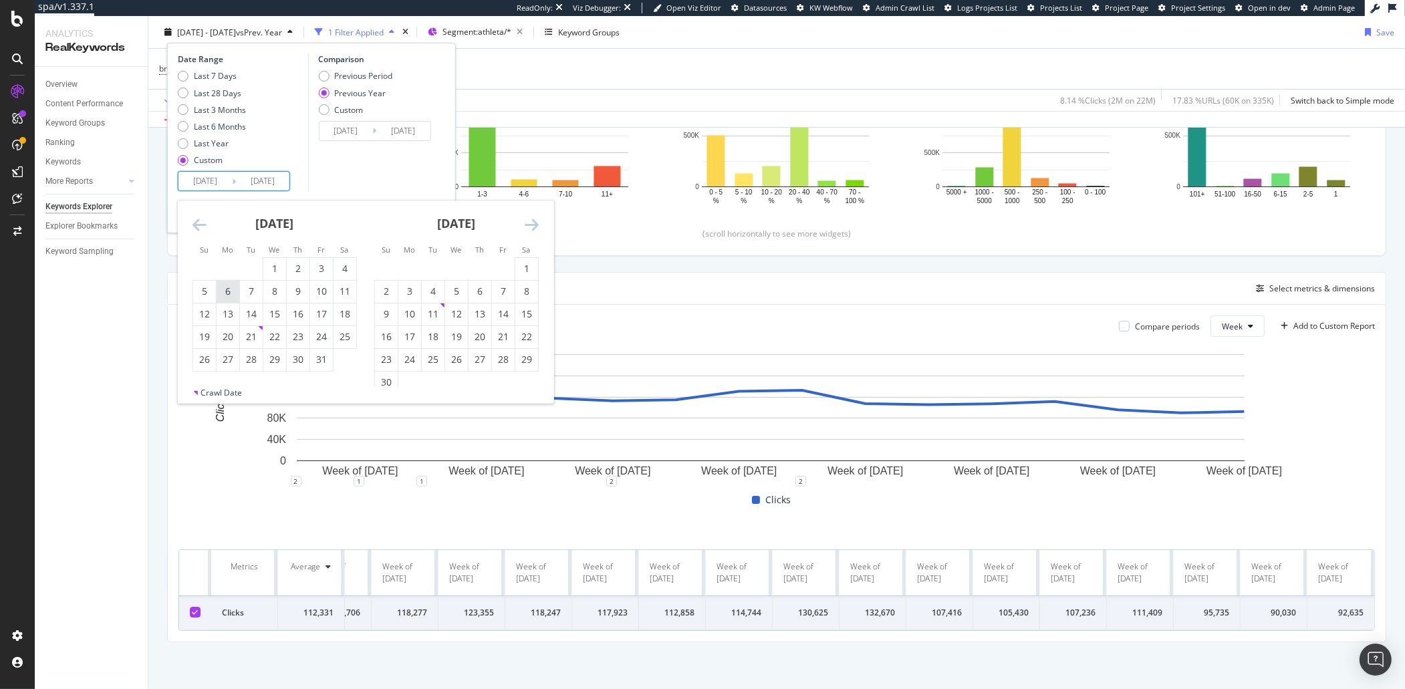
click at [235, 291] on div "6" at bounding box center [228, 291] width 23 height 13
type input "[DATE]"
type input "2023/05/08"
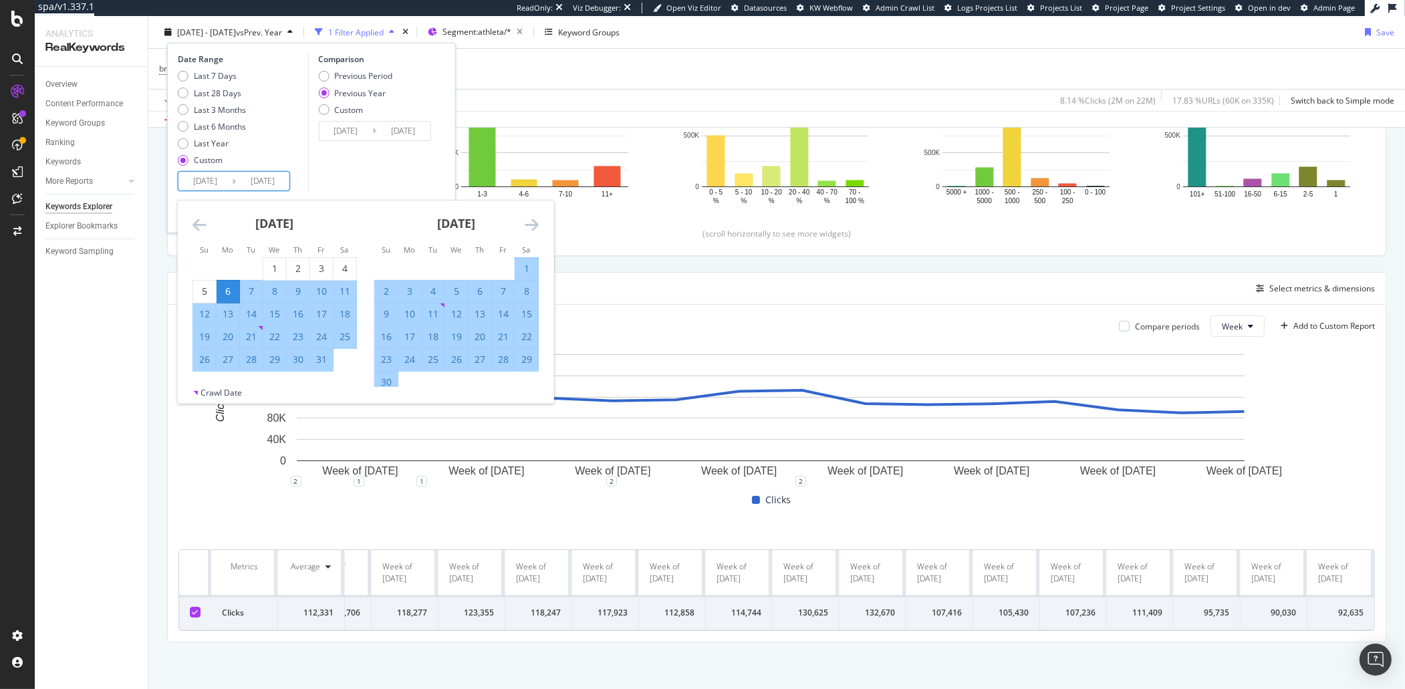
click at [536, 224] on icon "Move forward to switch to the next month." at bounding box center [532, 225] width 14 height 16
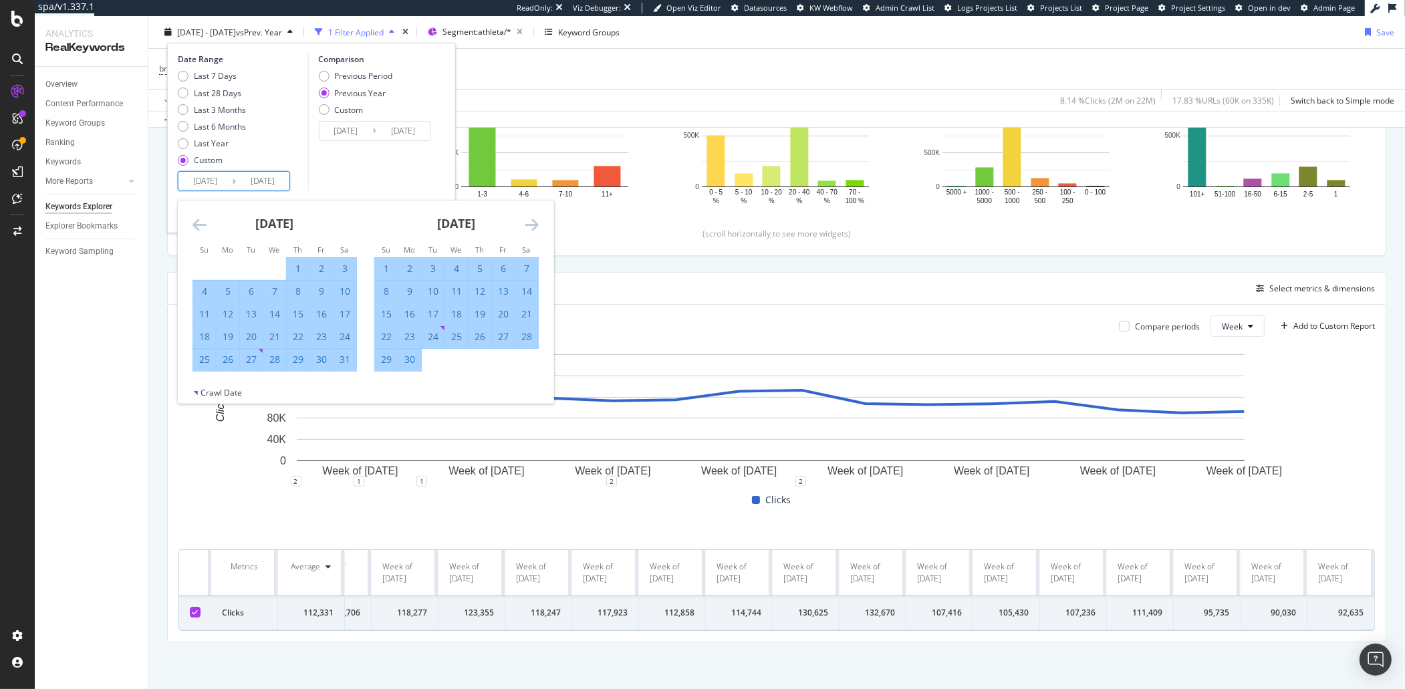
click at [203, 358] on div "25" at bounding box center [204, 359] width 23 height 13
type input "[DATE]"
type input "2023/08/27"
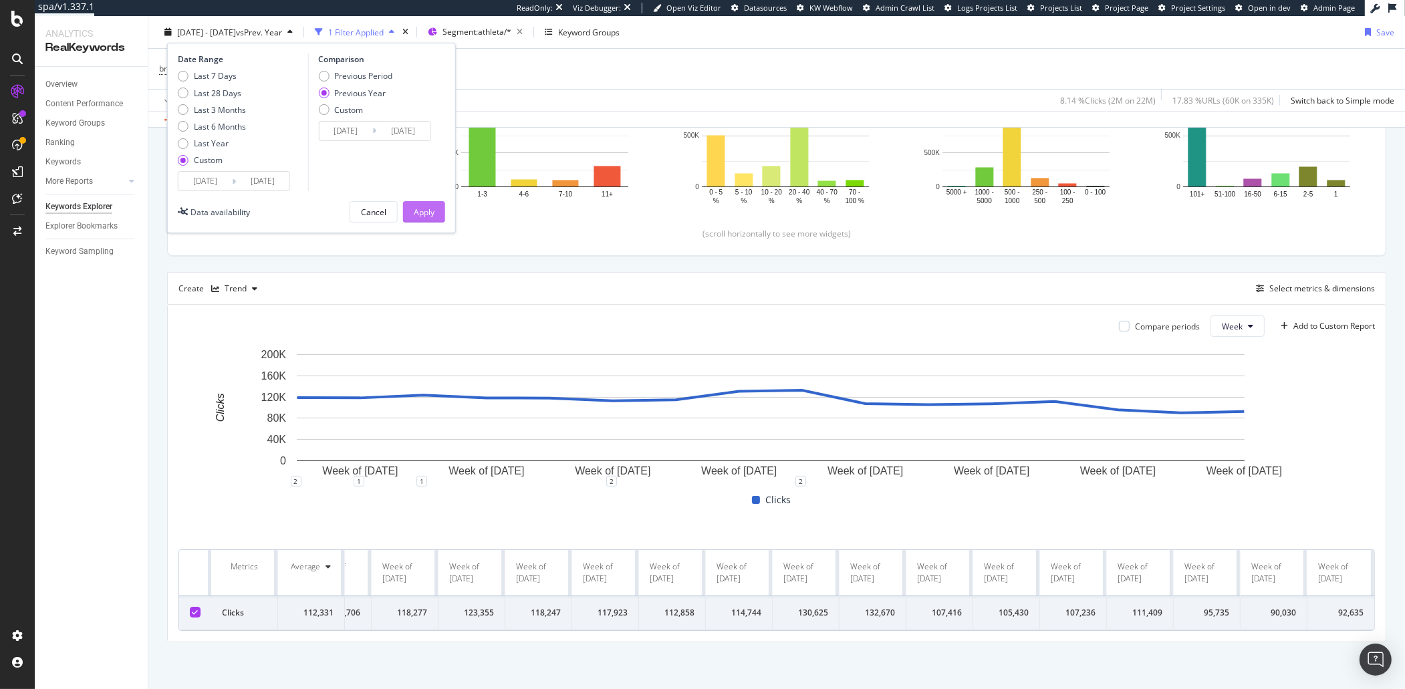
click at [427, 203] on div "Apply" at bounding box center [424, 212] width 21 height 20
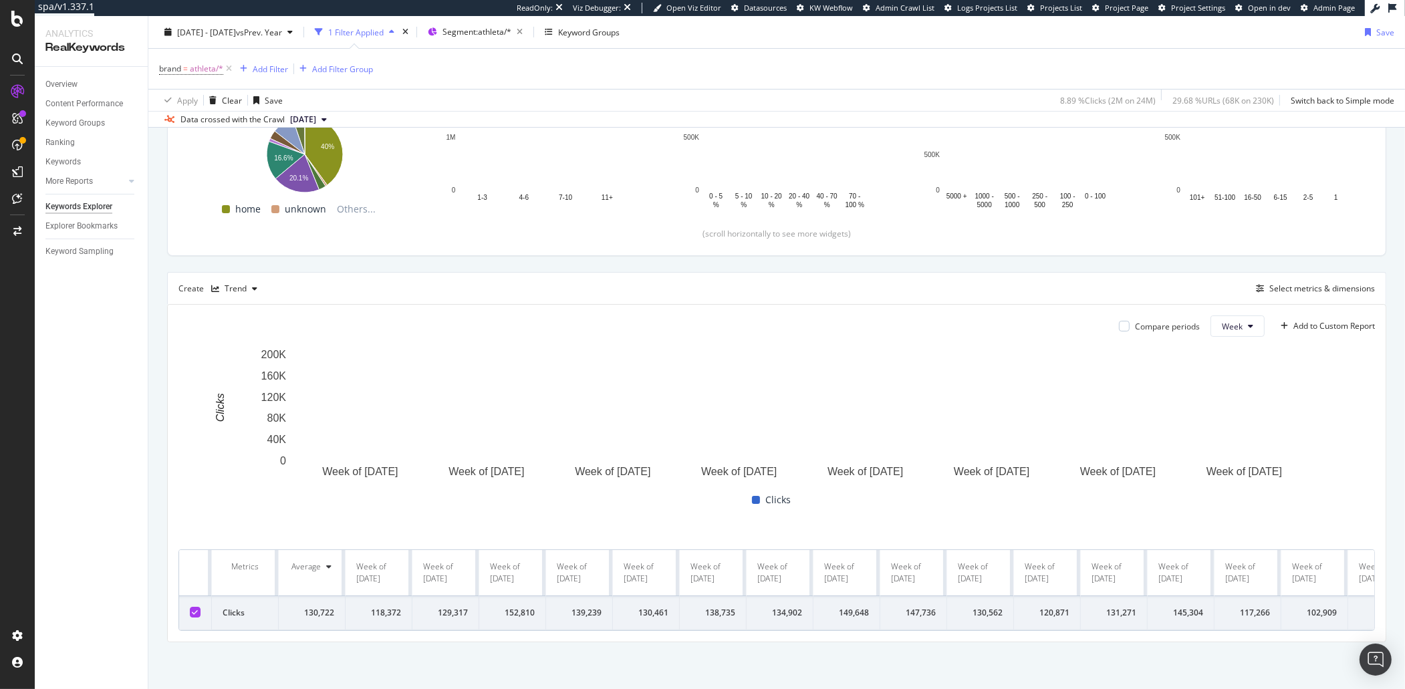
scroll to position [224, 0]
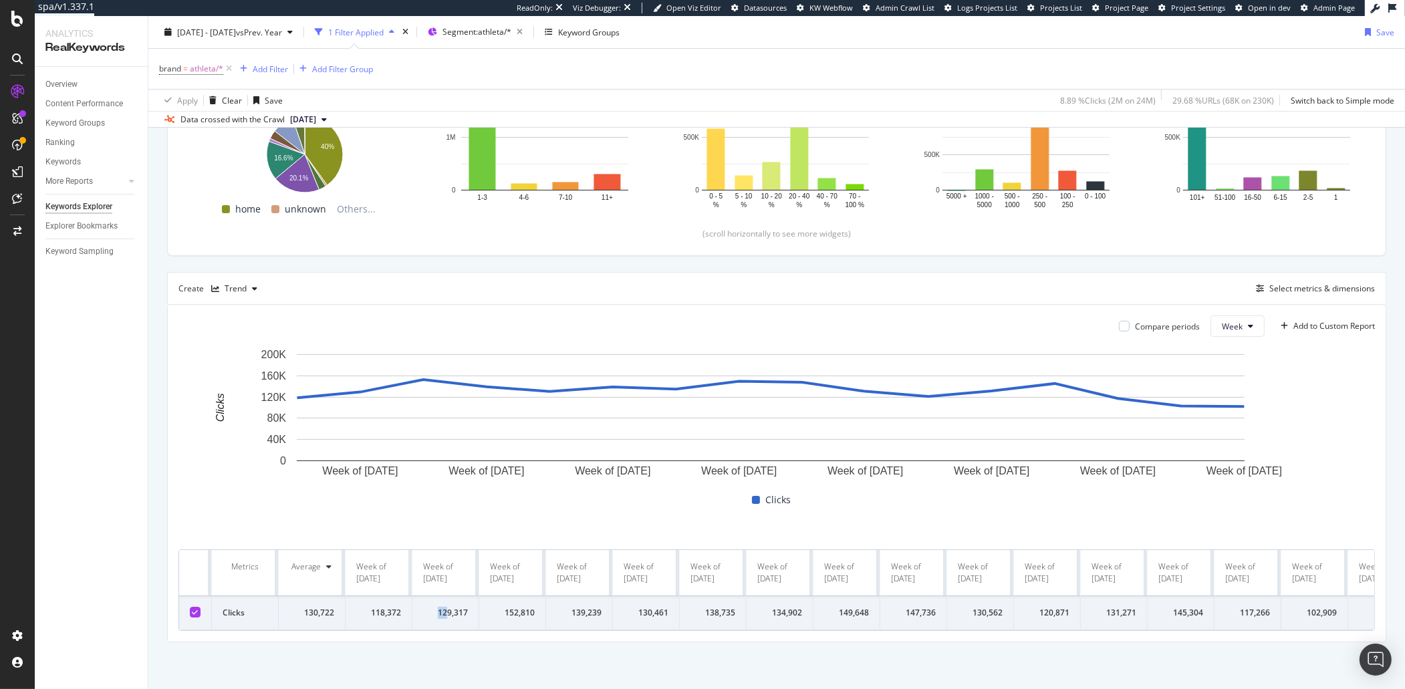
drag, startPoint x: 371, startPoint y: 610, endPoint x: 431, endPoint y: 601, distance: 60.8
click at [447, 559] on tr "Clicks 130,722 118,372 129,317 152,810 139,239 130,461 138,735 134,902 149,648 …" at bounding box center [797, 613] width 1236 height 34
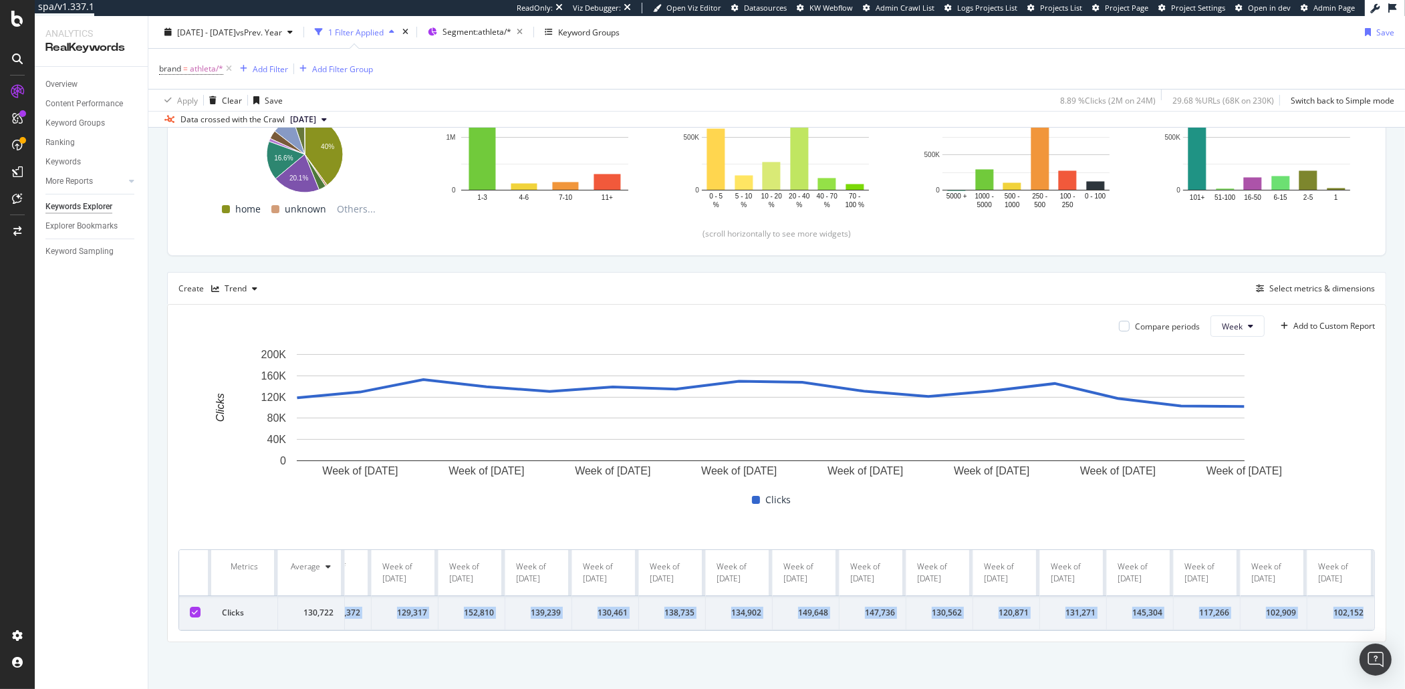
drag, startPoint x: 366, startPoint y: 600, endPoint x: 1361, endPoint y: 605, distance: 994.6
click at [1076, 559] on tr "Clicks 130,722 118,372 129,317 152,810 139,239 130,461 138,735 134,902 149,648 …" at bounding box center [756, 613] width 1236 height 34
copy tr "118,372 129,317 152,810 139,239 130,461 138,735 134,902 149,648 147,736 130,562…"
click at [1076, 328] on div at bounding box center [1124, 326] width 11 height 11
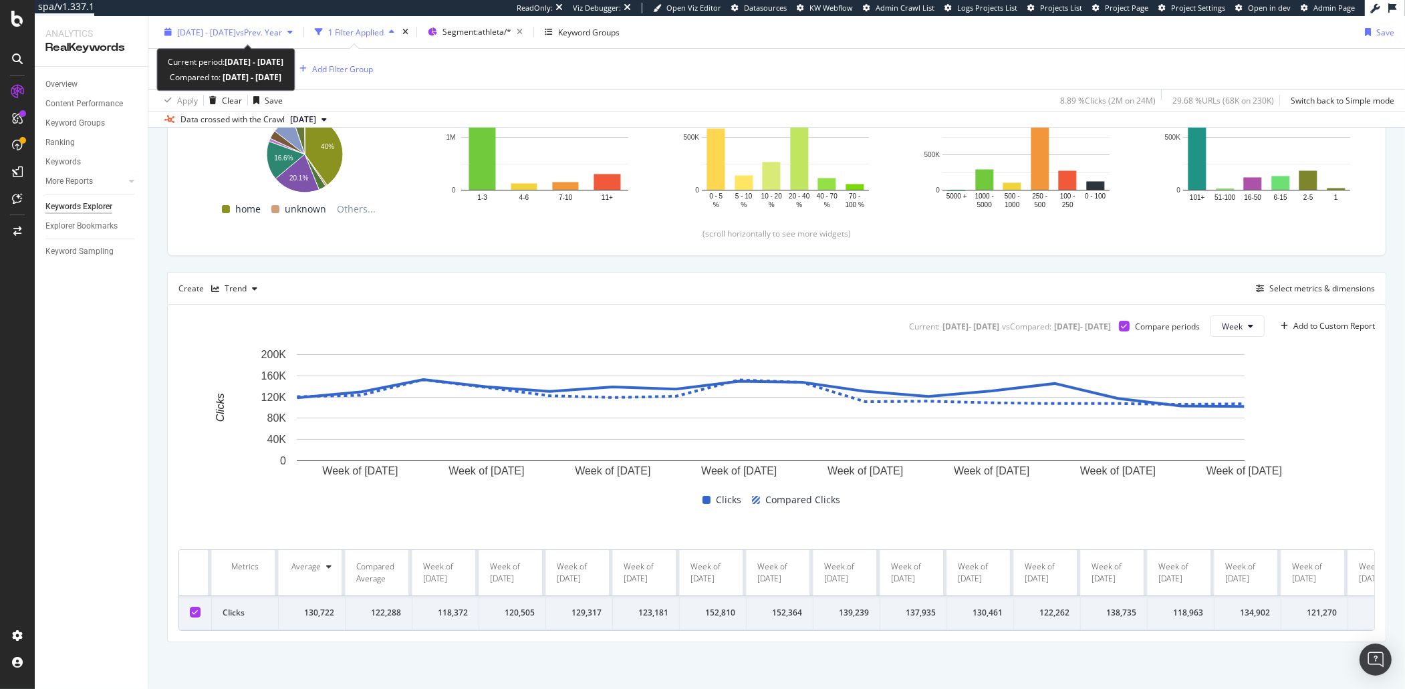
click at [209, 33] on span "[DATE] - [DATE]" at bounding box center [206, 31] width 59 height 11
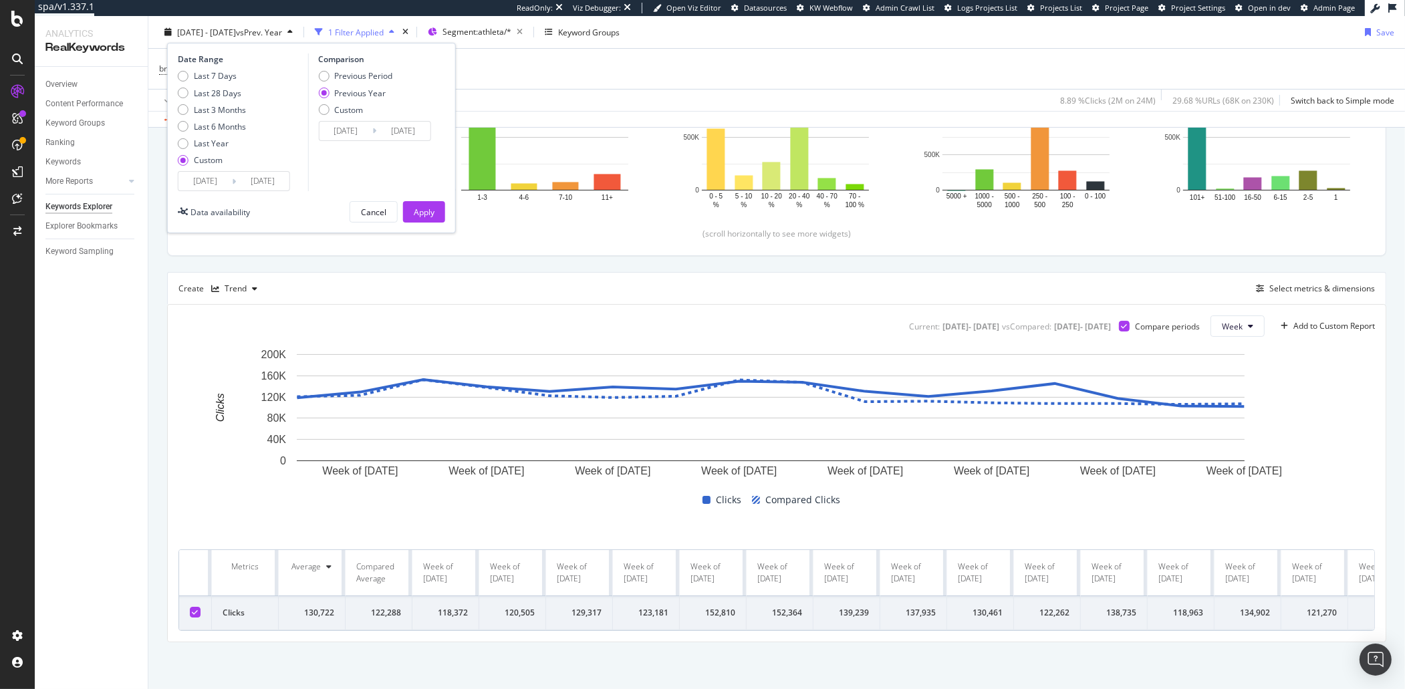
click at [205, 188] on input "[DATE]" at bounding box center [204, 181] width 53 height 19
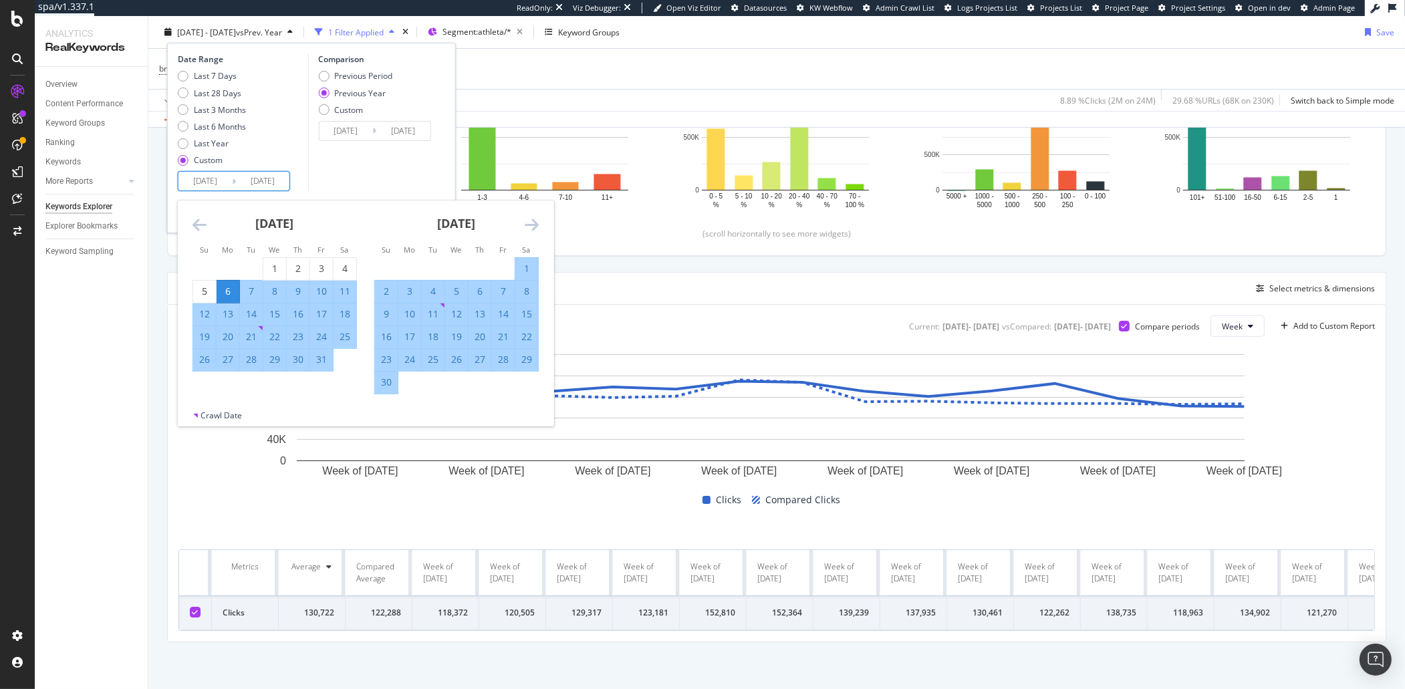
click at [527, 226] on icon "Move forward to switch to the next month." at bounding box center [532, 225] width 14 height 16
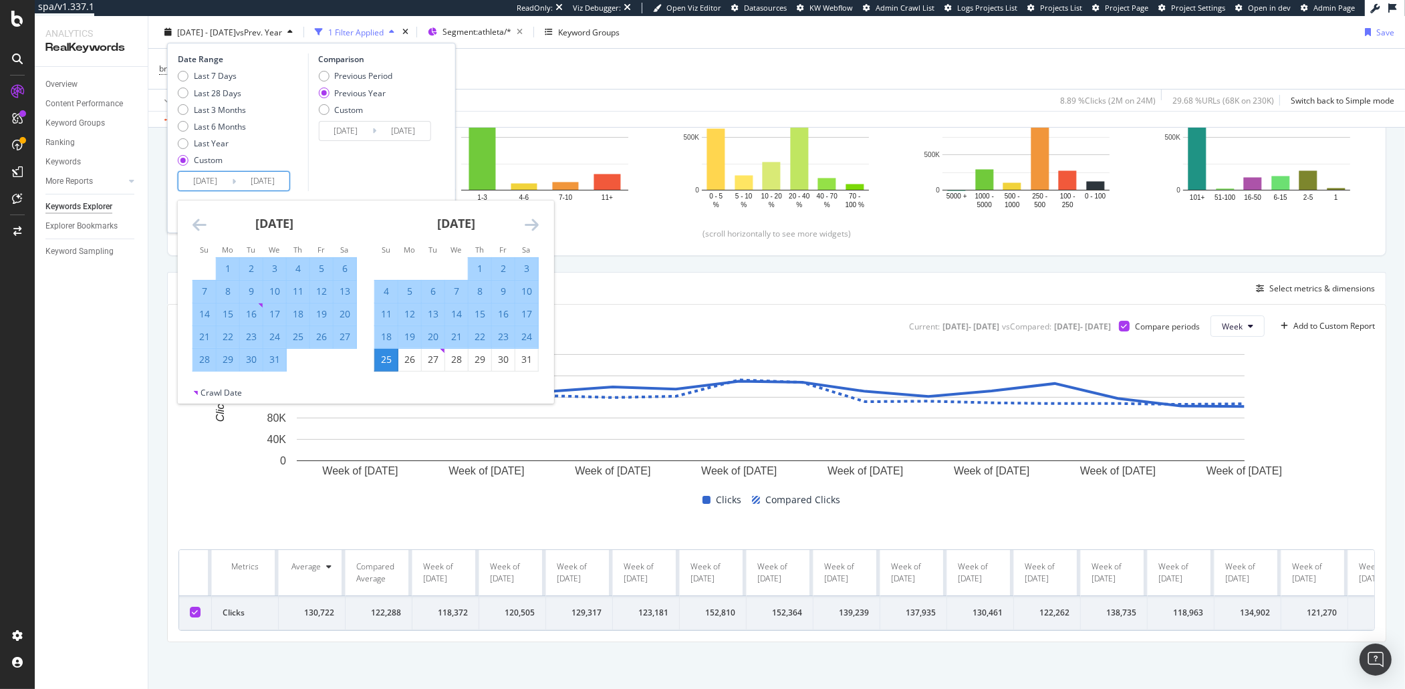
click at [527, 226] on icon "Move forward to switch to the next month." at bounding box center [532, 225] width 14 height 16
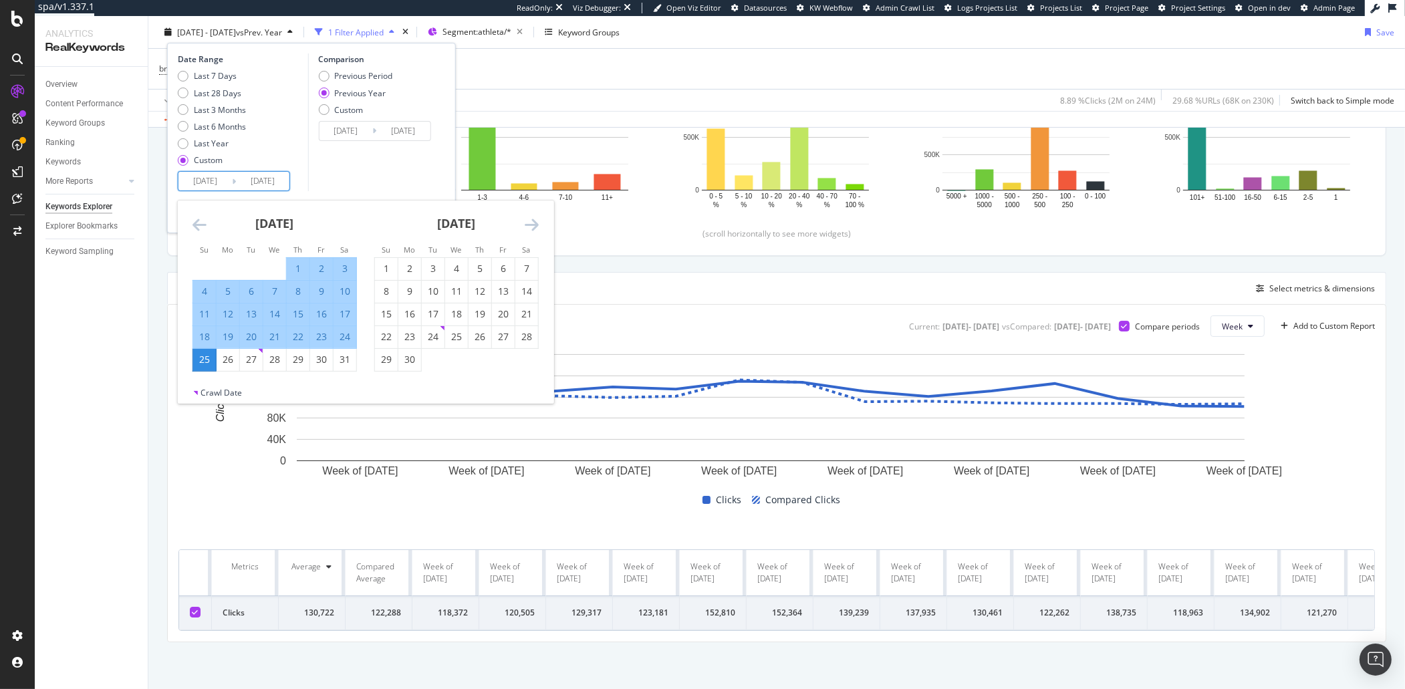
click at [527, 226] on icon "Move forward to switch to the next month." at bounding box center [532, 225] width 14 height 16
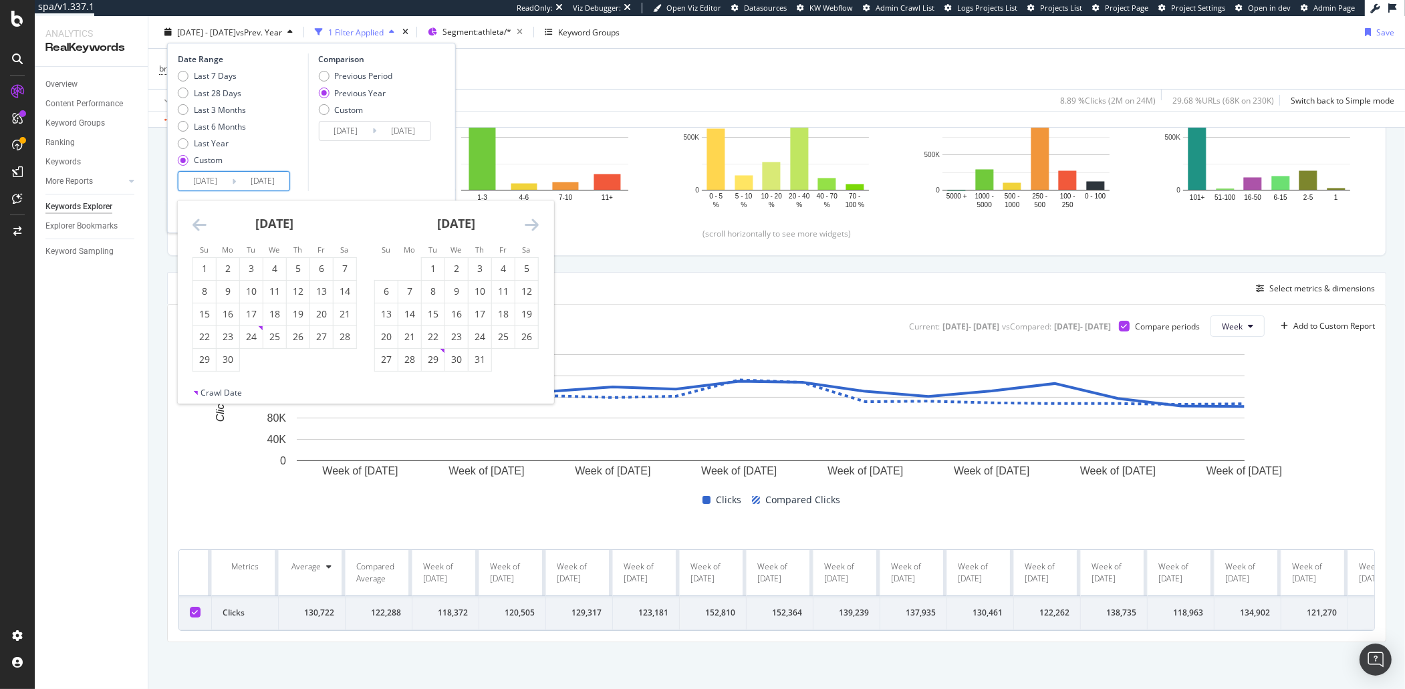
click at [527, 226] on icon "Move forward to switch to the next month." at bounding box center [532, 225] width 14 height 16
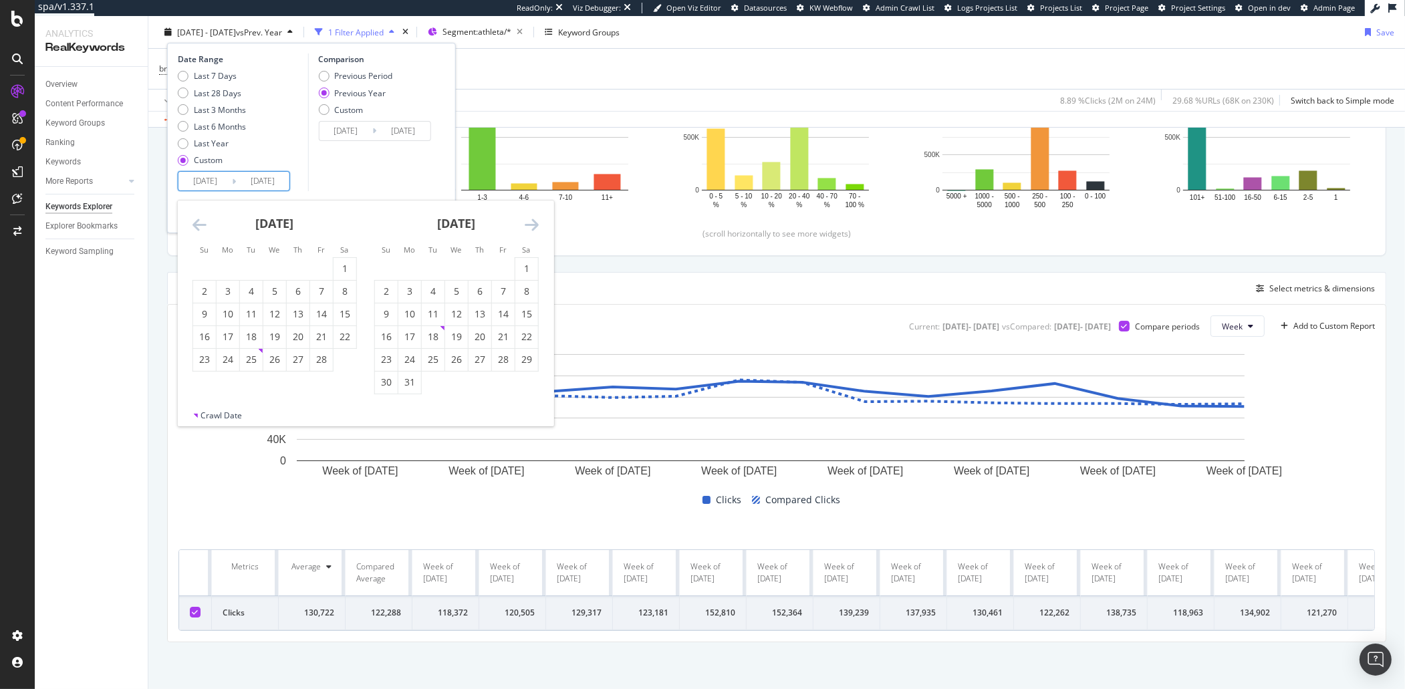
click at [537, 223] on icon "Move forward to switch to the next month." at bounding box center [532, 225] width 14 height 16
click at [533, 225] on icon "Move forward to switch to the next month." at bounding box center [532, 225] width 14 height 16
click at [416, 296] on div "5" at bounding box center [409, 291] width 23 height 13
type input "[DATE]"
click at [529, 235] on div "[DATE]" at bounding box center [456, 229] width 164 height 57
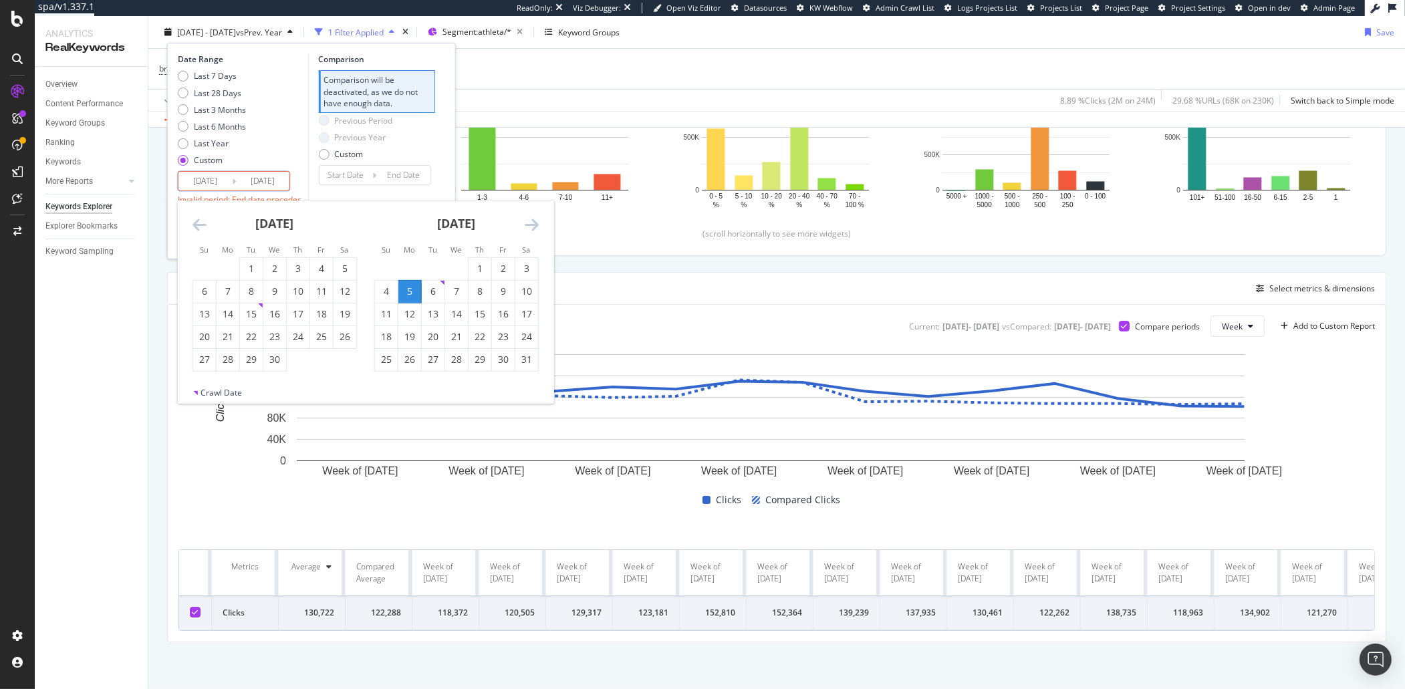
click at [531, 233] on div "[DATE]" at bounding box center [456, 229] width 164 height 57
click at [532, 222] on icon "Move forward to switch to the next month." at bounding box center [532, 225] width 14 height 16
click at [537, 217] on icon "Move forward to switch to the next month." at bounding box center [532, 225] width 14 height 16
click at [382, 365] on div "24" at bounding box center [386, 359] width 23 height 13
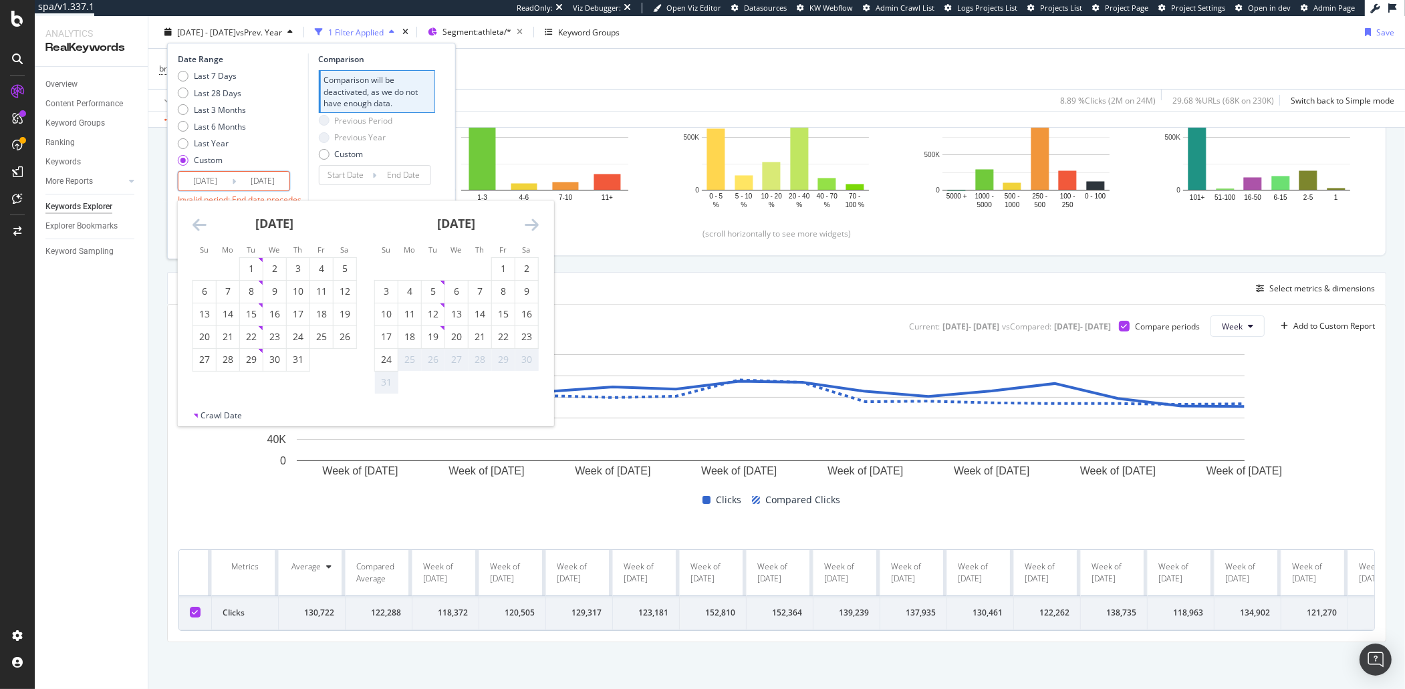
type input "[DATE]"
type input "2025/01/13"
type input "2025/05/04"
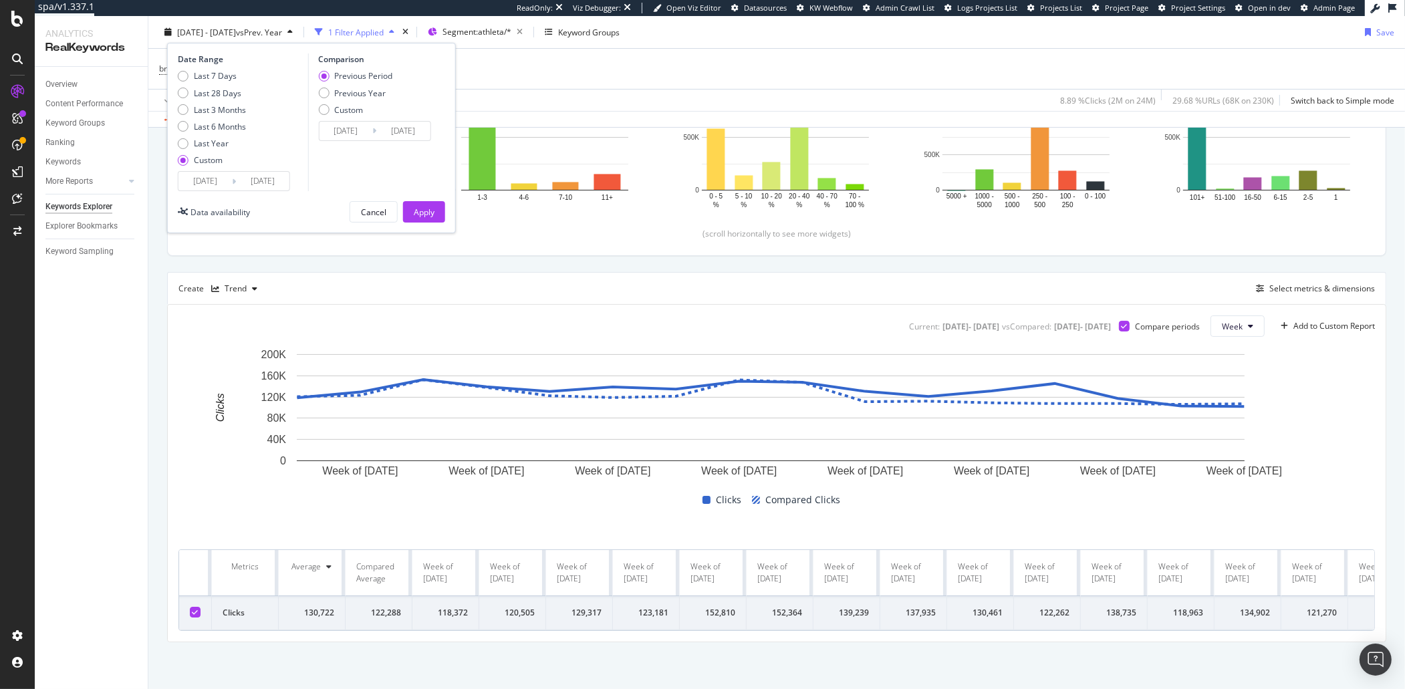
click at [377, 102] on div "Previous Period Previous Year Custom" at bounding box center [355, 95] width 74 height 50
click at [377, 98] on div "Previous Period Previous Year Custom" at bounding box center [355, 95] width 74 height 50
click at [378, 96] on div "Previous Year" at bounding box center [359, 92] width 51 height 11
type input "[DATE]"
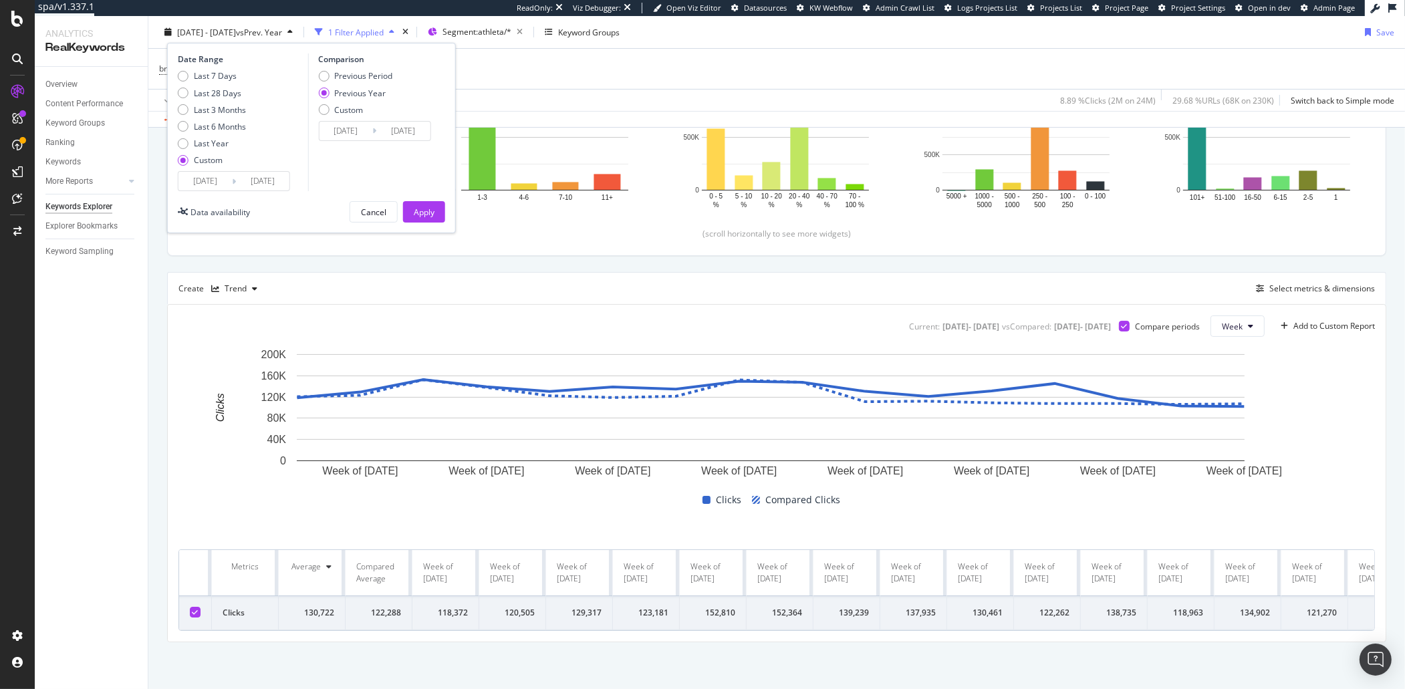
click at [400, 229] on div "Date Range Last 7 Days Last 28 Days Last 3 Months Last 6 Months Last Year Custo…" at bounding box center [311, 138] width 289 height 190
click at [408, 214] on button "Apply" at bounding box center [424, 211] width 42 height 21
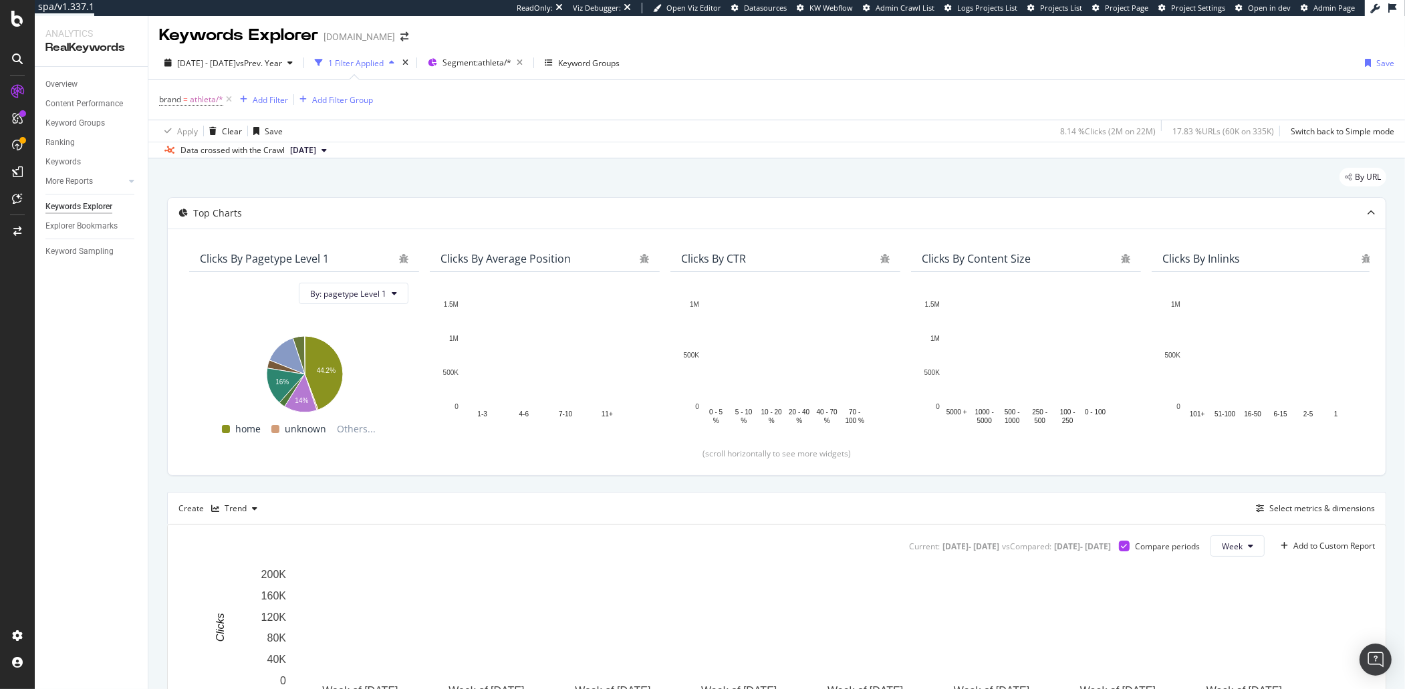
scroll to position [35, 0]
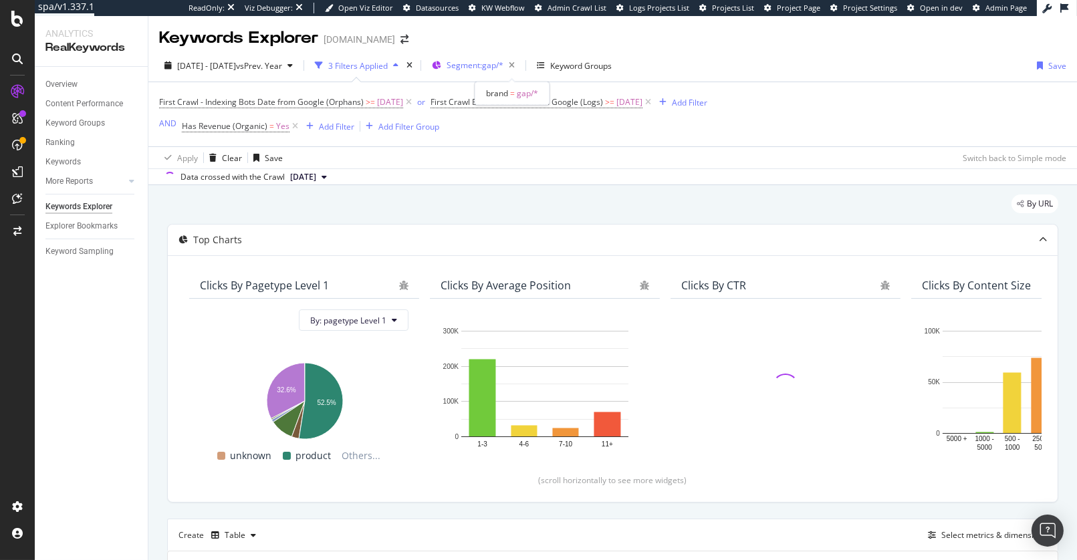
click at [503, 66] on span "Segment: gap/*" at bounding box center [474, 64] width 57 height 11
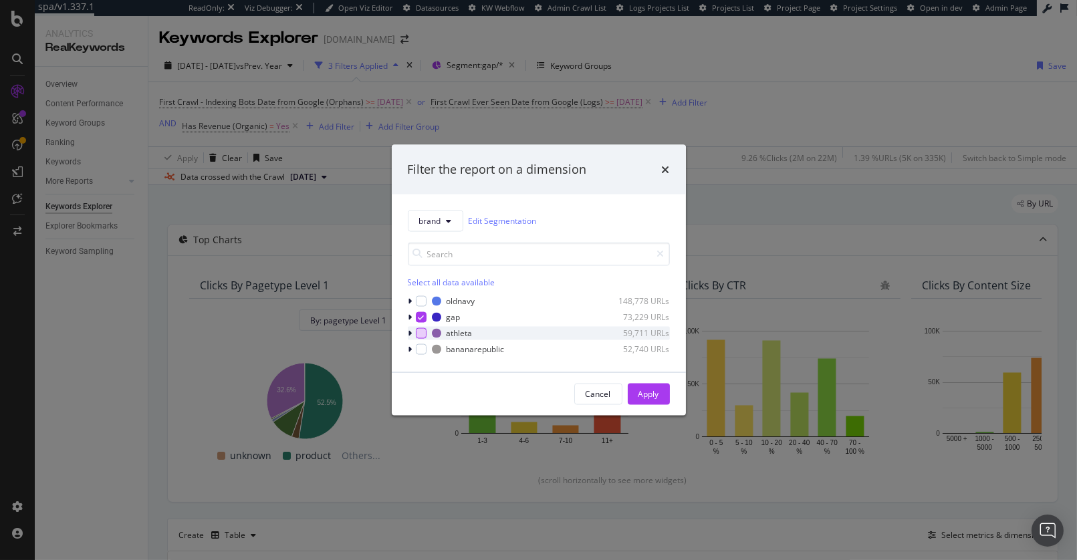
click at [425, 332] on div "modal" at bounding box center [421, 333] width 11 height 11
click at [422, 321] on div "modal" at bounding box center [421, 316] width 11 height 11
click at [644, 391] on div "Apply" at bounding box center [648, 393] width 21 height 11
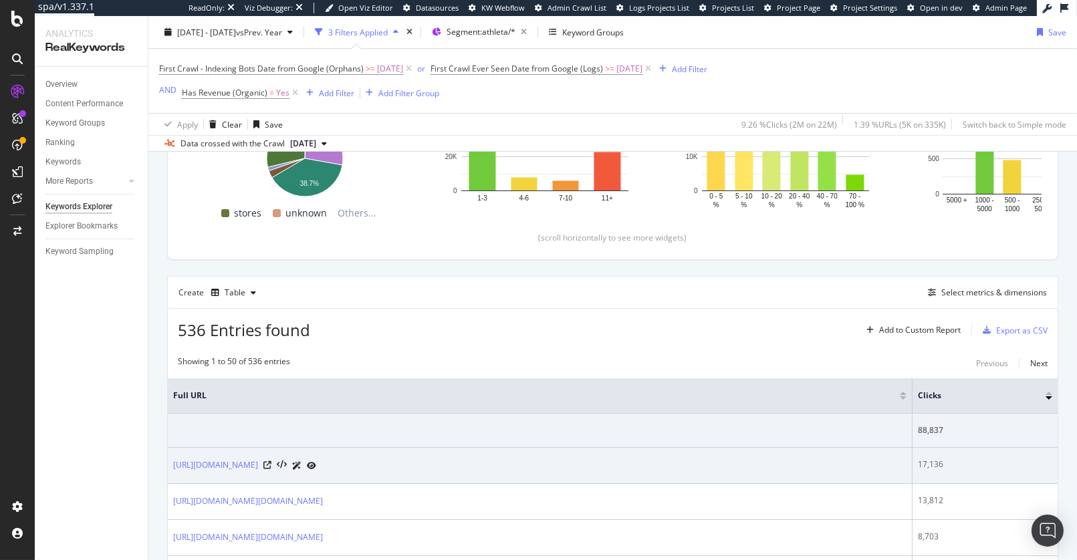
scroll to position [281, 0]
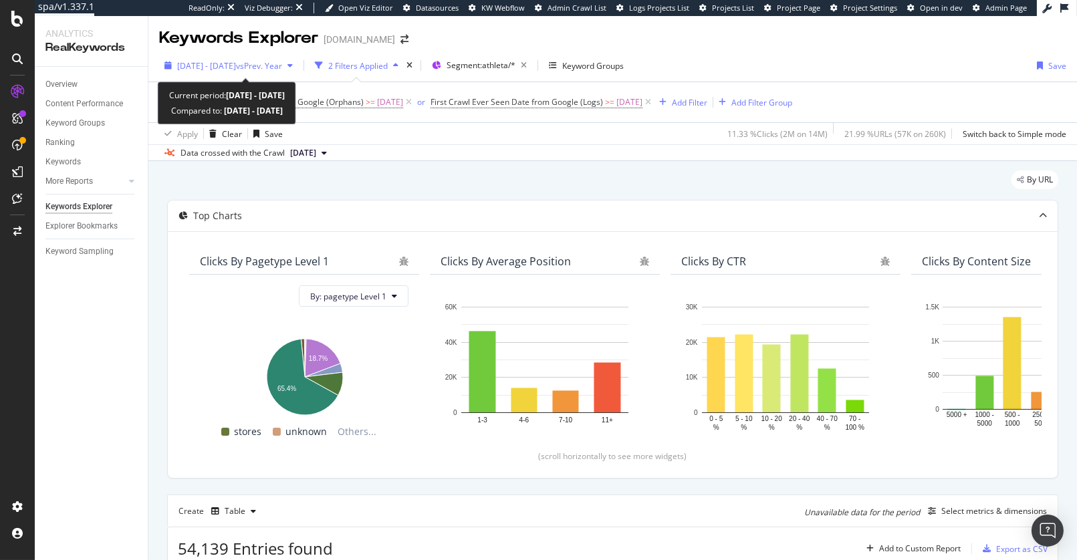
click at [235, 57] on div "[DATE] - [DATE] vs Prev. Year" at bounding box center [228, 65] width 139 height 20
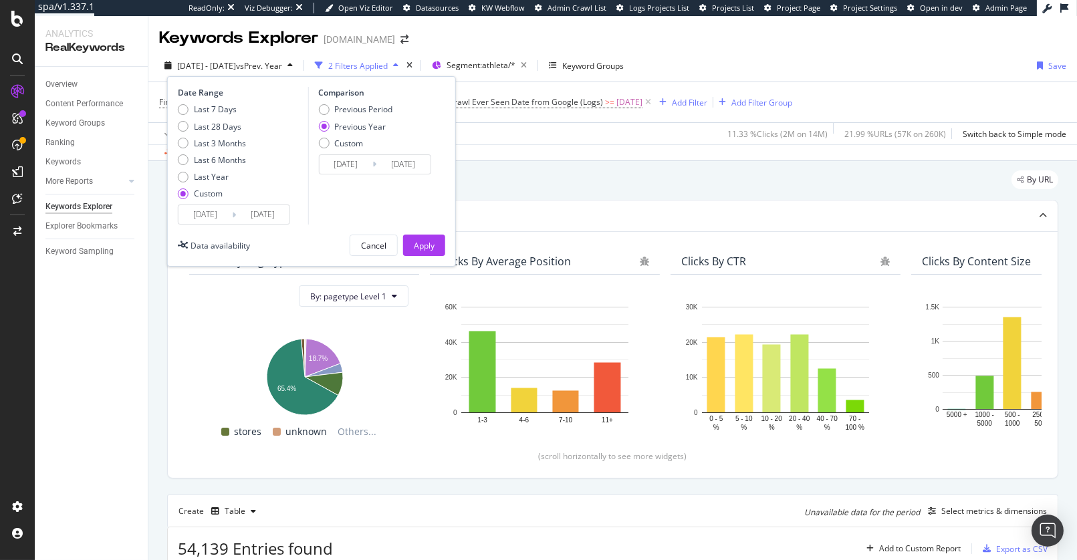
click at [223, 213] on input "[DATE]" at bounding box center [204, 214] width 53 height 19
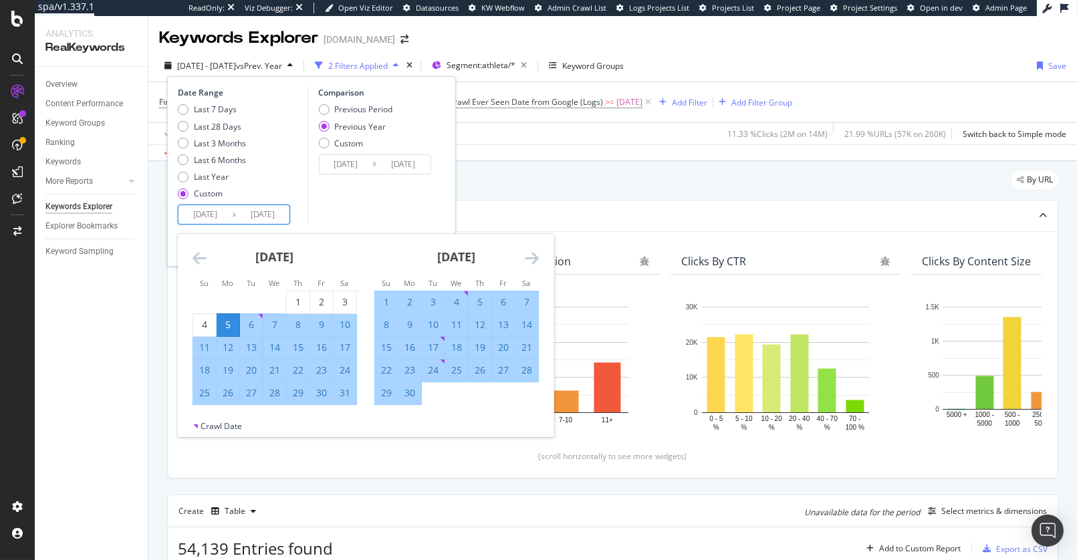
click at [223, 213] on input "[DATE]" at bounding box center [204, 214] width 53 height 19
click at [332, 218] on div "Comparison Previous Period Previous Year Custom [DATE] Navigate forward to inte…" at bounding box center [370, 156] width 127 height 138
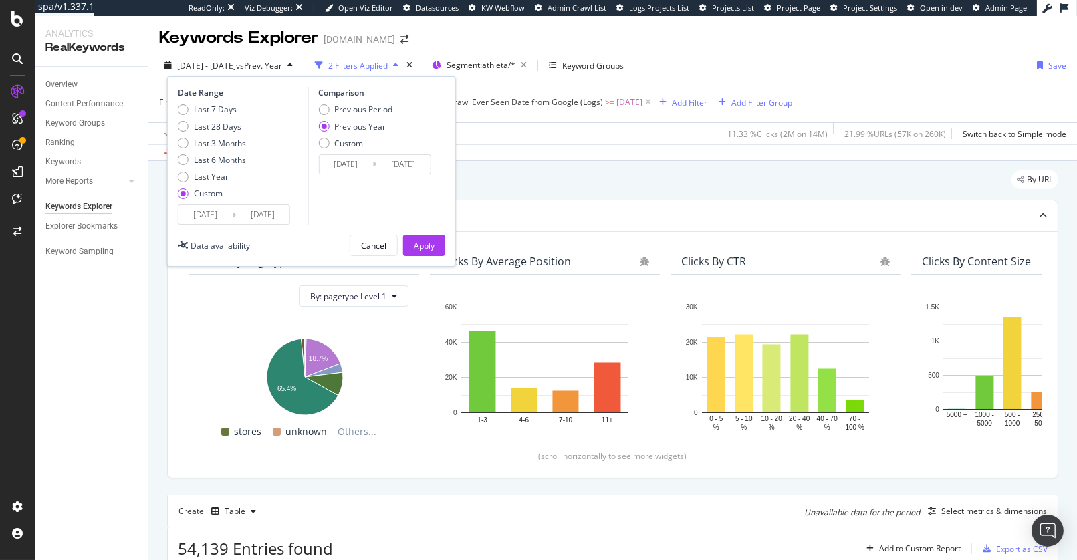
click at [264, 224] on div "Date Range Last 7 Days Last 28 Days Last 3 Months Last 6 Months Last Year Custo…" at bounding box center [311, 171] width 289 height 190
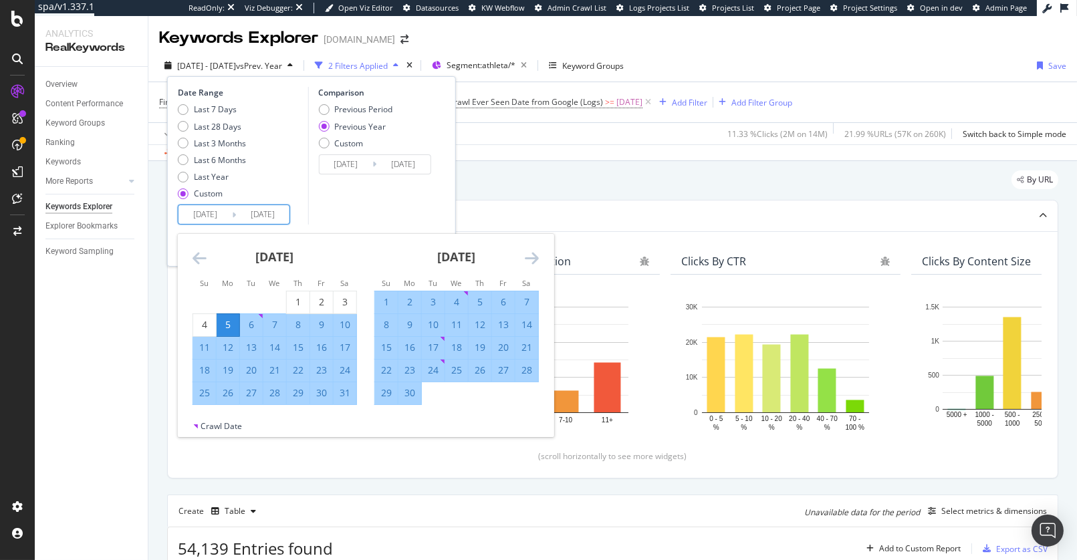
click at [267, 215] on input "2025/07/13" at bounding box center [262, 214] width 53 height 19
click at [534, 255] on icon "Move forward to switch to the next month." at bounding box center [532, 258] width 14 height 16
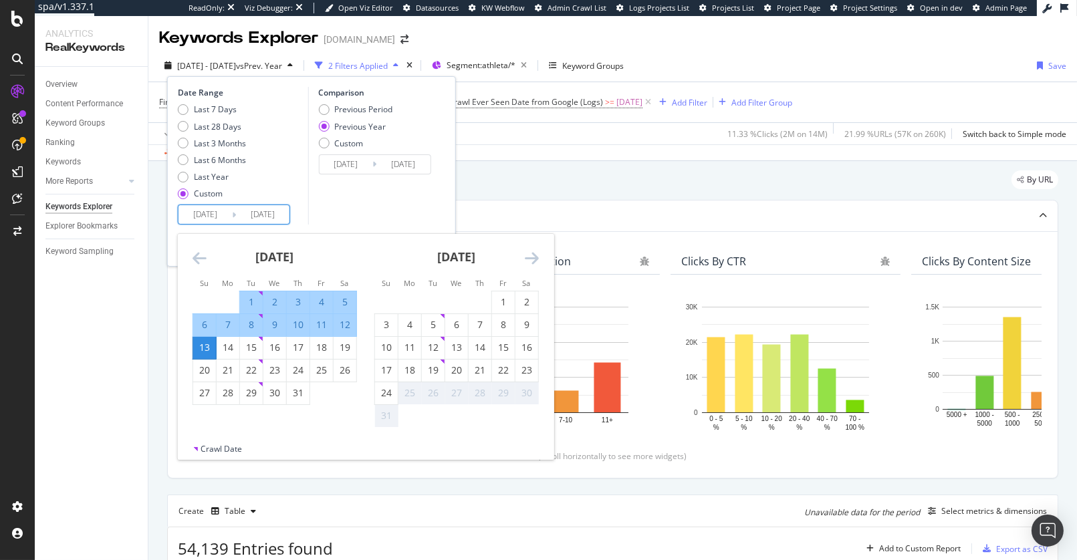
click at [534, 255] on icon "Move forward to switch to the next month." at bounding box center [532, 258] width 14 height 16
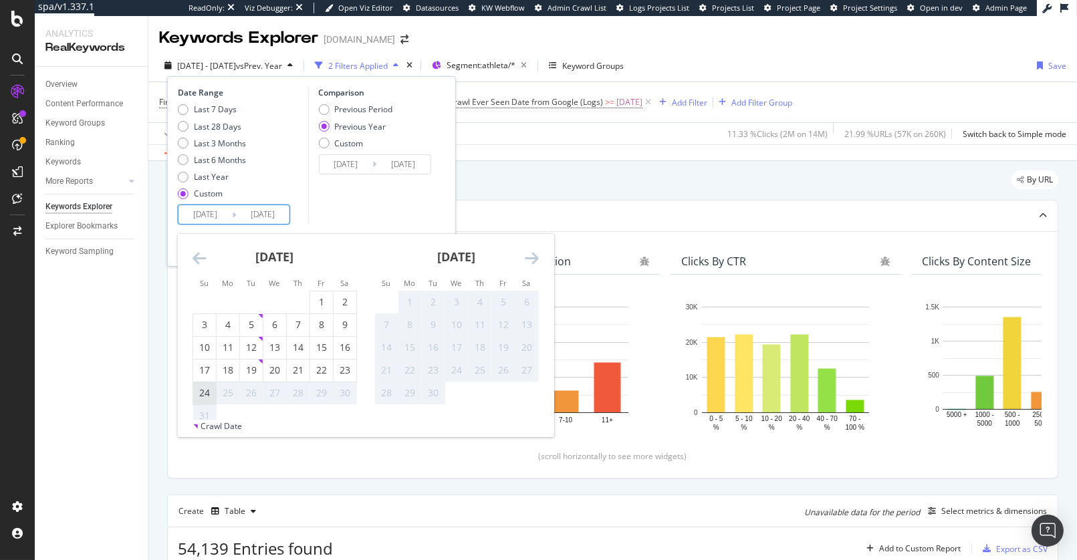
click at [205, 394] on div "24" at bounding box center [204, 392] width 23 height 13
type input "2025/08/24"
type input "2024/08/25"
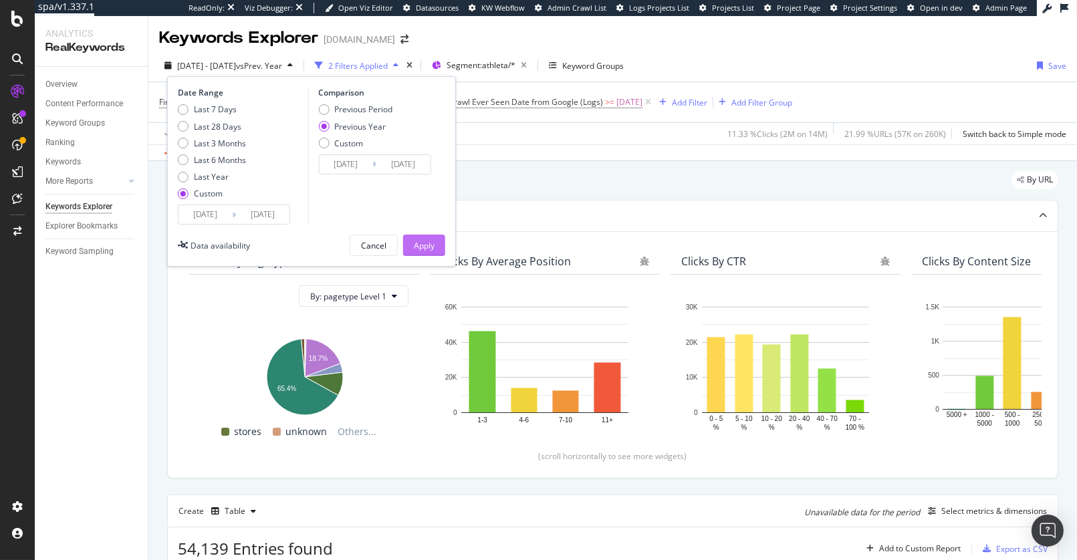
click at [420, 251] on div "Apply" at bounding box center [424, 245] width 21 height 20
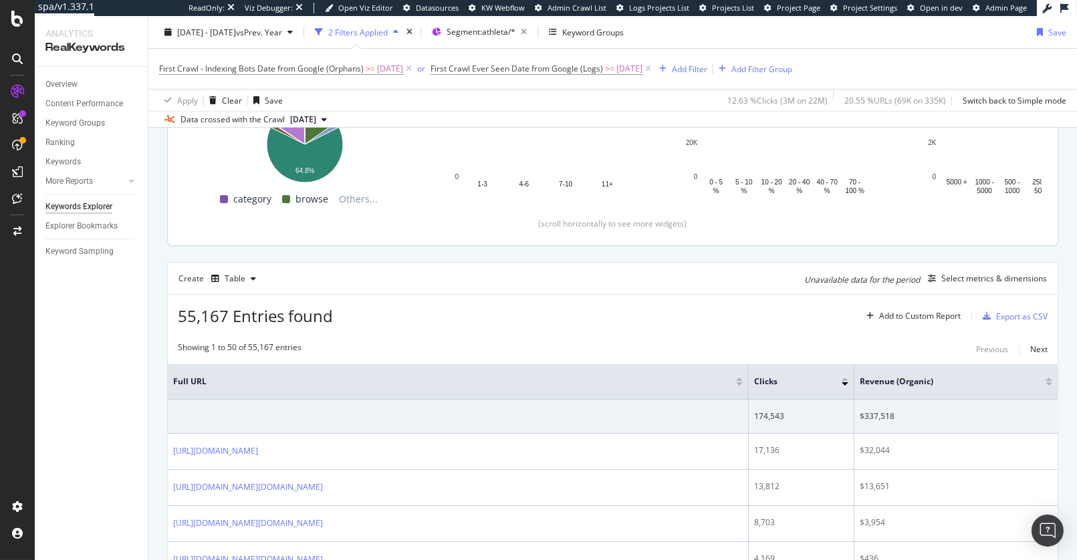
scroll to position [237, 0]
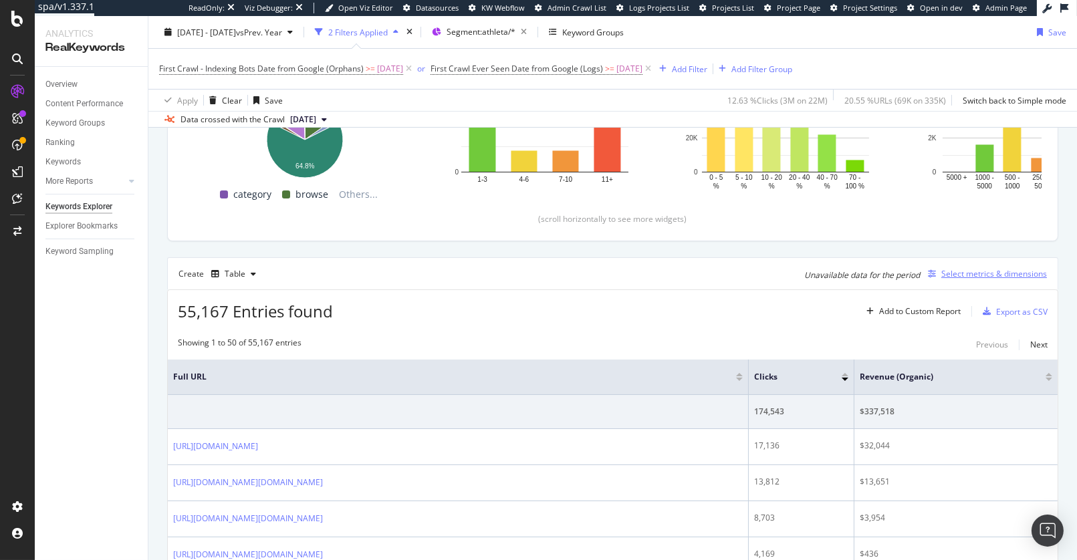
click at [928, 270] on icon "button" at bounding box center [932, 274] width 8 height 8
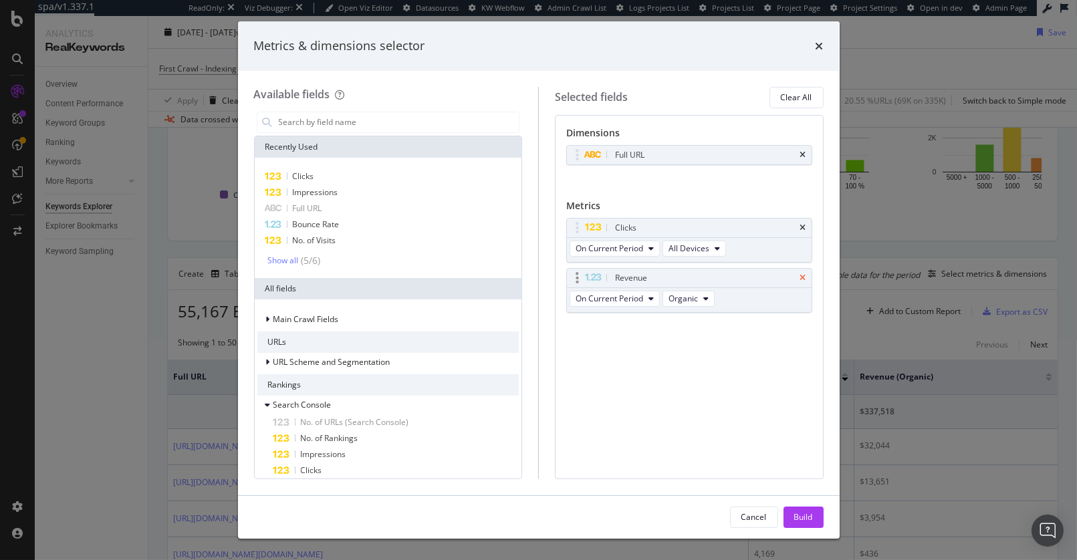
click at [803, 274] on icon "times" at bounding box center [803, 278] width 6 height 8
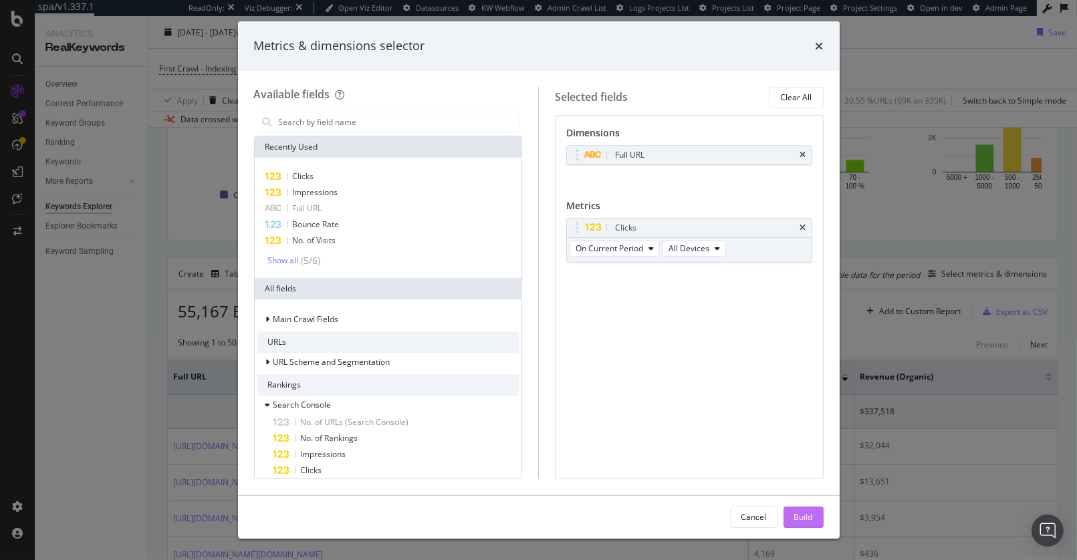
click at [801, 517] on div "Build" at bounding box center [803, 516] width 19 height 11
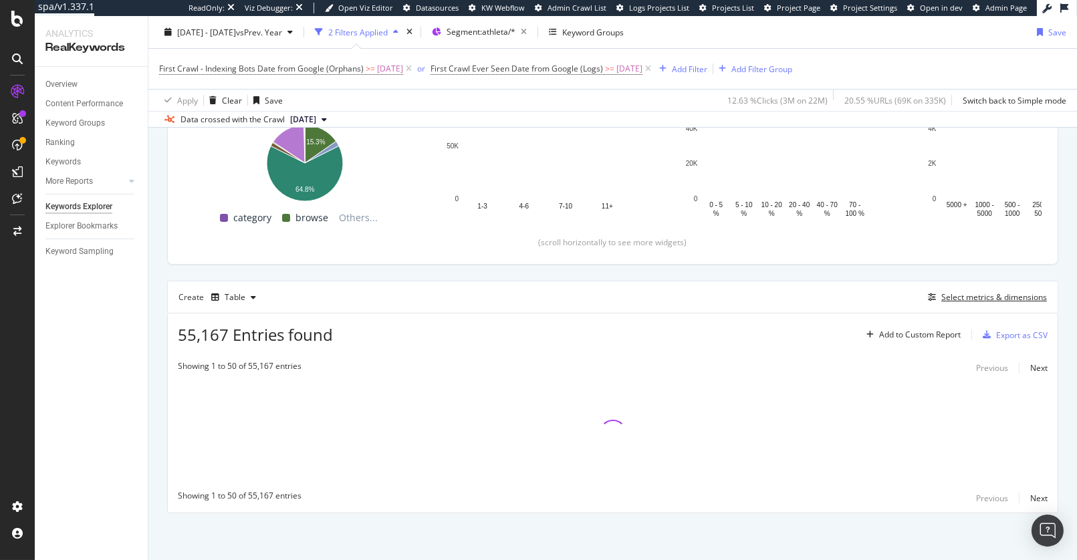
scroll to position [212, 0]
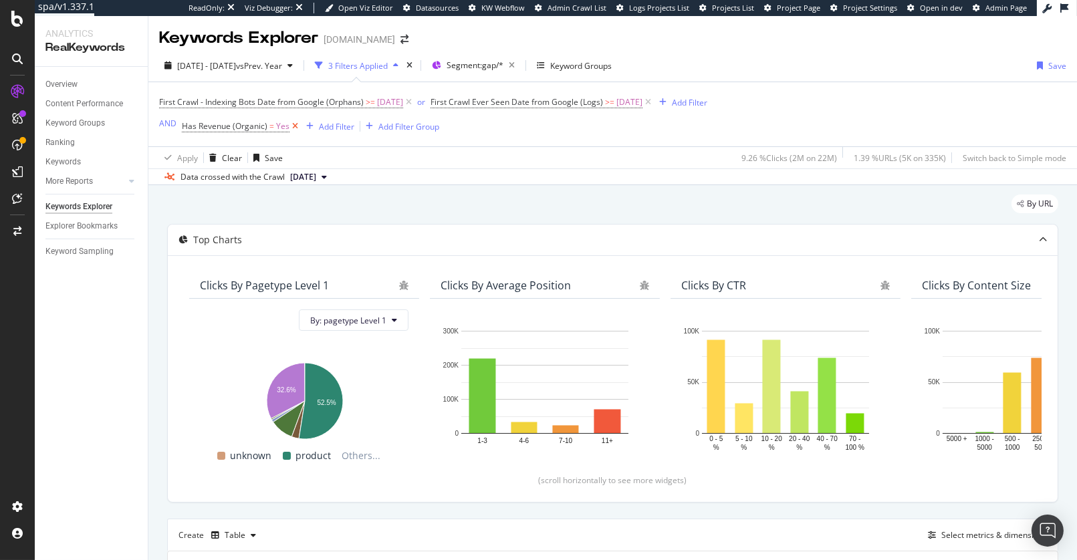
click at [291, 128] on icon at bounding box center [294, 126] width 11 height 13
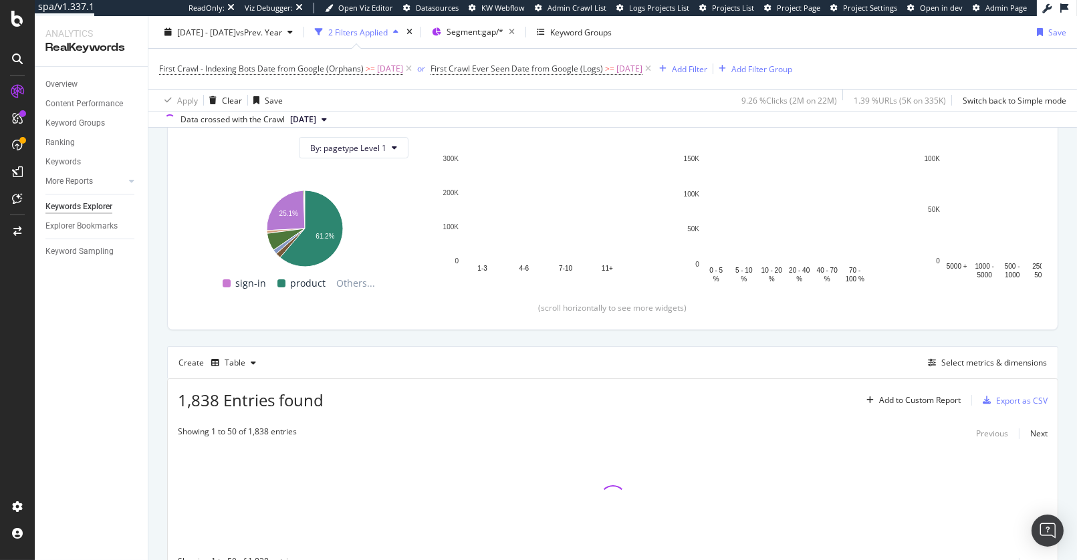
scroll to position [212, 0]
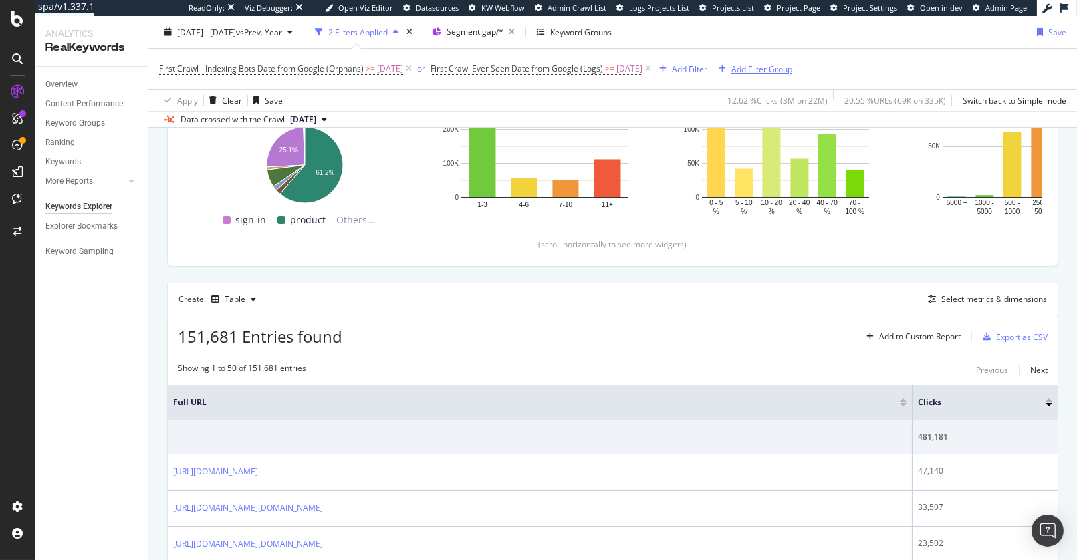
click at [775, 65] on div "Add Filter Group" at bounding box center [761, 68] width 61 height 11
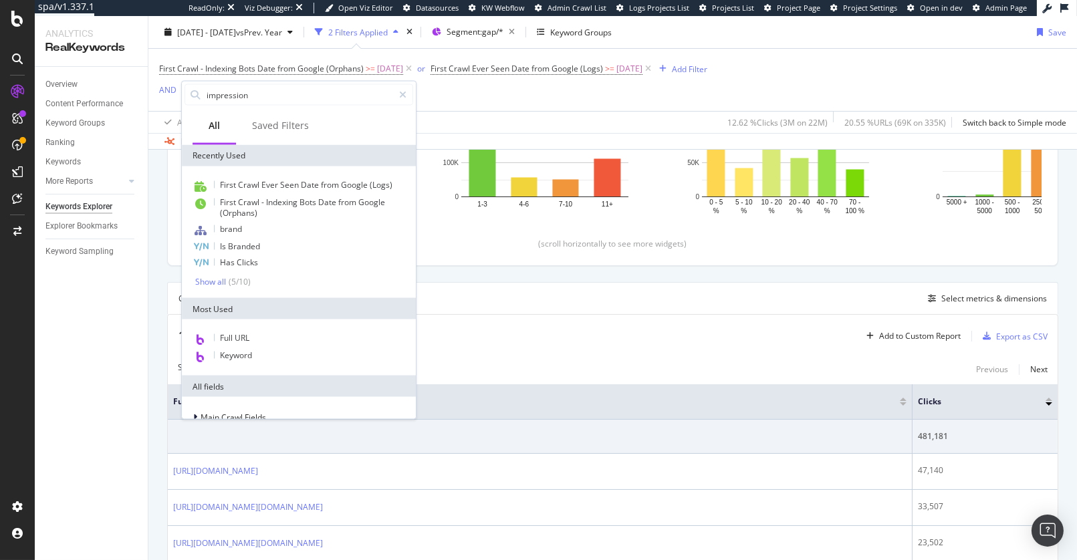
type input "impressions"
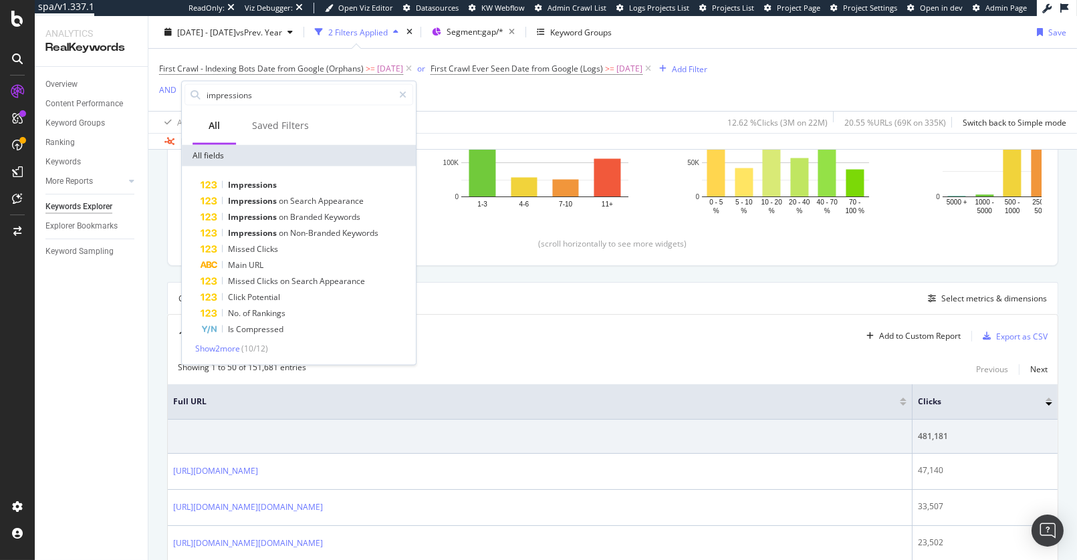
click at [571, 99] on div "First Crawl - Indexing Bots Date from Google (Orphans) >= [DATE] or First Crawl…" at bounding box center [612, 91] width 907 height 84
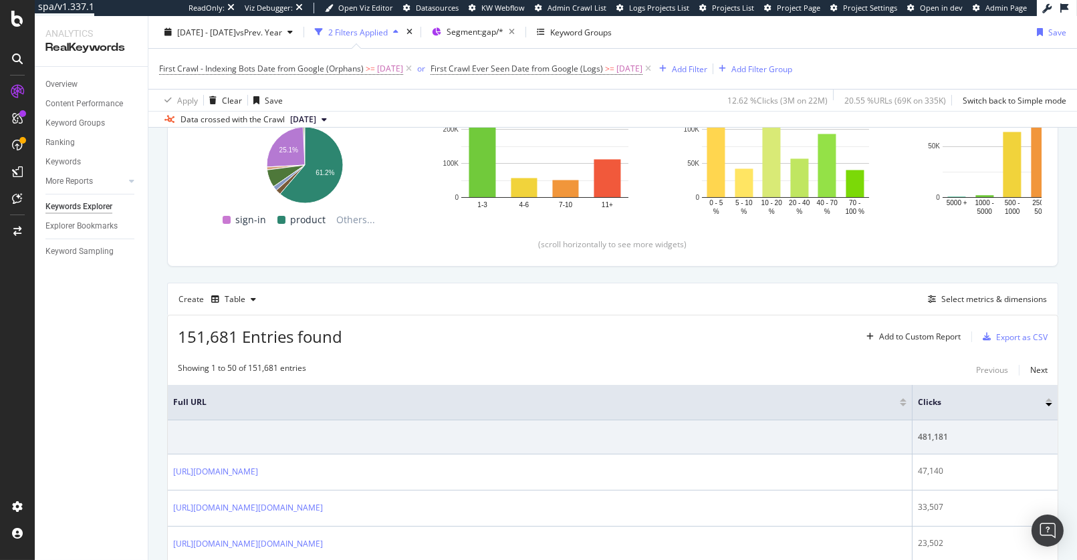
drag, startPoint x: 88, startPoint y: 367, endPoint x: 131, endPoint y: 356, distance: 44.3
click at [89, 367] on div "Overview Content Performance Keyword Groups Ranking Keywords More Reports Count…" at bounding box center [91, 313] width 113 height 493
drag, startPoint x: 175, startPoint y: 332, endPoint x: 313, endPoint y: 335, distance: 137.7
click at [313, 335] on div "151,681 Entries found Add to Custom Report Export as CSV" at bounding box center [613, 331] width 890 height 33
click at [380, 335] on div "151,681 Entries found Add to Custom Report Export as CSV" at bounding box center [613, 331] width 890 height 33
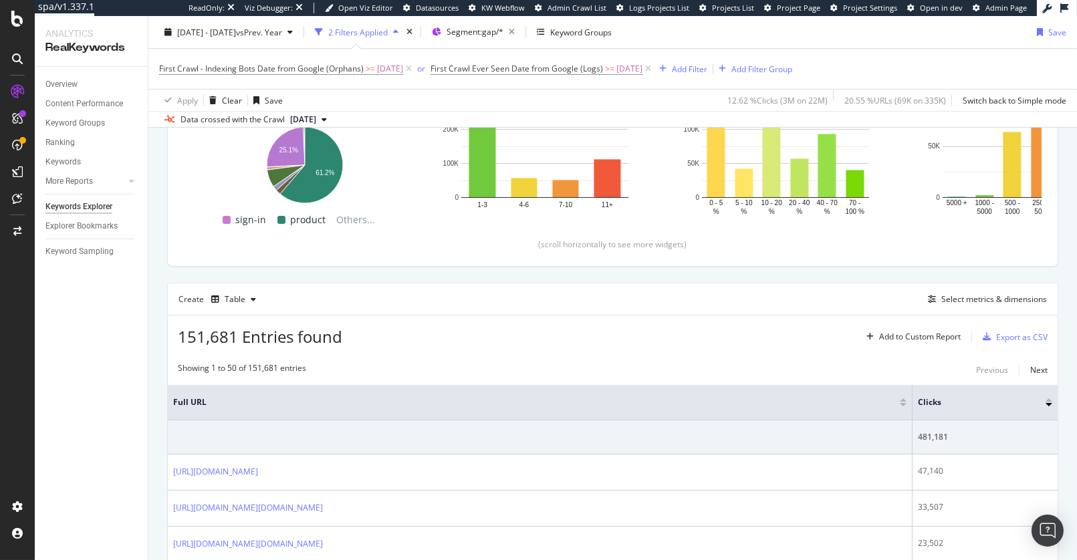
click at [426, 323] on div "151,681 Entries found Add to Custom Report Export as CSV" at bounding box center [613, 331] width 890 height 33
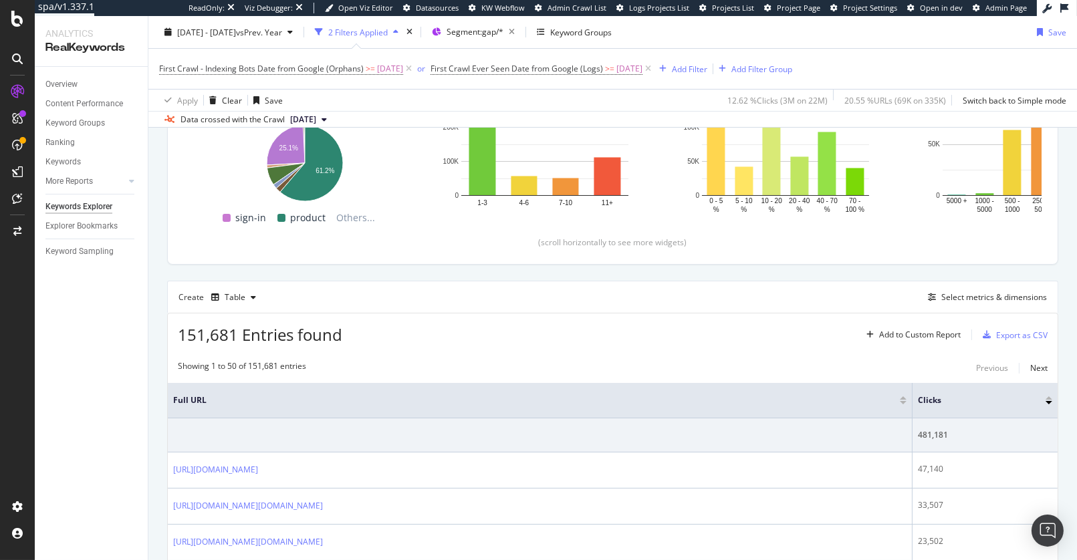
scroll to position [215, 0]
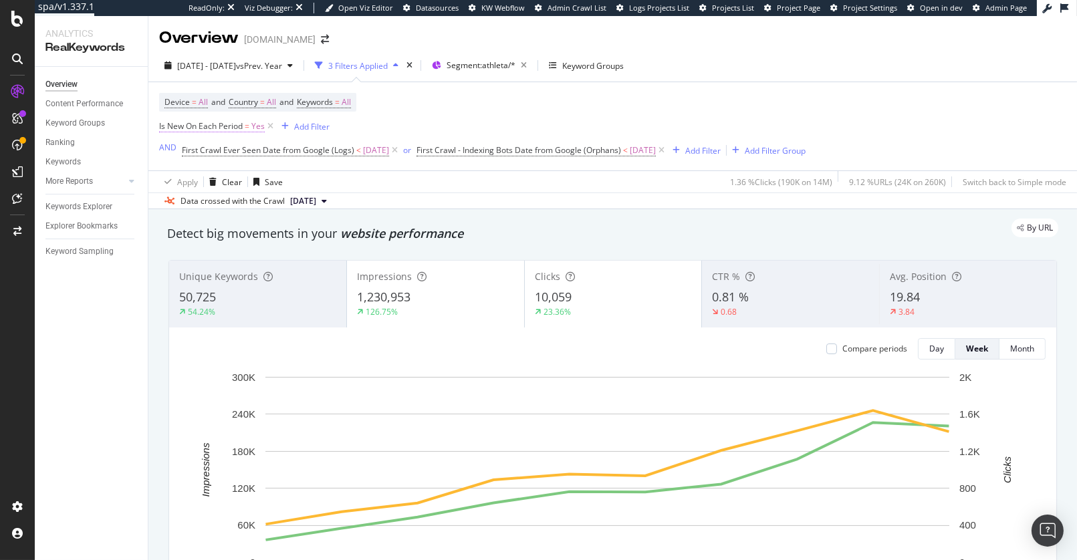
click at [217, 126] on span "Is New On Each Period" at bounding box center [201, 125] width 84 height 11
click at [203, 146] on div "On Each Period" at bounding box center [203, 134] width 86 height 21
click at [225, 172] on span "On Current Period" at bounding box center [198, 166] width 68 height 11
click at [372, 152] on button "Apply" at bounding box center [395, 145] width 47 height 13
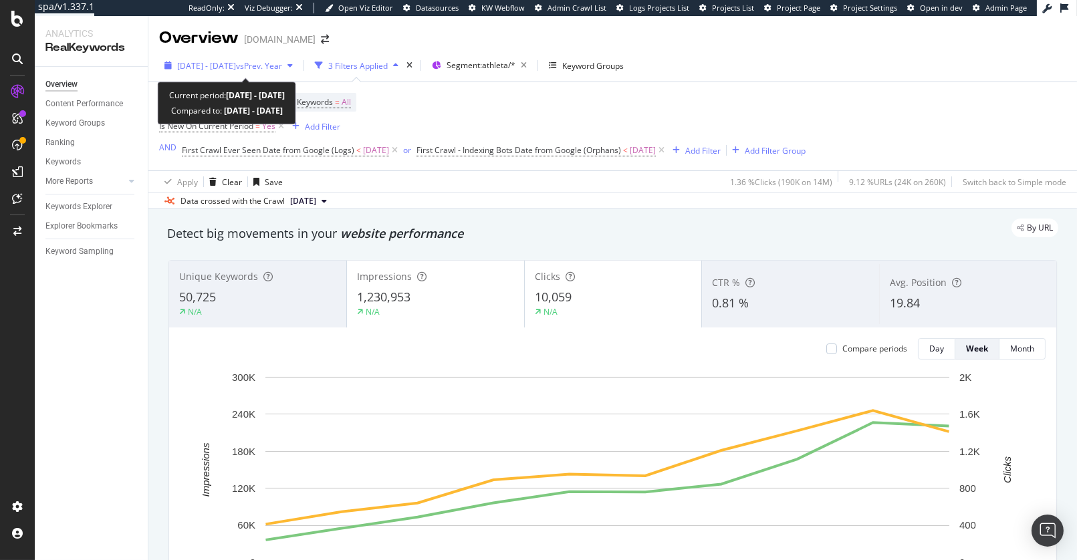
click at [225, 64] on span "[DATE] - [DATE]" at bounding box center [206, 65] width 59 height 11
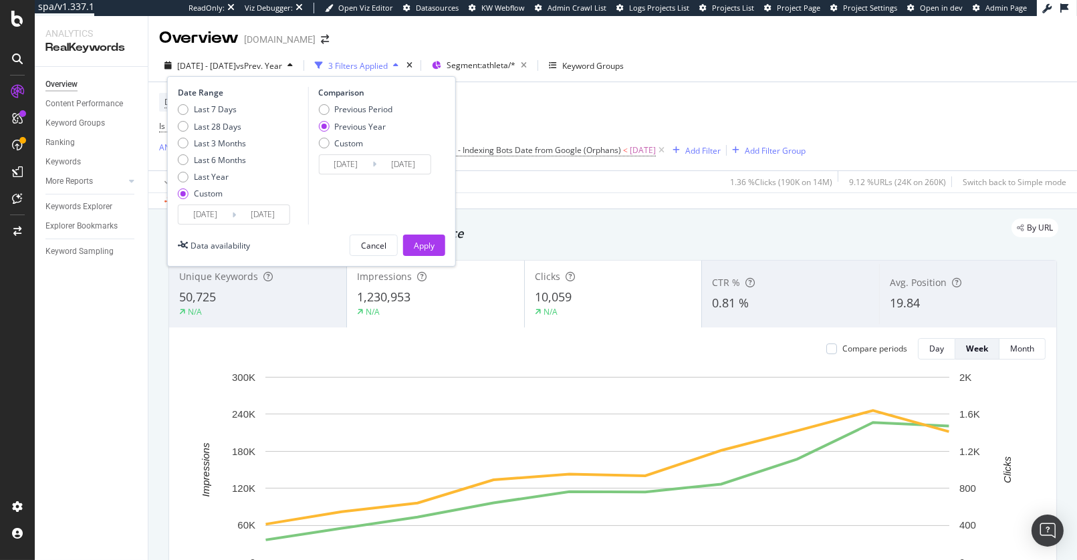
click at [268, 219] on input "[DATE]" at bounding box center [262, 214] width 53 height 19
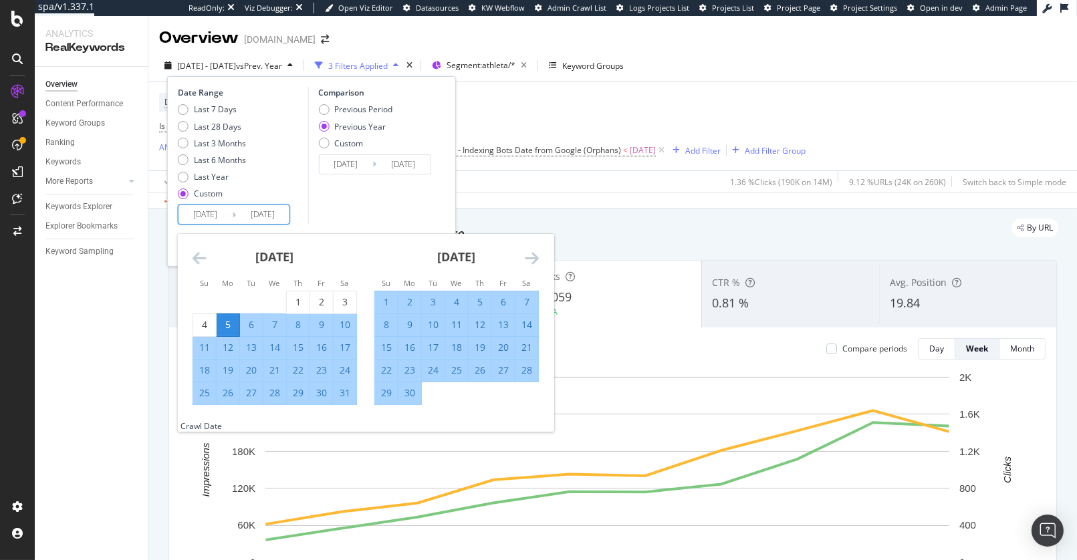
click at [523, 254] on div "[DATE]" at bounding box center [456, 262] width 164 height 57
click at [538, 255] on div "[DATE] 1 2 3 4 5 6 7 8 9 10 11 12 13 14 15 16 17 18 19 20 21 22 23 24 25 26 27 …" at bounding box center [457, 319] width 182 height 171
click at [535, 257] on icon "Move forward to switch to the next month." at bounding box center [532, 258] width 14 height 16
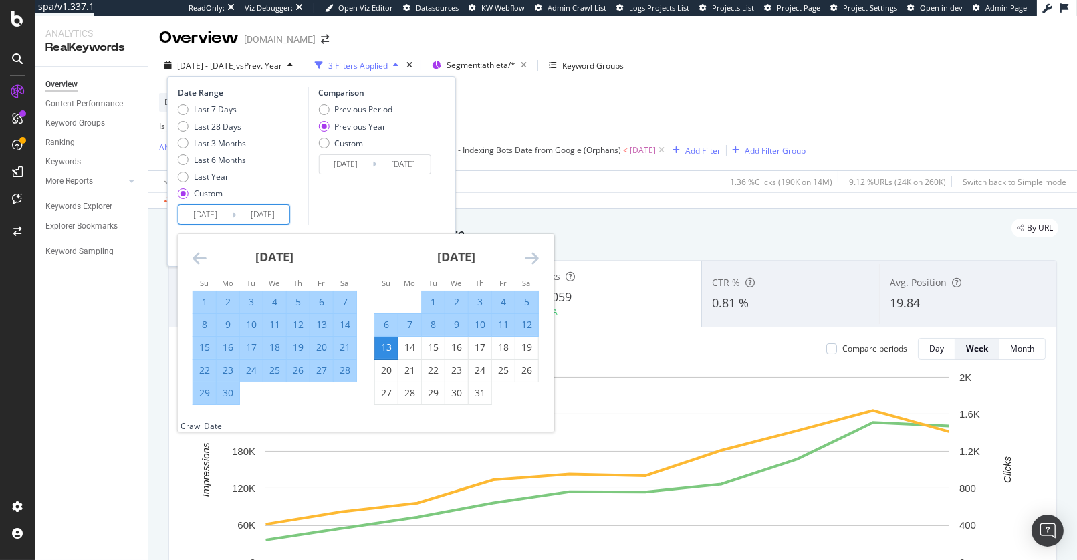
click at [535, 257] on icon "Move forward to switch to the next month." at bounding box center [532, 258] width 14 height 16
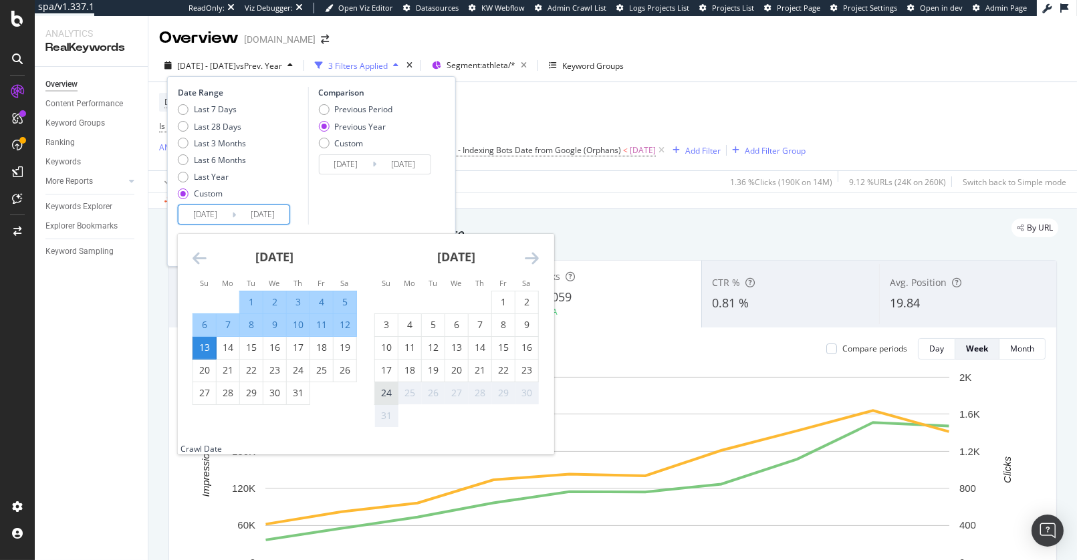
click at [393, 400] on div "24" at bounding box center [386, 392] width 23 height 13
type input "[DATE]"
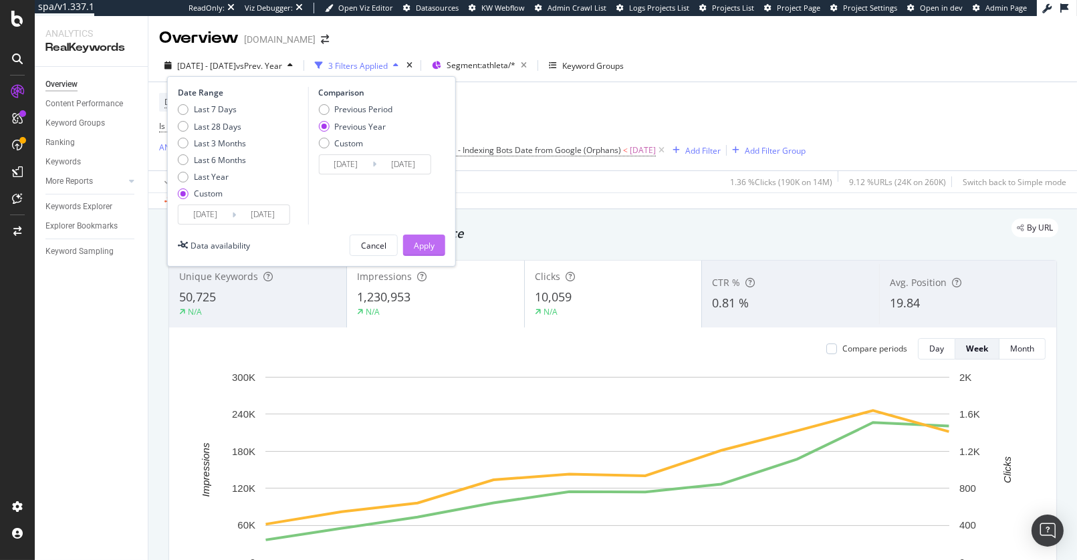
click at [431, 249] on div "Apply" at bounding box center [424, 245] width 21 height 11
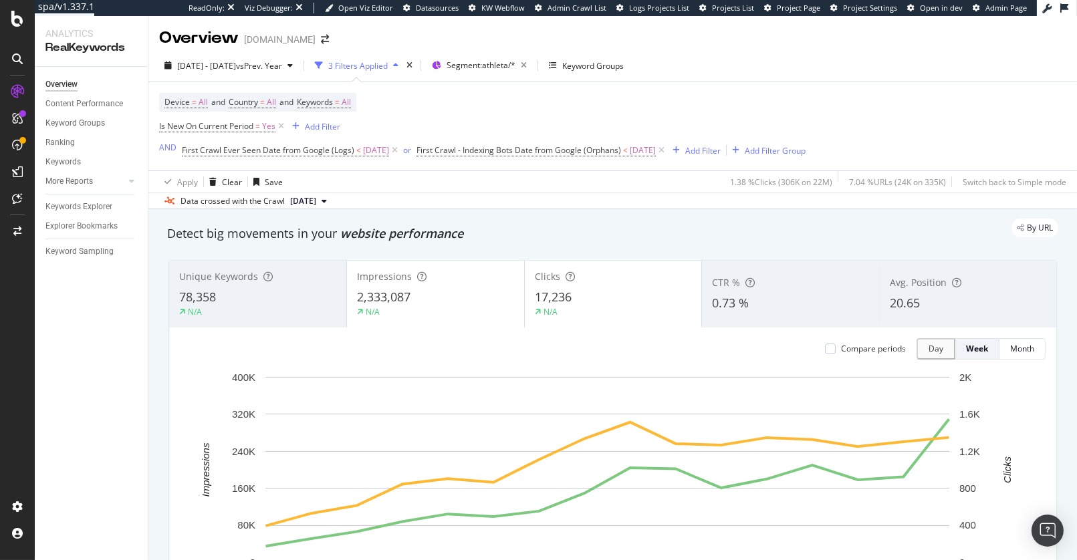
click at [290, 304] on div "78,358" at bounding box center [257, 297] width 157 height 17
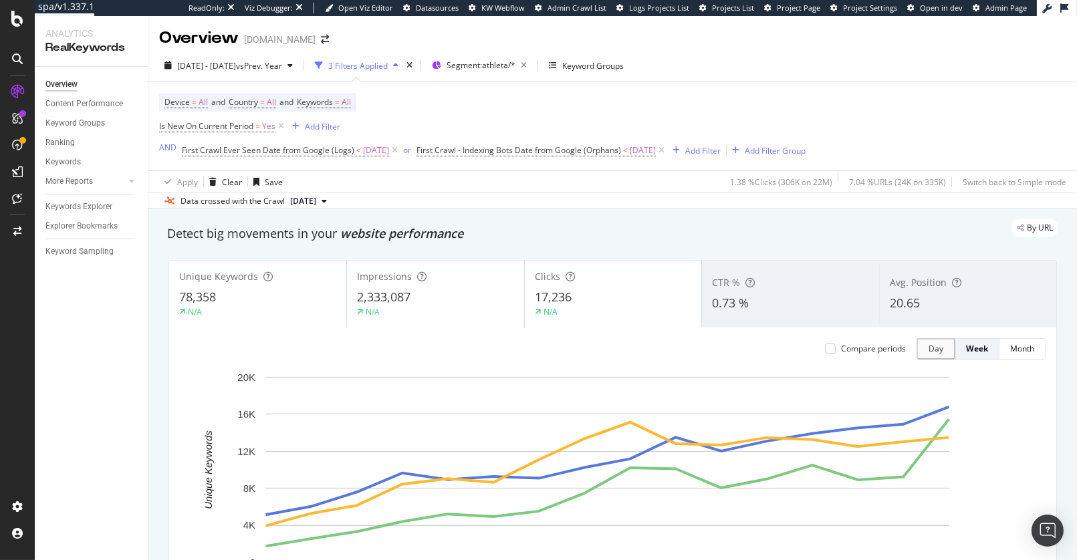
click at [450, 310] on div "N/A" at bounding box center [435, 312] width 157 height 12
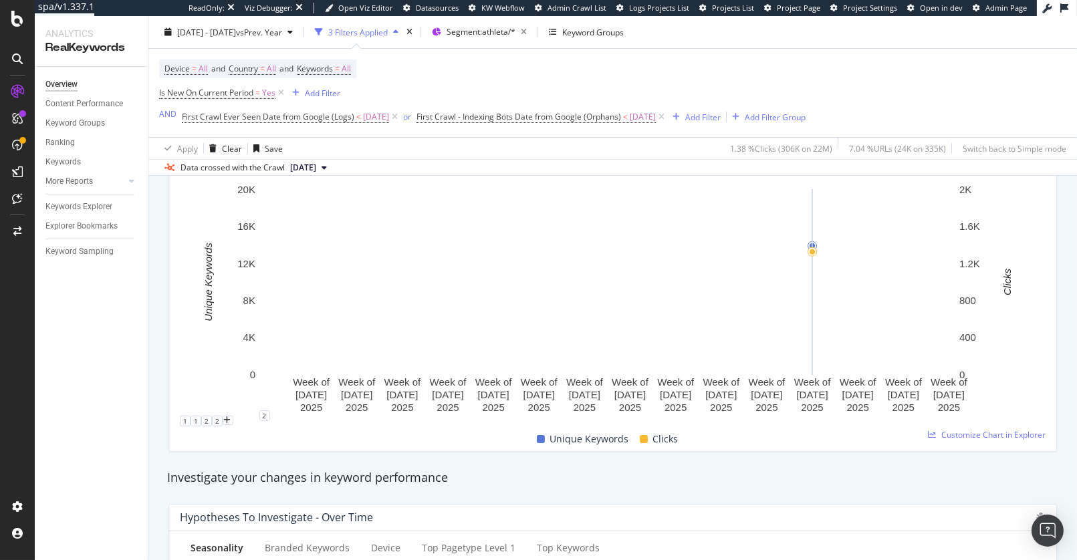
scroll to position [217, 0]
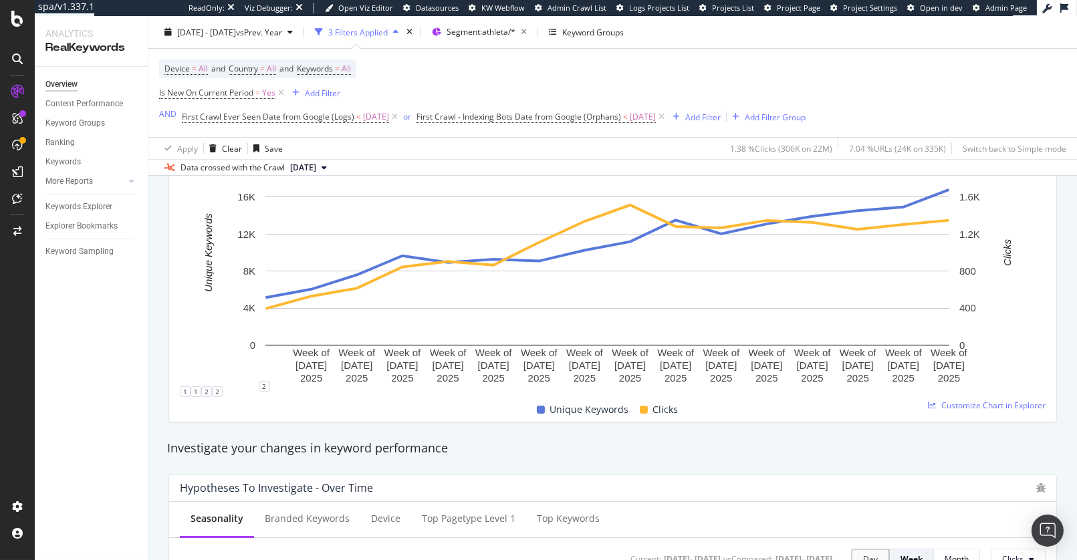
click at [968, 413] on div "Unique Keywords Clicks" at bounding box center [607, 410] width 866 height 26
click at [967, 404] on span "Customize Chart in Explorer" at bounding box center [993, 405] width 104 height 11
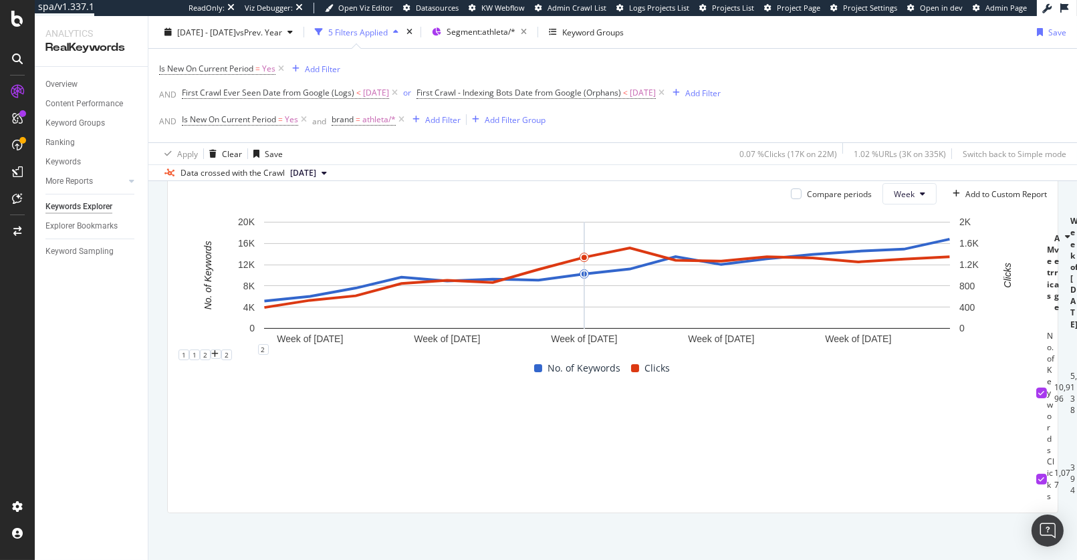
scroll to position [0, 378]
drag, startPoint x: 639, startPoint y: 372, endPoint x: 1027, endPoint y: 402, distance: 388.8
copy tr "Week of [DATE] Week of [DATE] Week of [DATE] Week of [DATE] Week of [DATE] Week…"
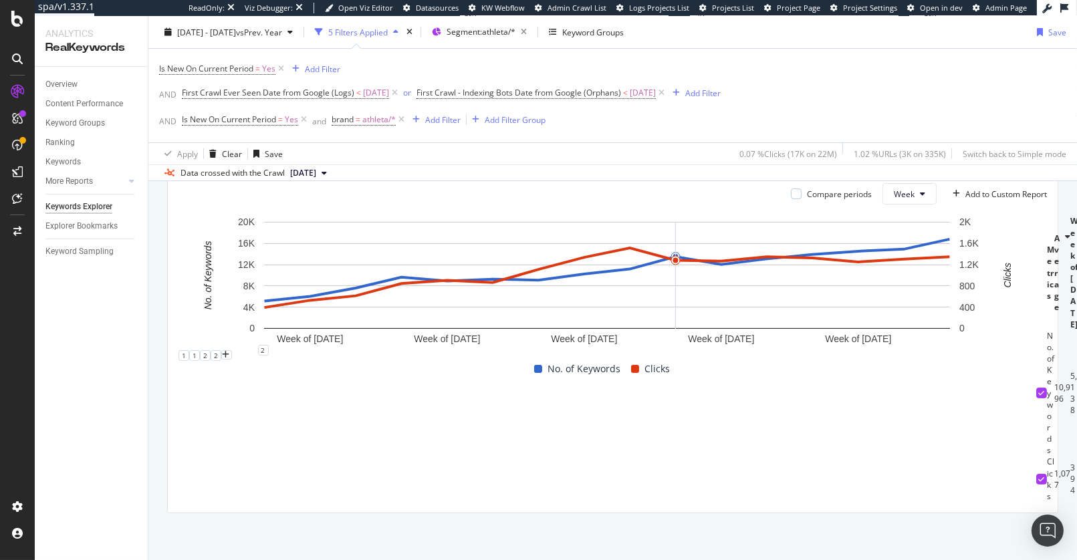
drag, startPoint x: 579, startPoint y: 382, endPoint x: 1029, endPoint y: 396, distance: 450.0
copy tr "Week of [DATE] Week of [DATE] Week of [DATE] Week of [DATE] Week of [DATE] Week…"
drag, startPoint x: 600, startPoint y: 428, endPoint x: 1031, endPoint y: 428, distance: 431.1
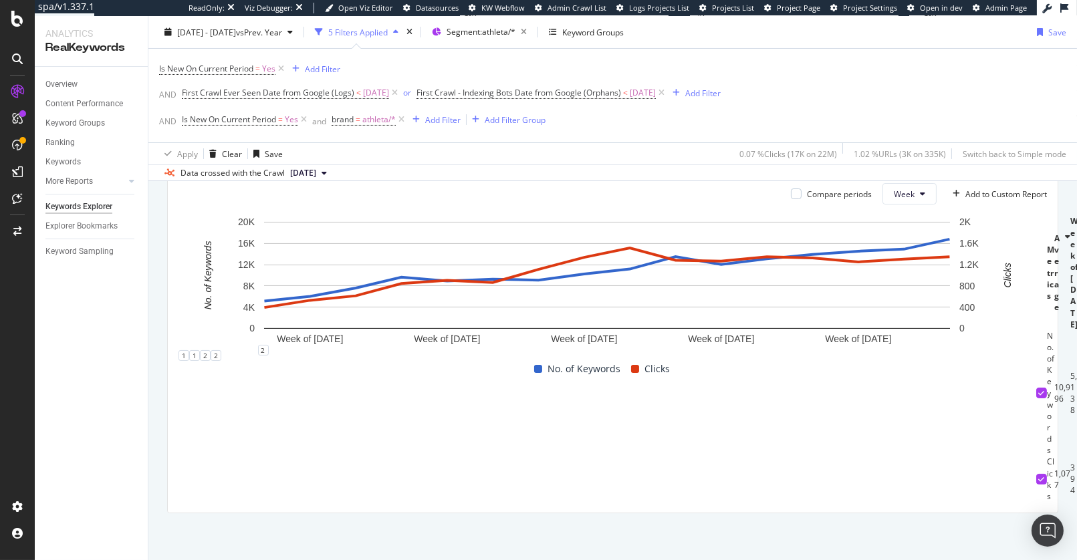
copy tr "13,508 12,026 13,092 13,911 14,528 14,920 16,797"
drag, startPoint x: 376, startPoint y: 430, endPoint x: 823, endPoint y: 418, distance: 446.6
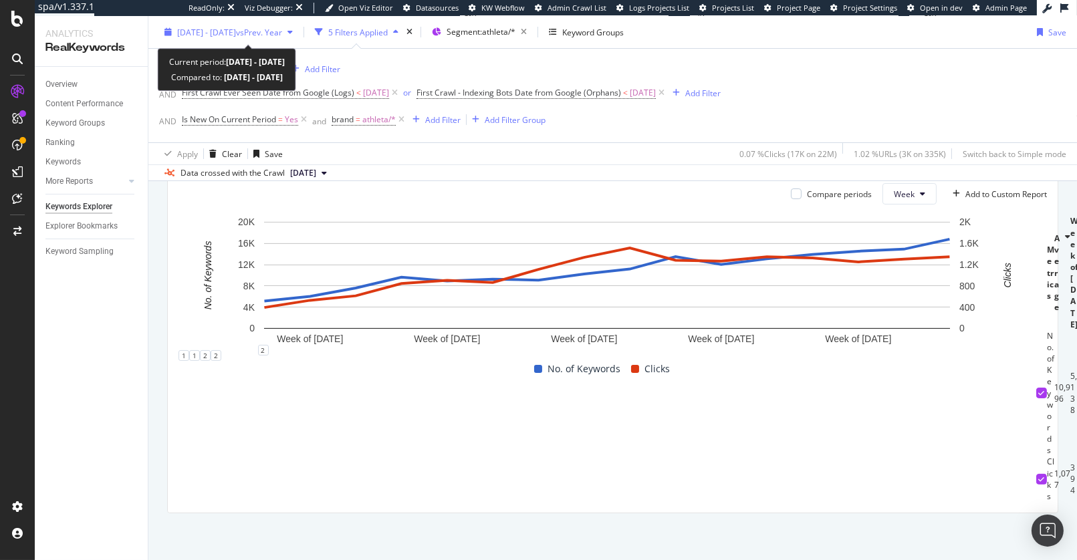
click at [209, 32] on span "[DATE] - [DATE]" at bounding box center [206, 31] width 59 height 11
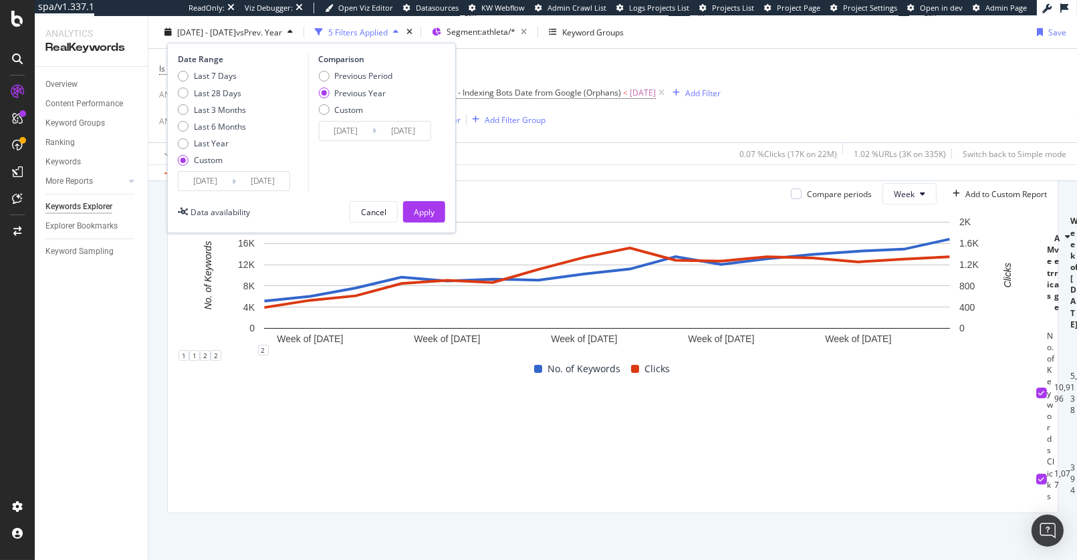
click at [215, 176] on input "[DATE]" at bounding box center [204, 181] width 53 height 19
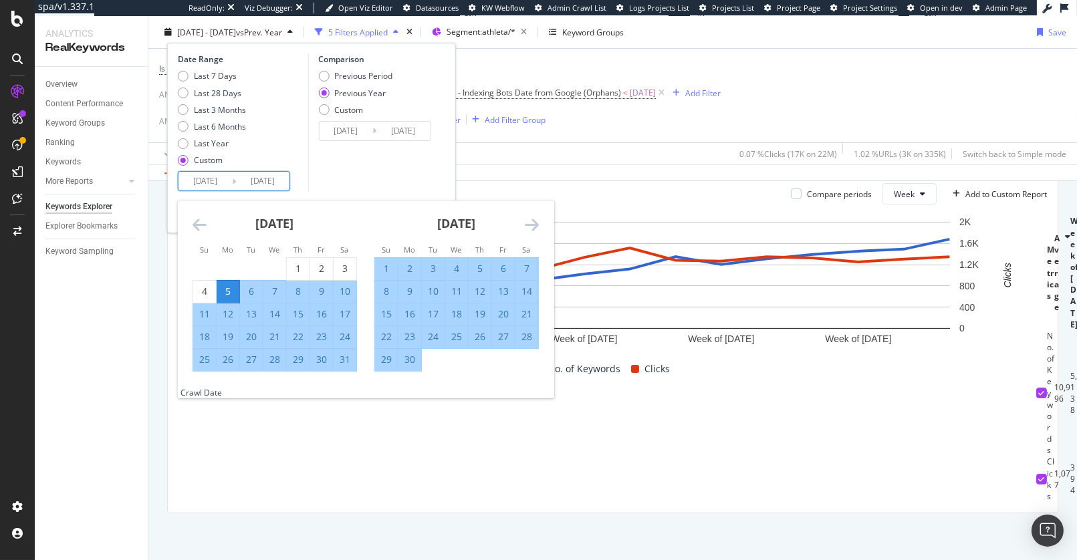
click at [197, 227] on icon "Move backward to switch to the previous month." at bounding box center [199, 225] width 14 height 16
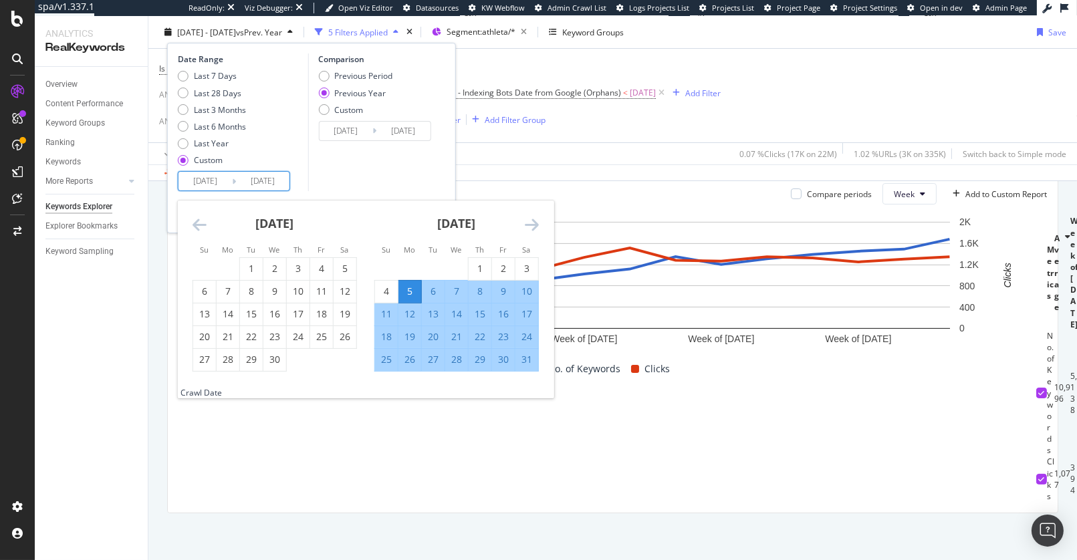
click at [197, 227] on icon "Move backward to switch to the previous month." at bounding box center [199, 225] width 14 height 16
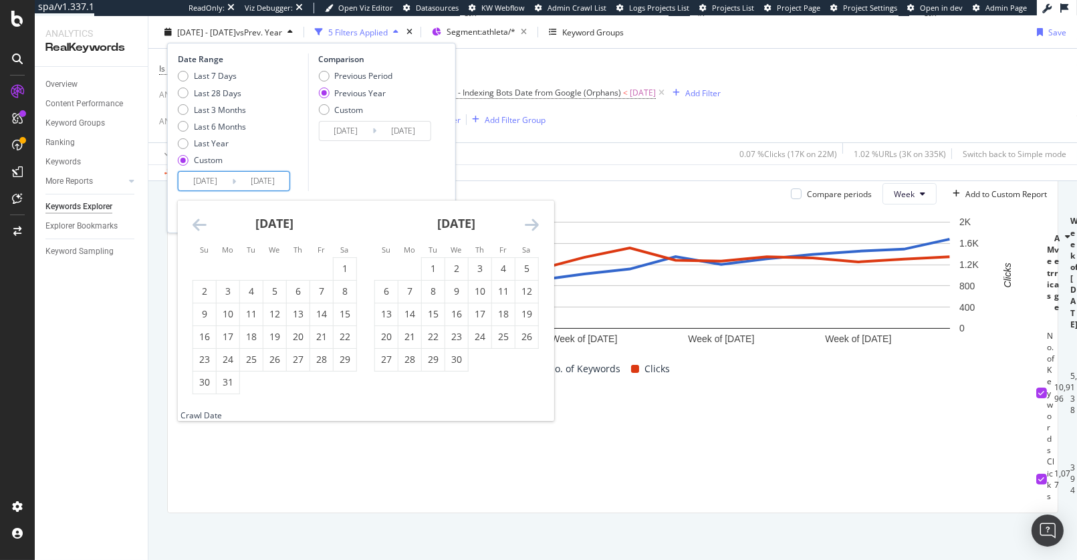
click at [197, 227] on icon "Move backward to switch to the previous month." at bounding box center [199, 225] width 14 height 16
click at [206, 223] on icon "Move backward to switch to the previous month." at bounding box center [199, 225] width 14 height 16
click at [234, 353] on div "30" at bounding box center [228, 359] width 23 height 13
type input "[DATE]"
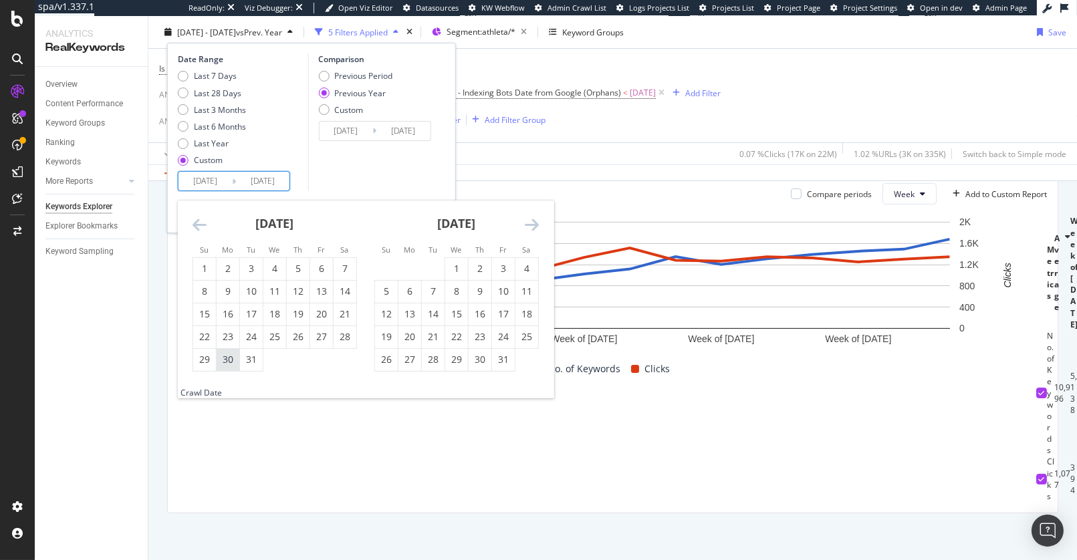
type input "[DATE]"
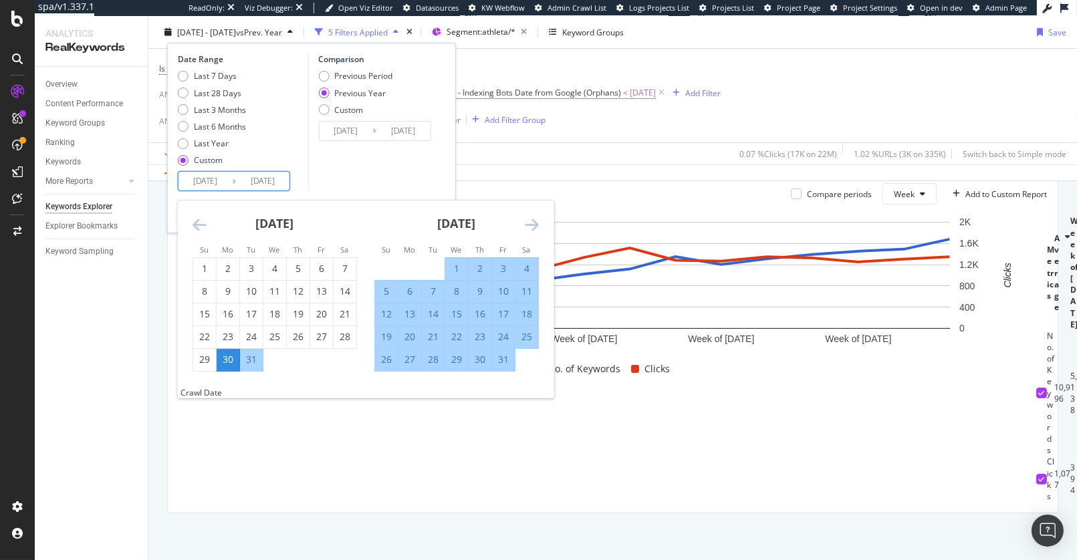
click at [396, 168] on div "Comparison Previous Period Previous Year Custom [DATE] Navigate forward to inte…" at bounding box center [370, 122] width 127 height 138
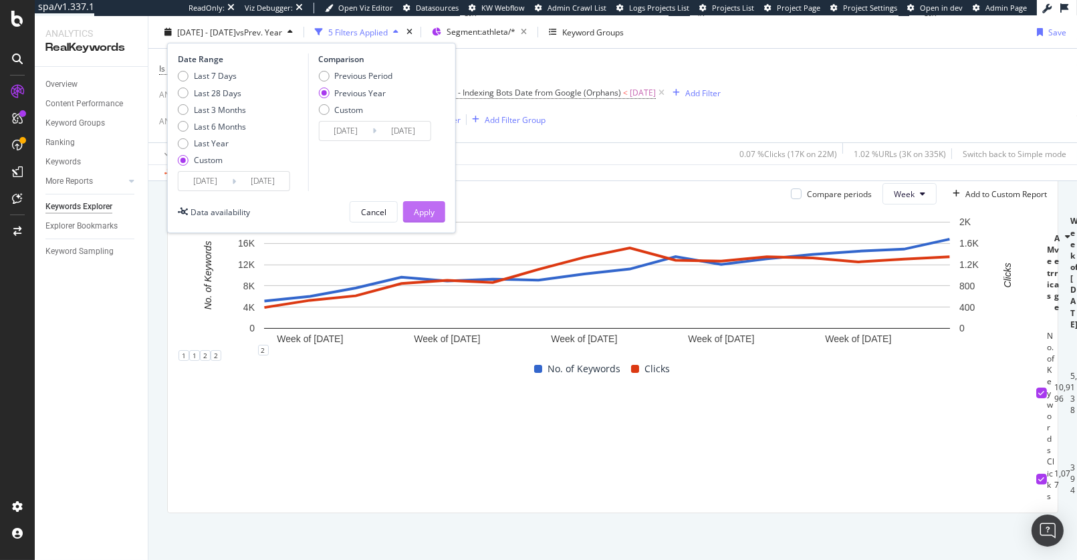
click at [414, 211] on div "Apply" at bounding box center [424, 211] width 21 height 11
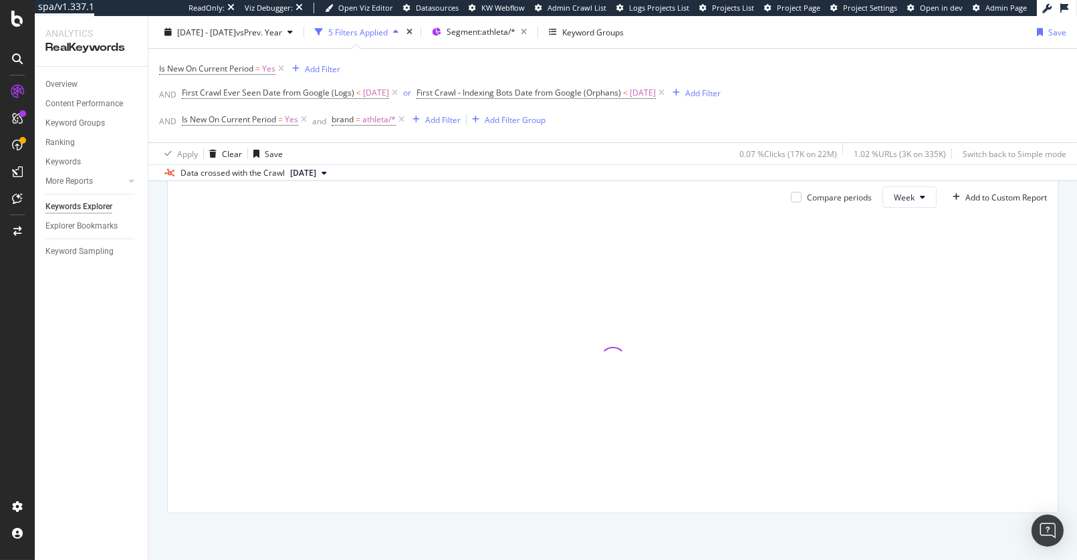
scroll to position [398, 0]
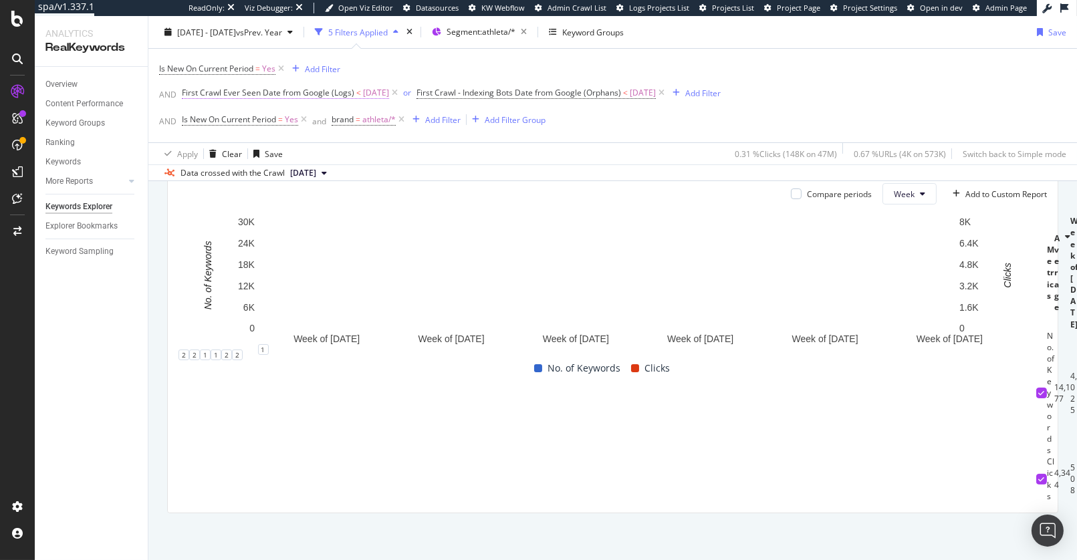
click at [275, 90] on span "First Crawl Ever Seen Date from Google (Logs)" at bounding box center [268, 92] width 172 height 11
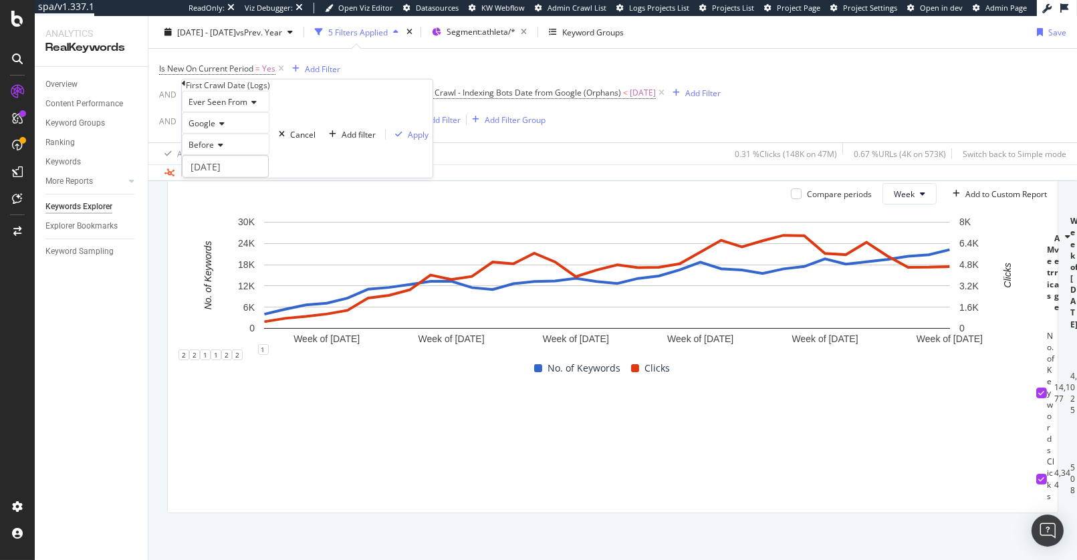
click at [407, 156] on div "Apply Clear Save 0.31 % Clicks ( 148K on 47M ) 0.67 % URLs ( 4K on 573K ) Switc…" at bounding box center [612, 153] width 928 height 22
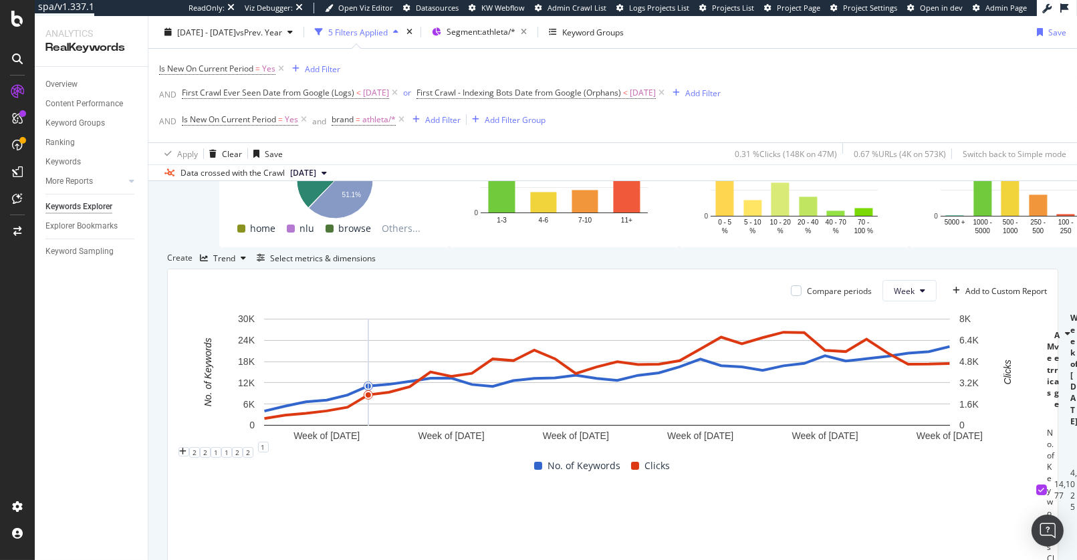
scroll to position [158, 0]
